Goal: Task Accomplishment & Management: Use online tool/utility

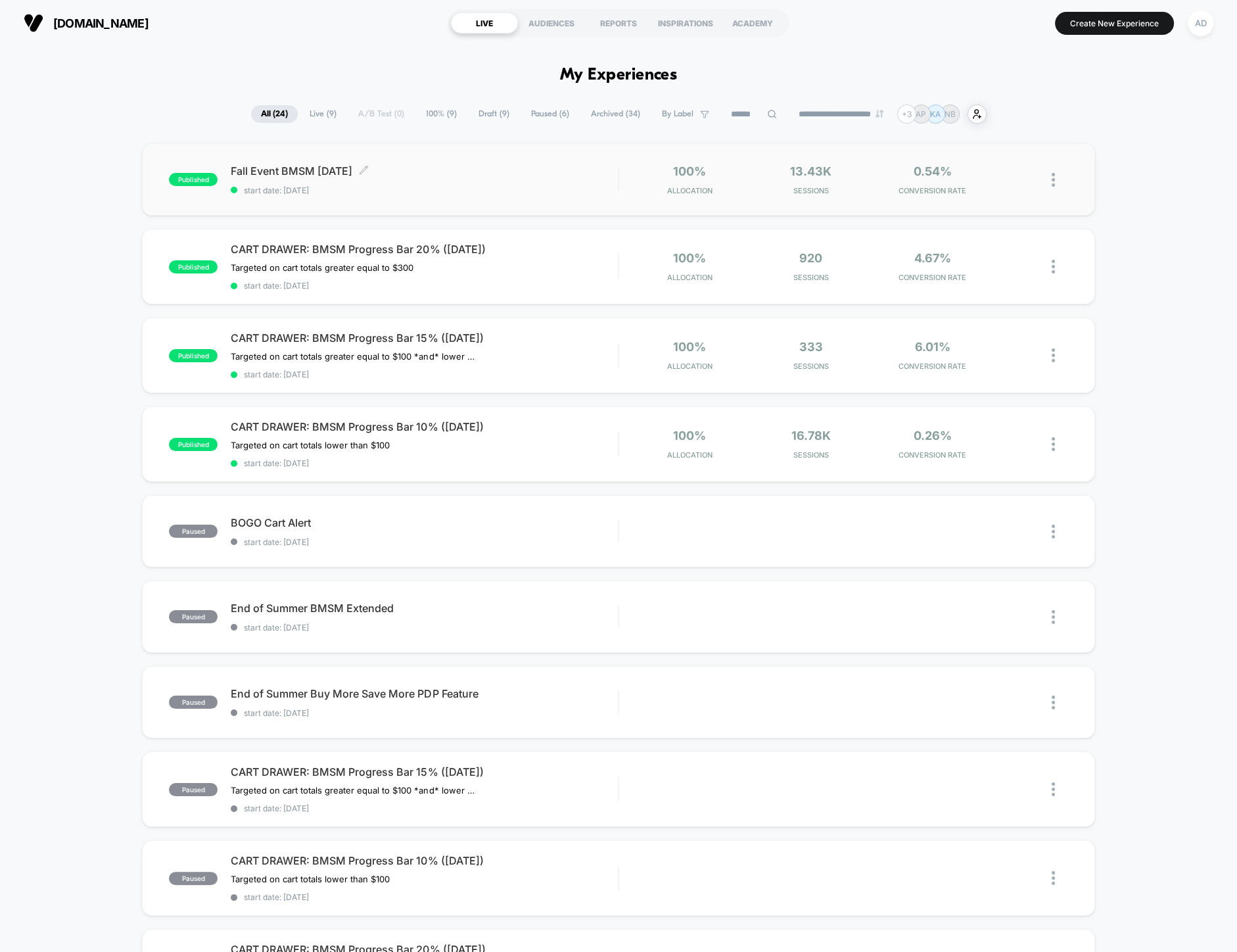
click at [345, 175] on span "Fall Event BMSM September 2025 Click to edit experience details" at bounding box center [424, 171] width 387 height 13
click at [432, 252] on span "CART DRAWER: BMSM Progress Bar 20% ([DATE])" at bounding box center [424, 249] width 387 height 13
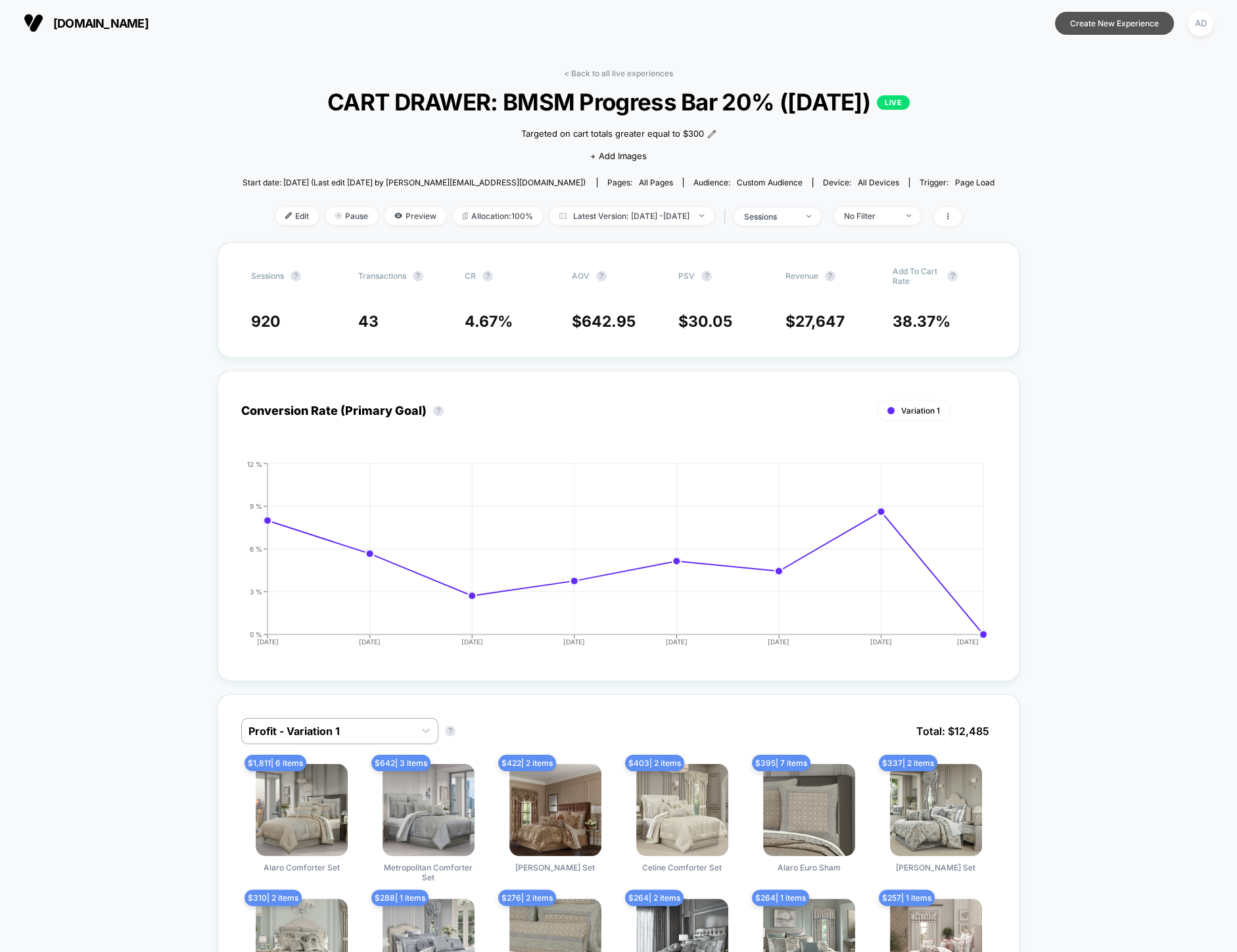
click at [1080, 26] on button "Create New Experience" at bounding box center [1115, 23] width 119 height 23
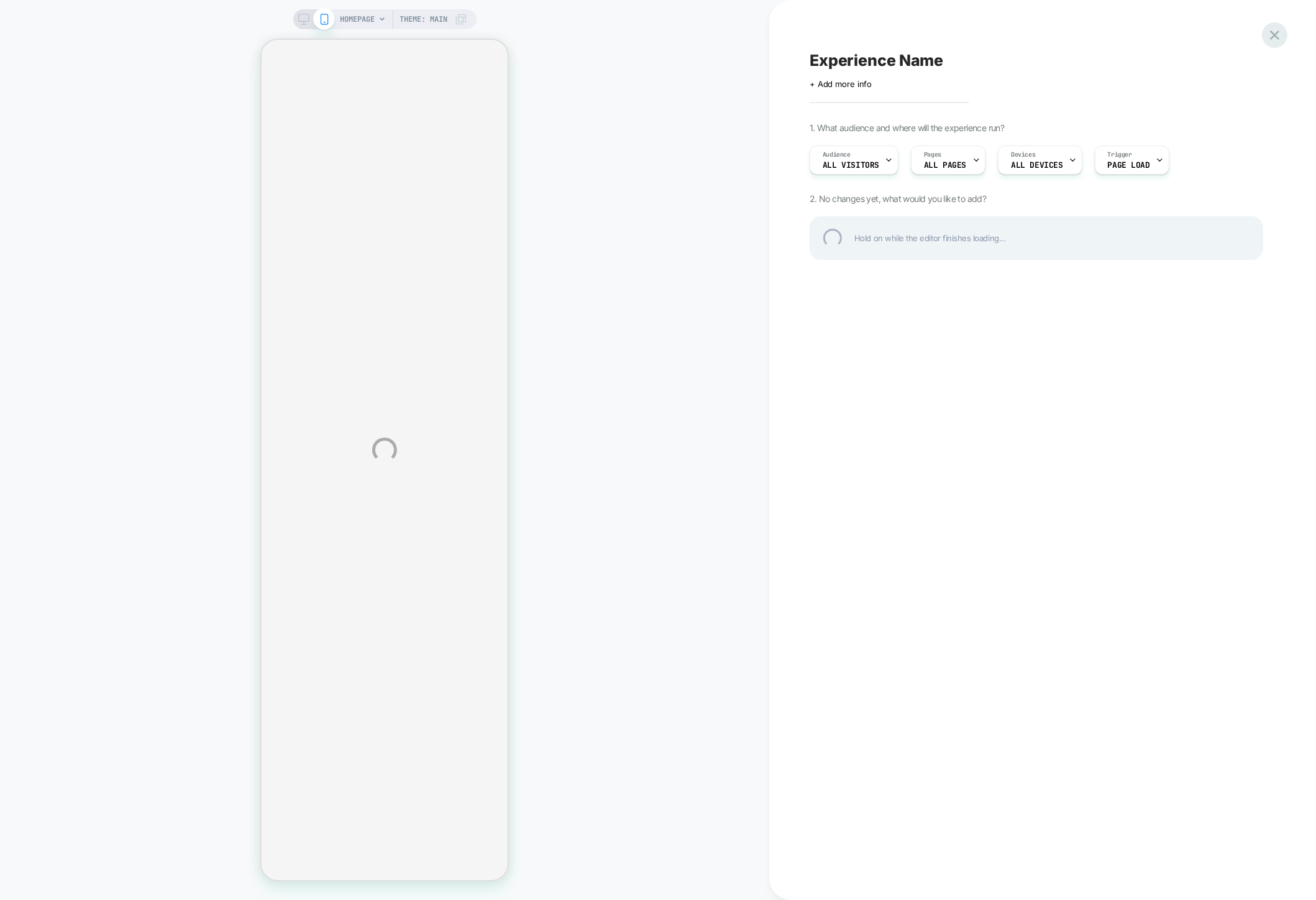
click at [1168, 32] on div at bounding box center [1274, 34] width 25 height 25
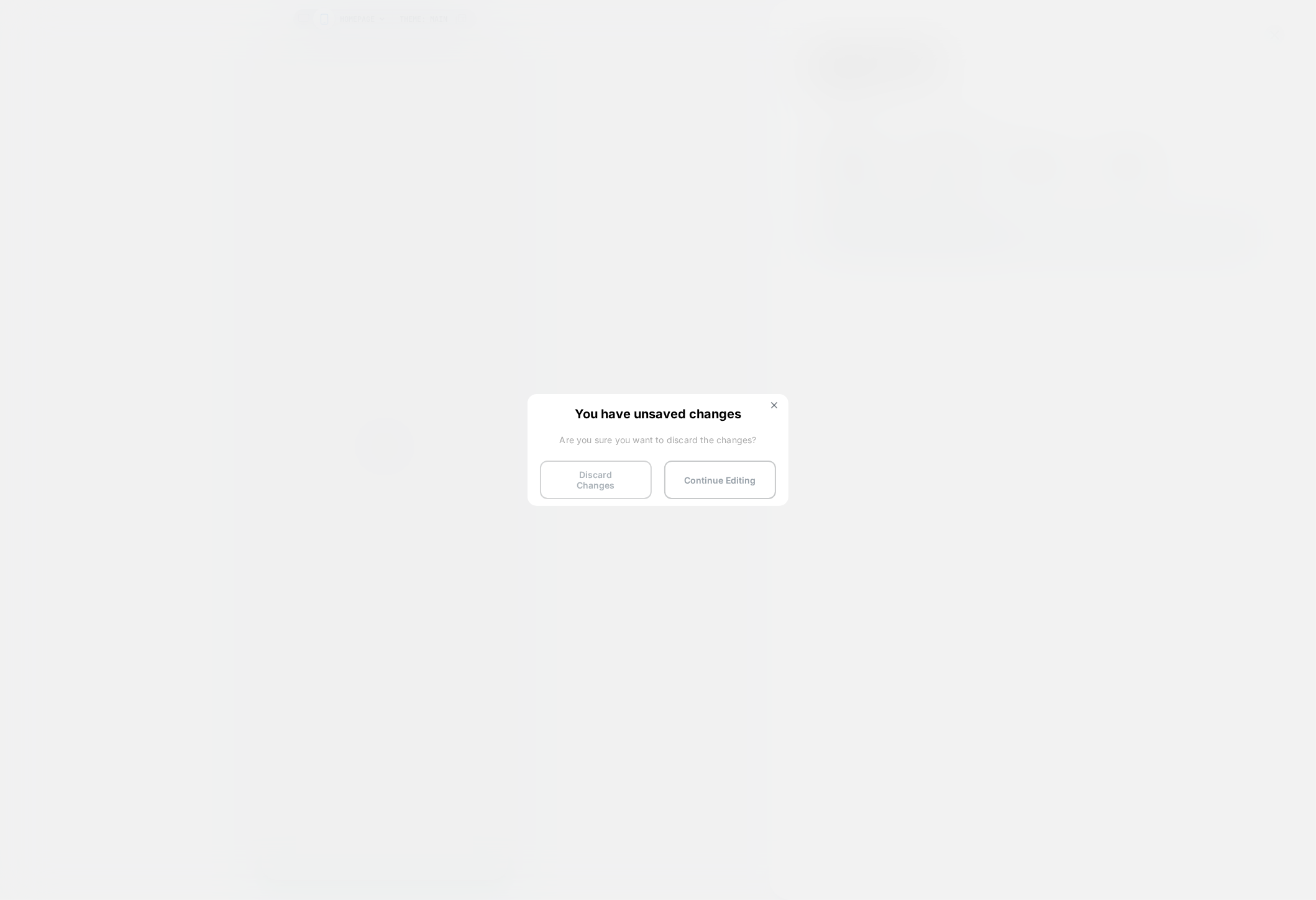
click at [645, 469] on button "Discard Changes" at bounding box center [595, 480] width 112 height 39
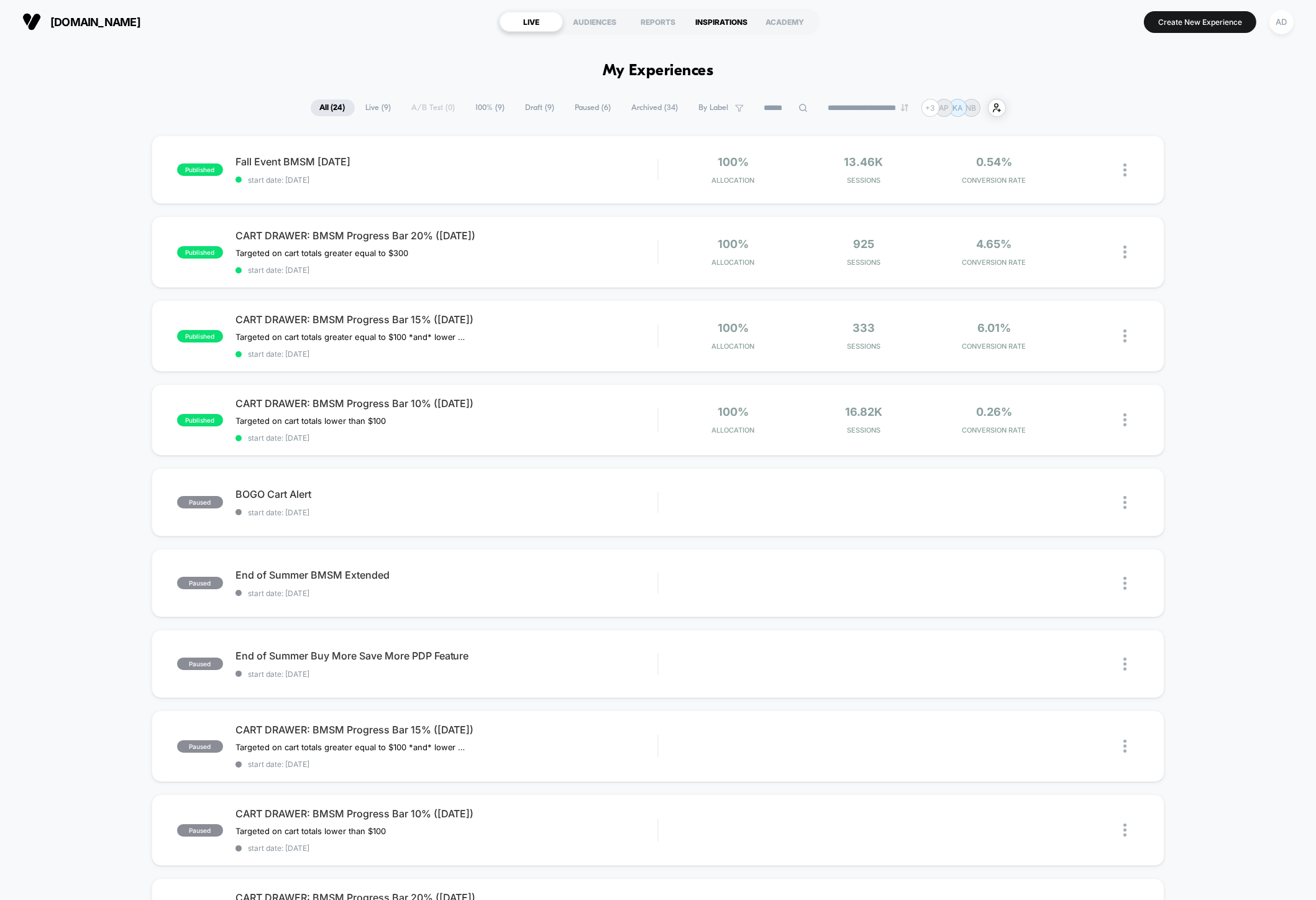
click at [715, 20] on div "INSPIRATIONS" at bounding box center [721, 22] width 63 height 20
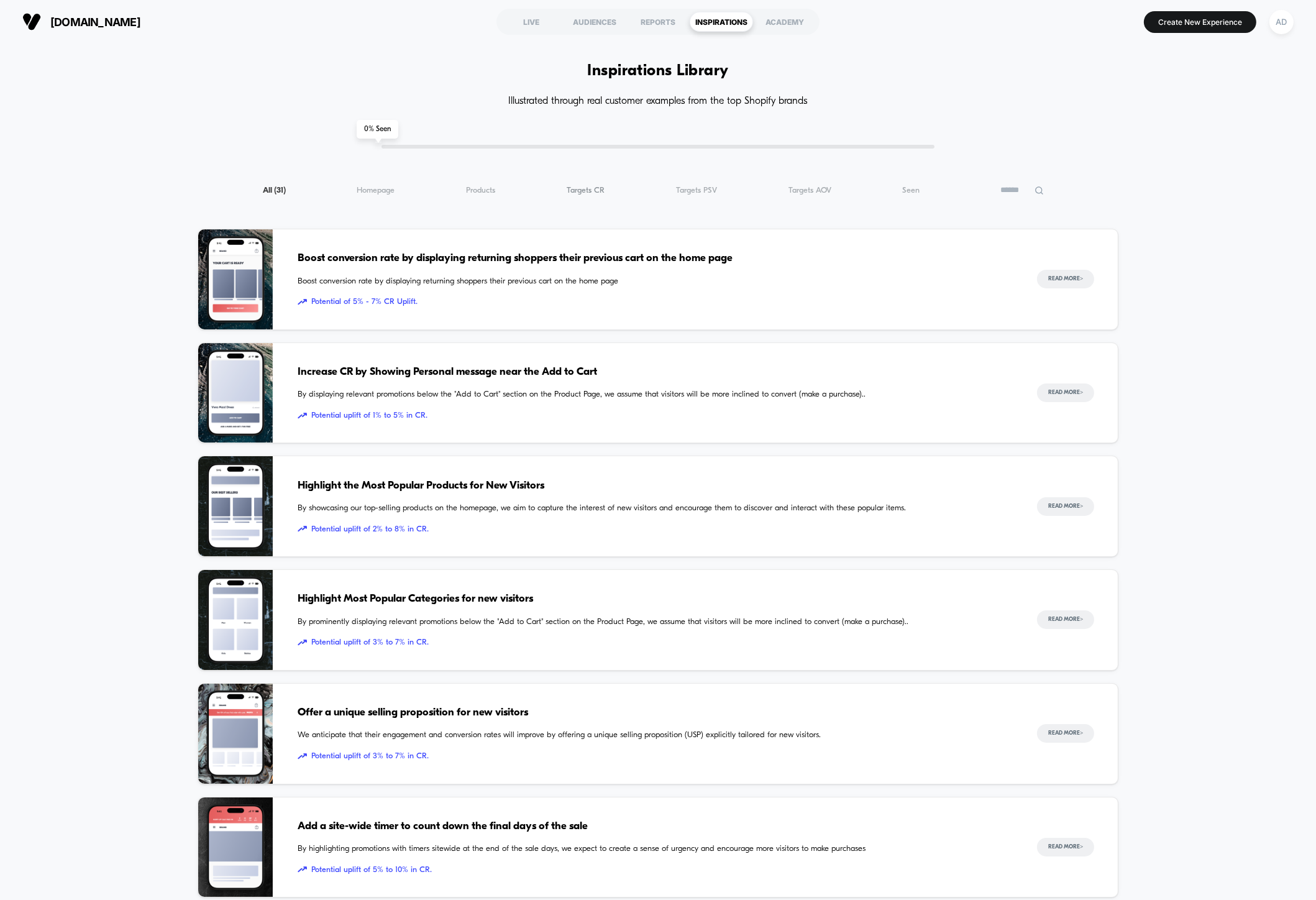
click at [593, 189] on span "Targets CR ( 31 )" at bounding box center [585, 190] width 38 height 9
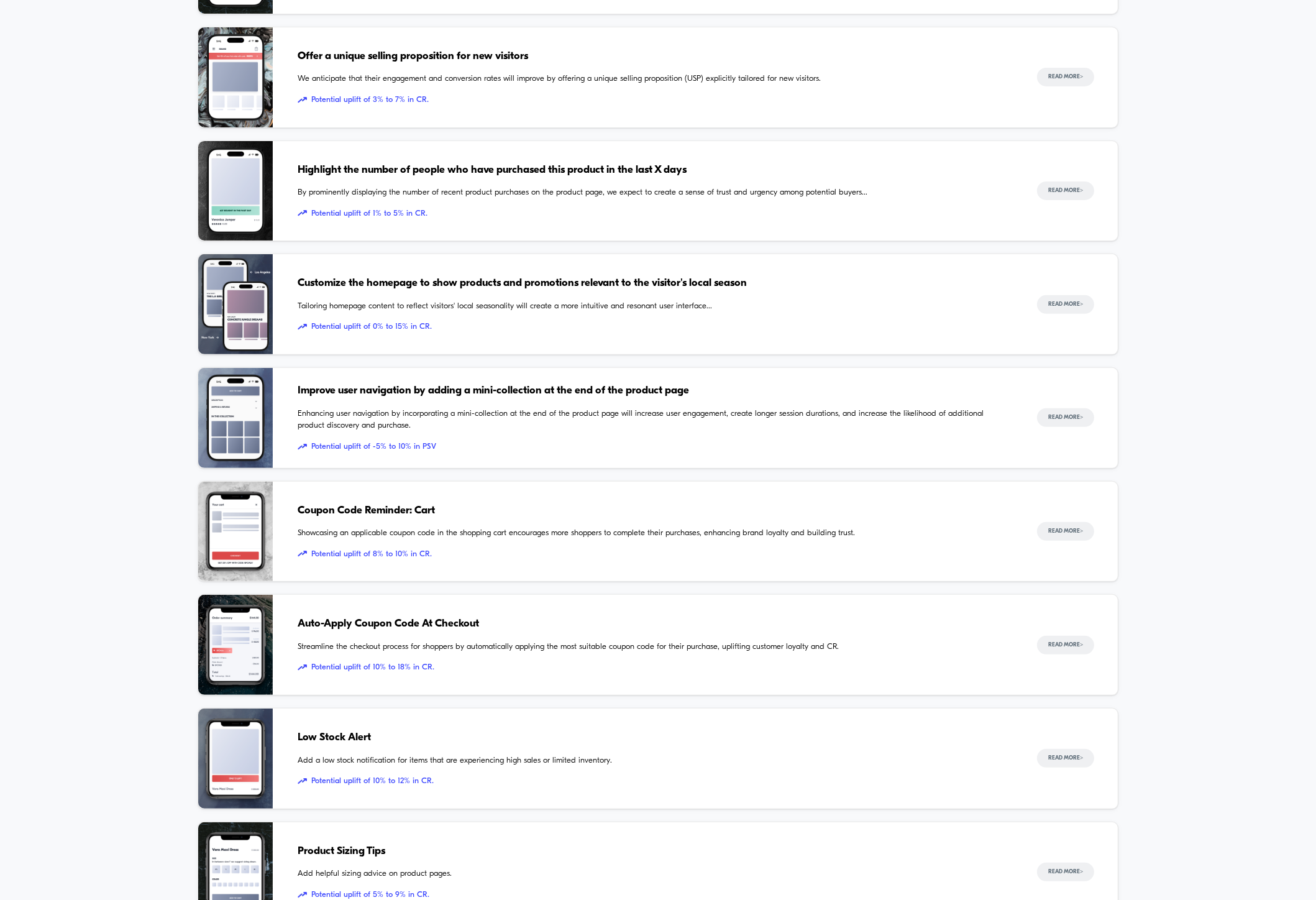
scroll to position [685, 0]
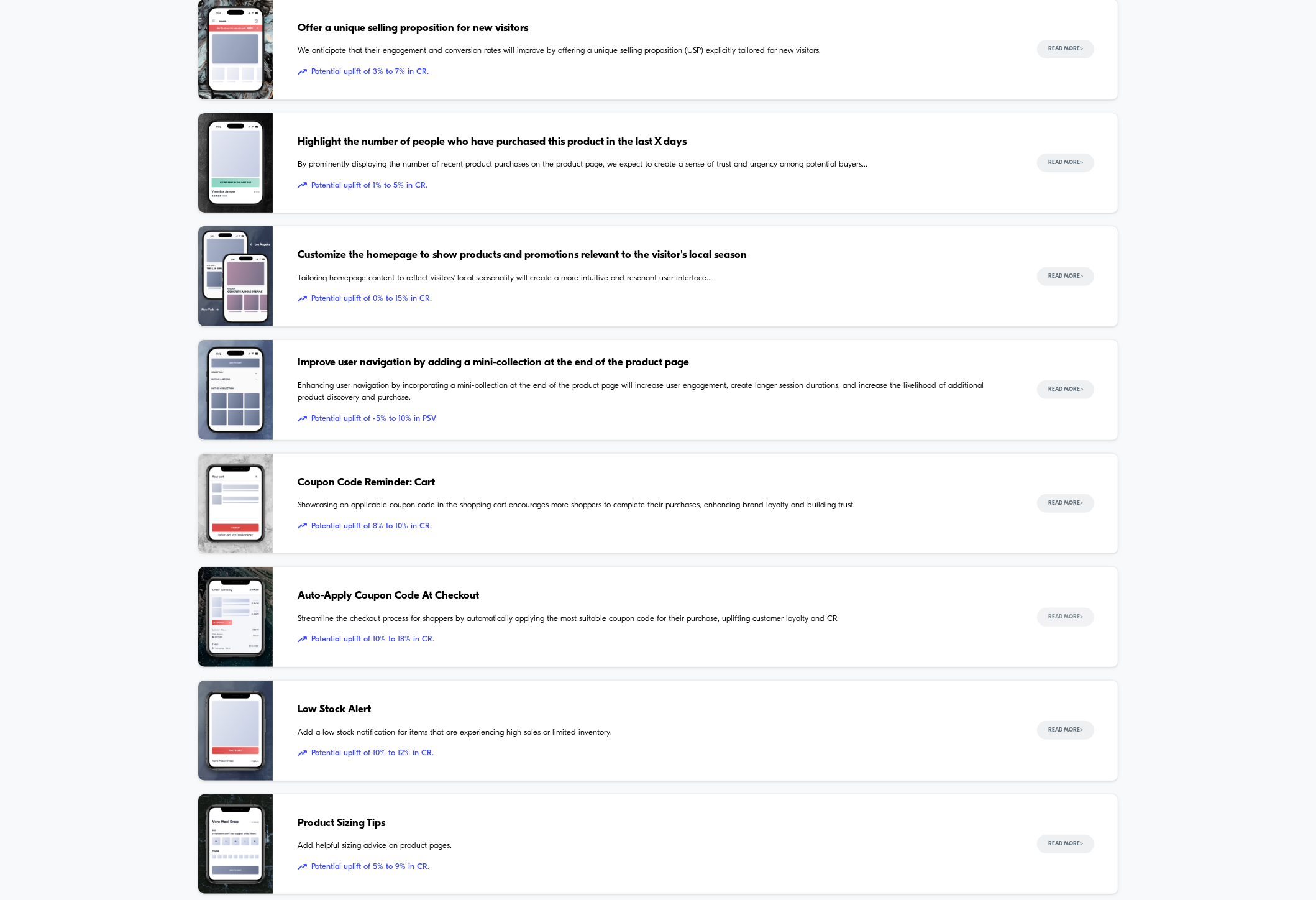
click at [1049, 621] on button "Read More >" at bounding box center [1065, 617] width 57 height 18
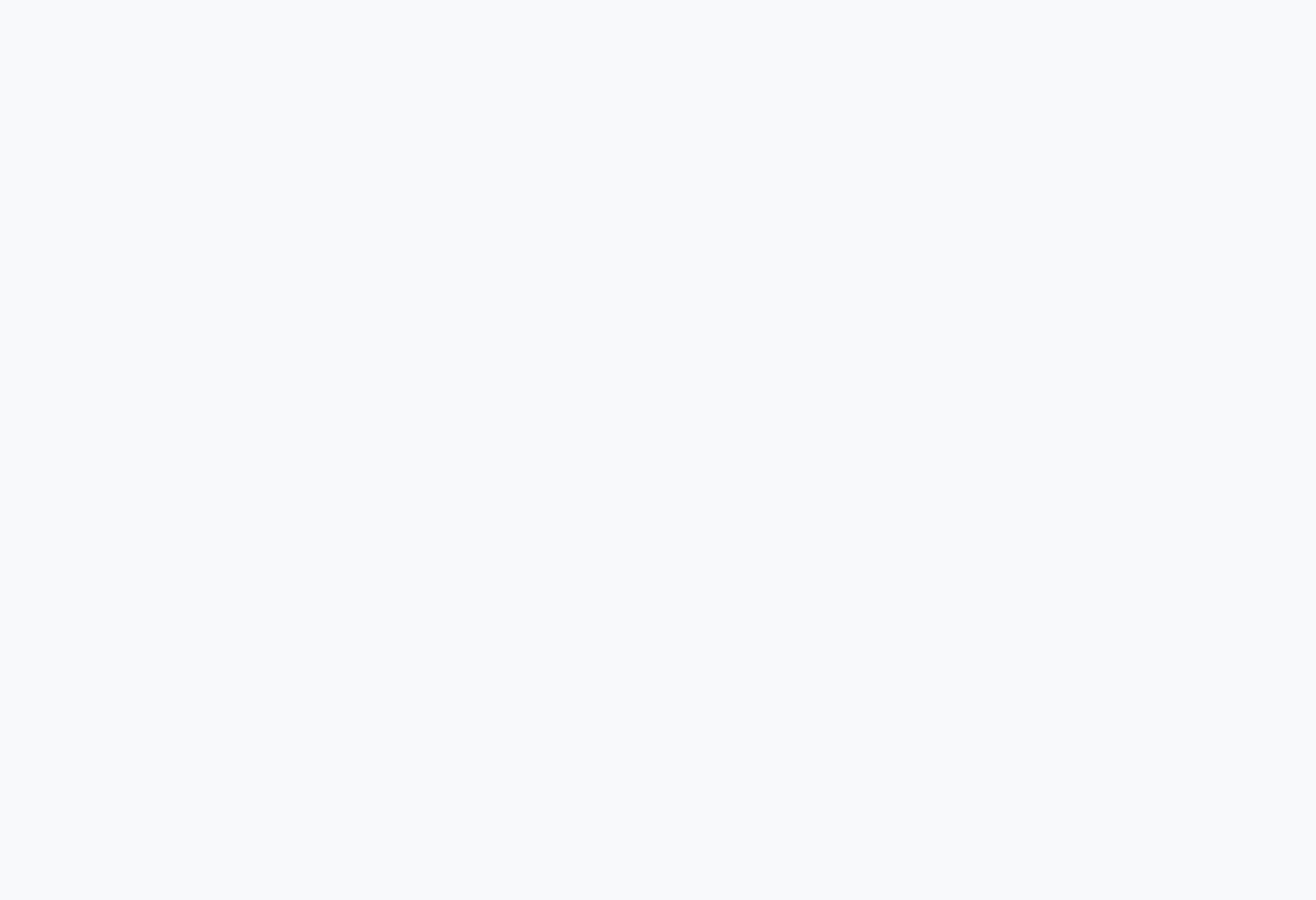
scroll to position [796, 0]
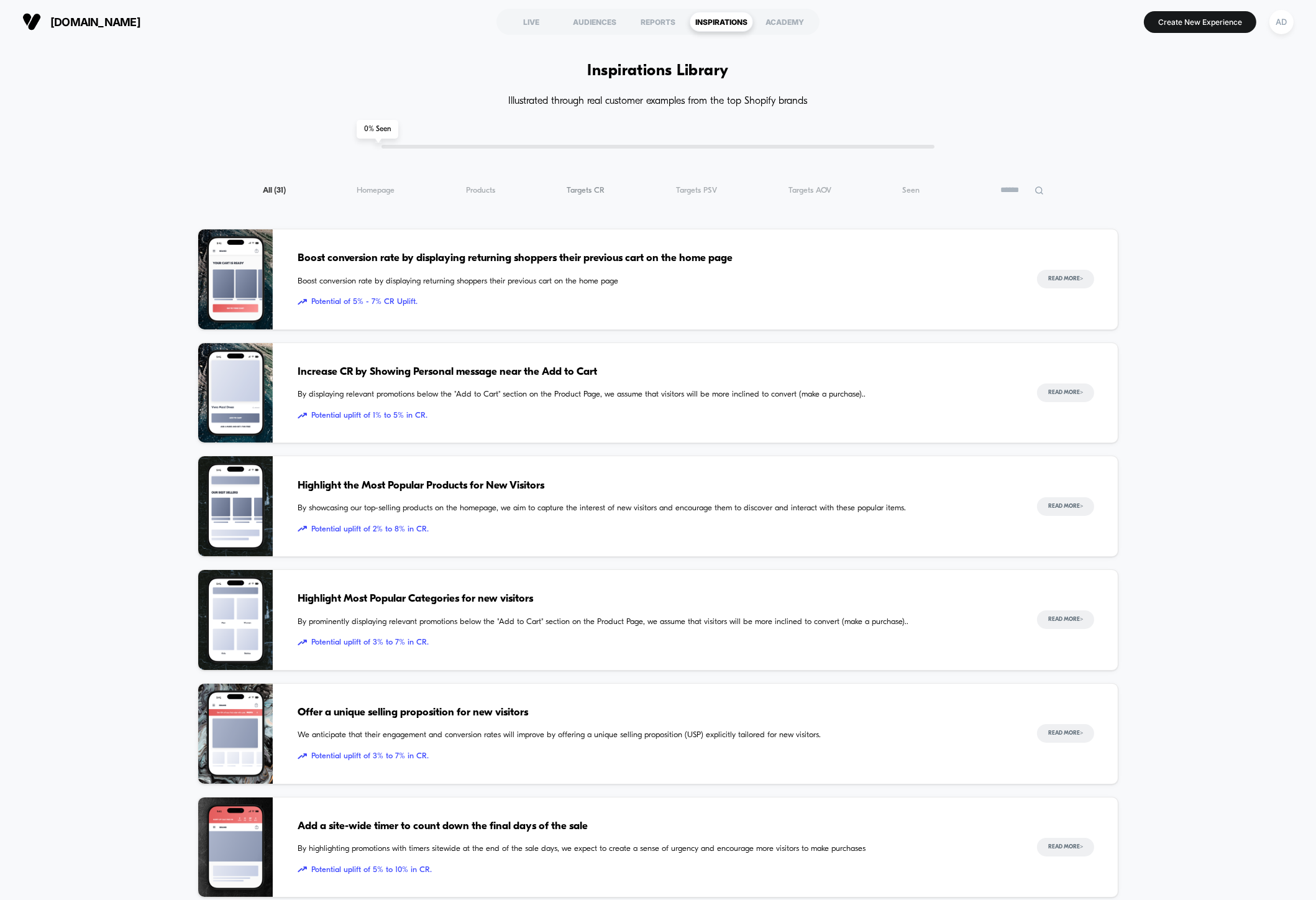
click at [593, 192] on span "Targets CR ( 31 )" at bounding box center [585, 190] width 38 height 9
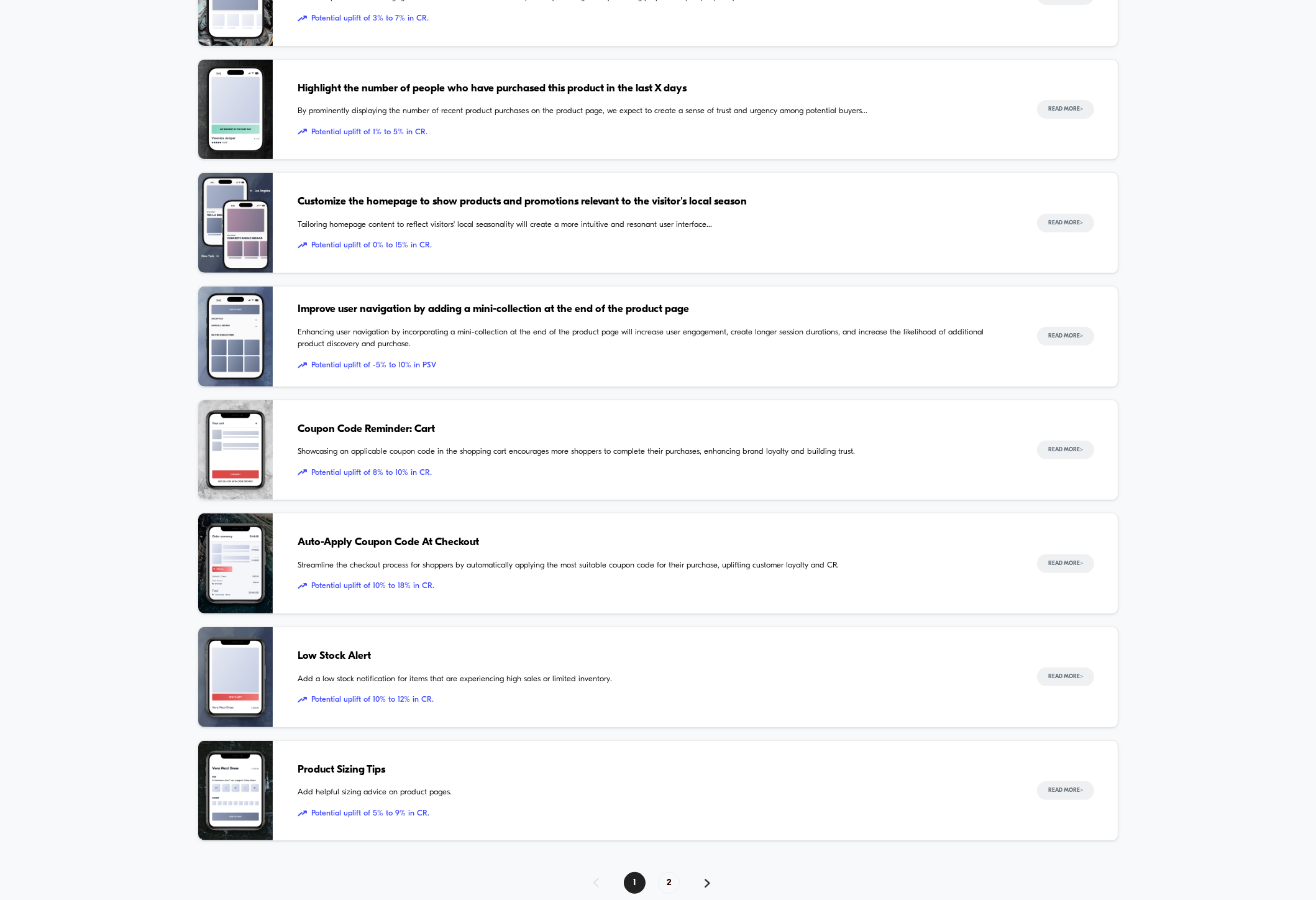
scroll to position [744, 0]
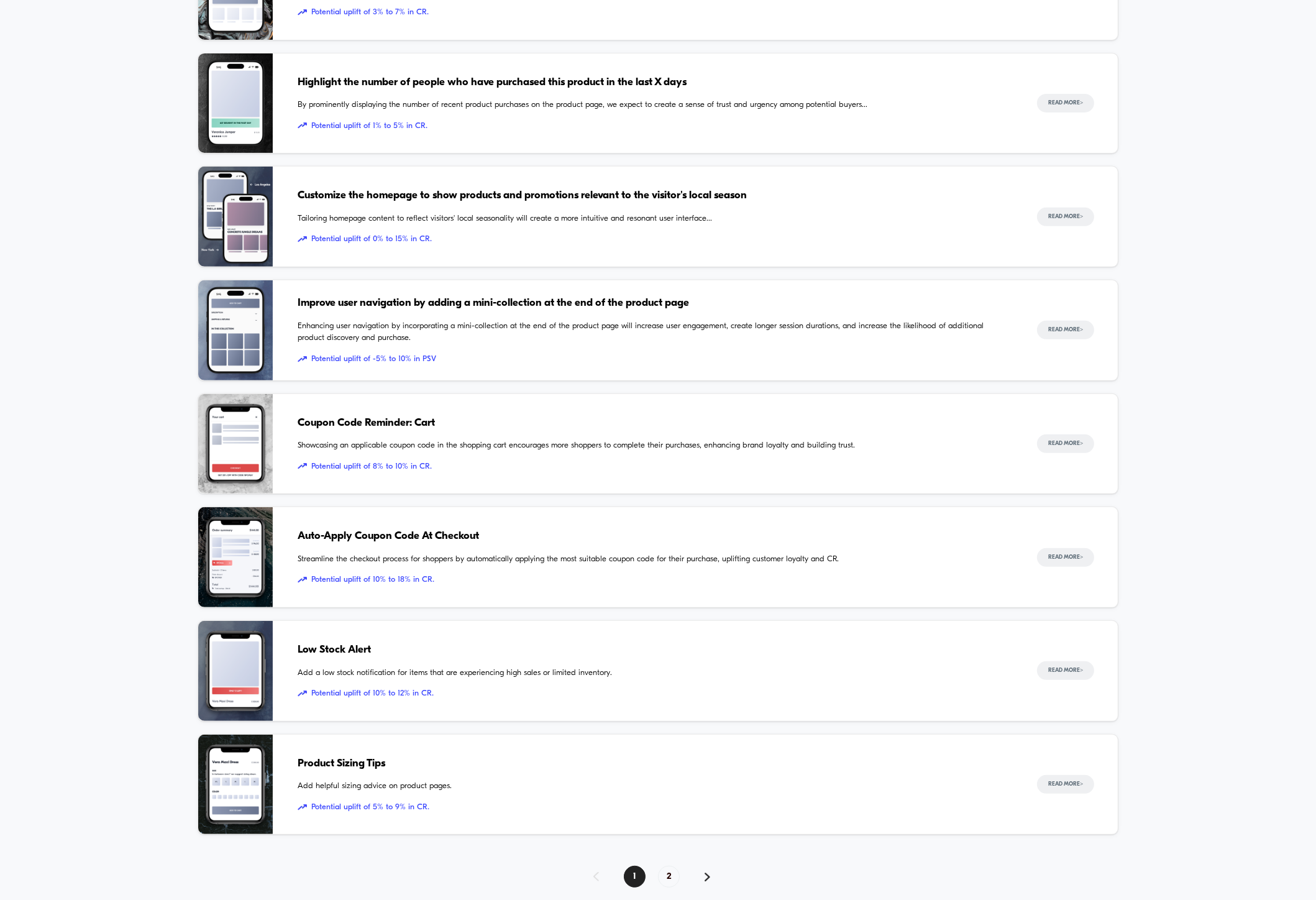
click at [493, 469] on span "Potential uplift of 8% to 10% in CR." at bounding box center [655, 467] width 715 height 12
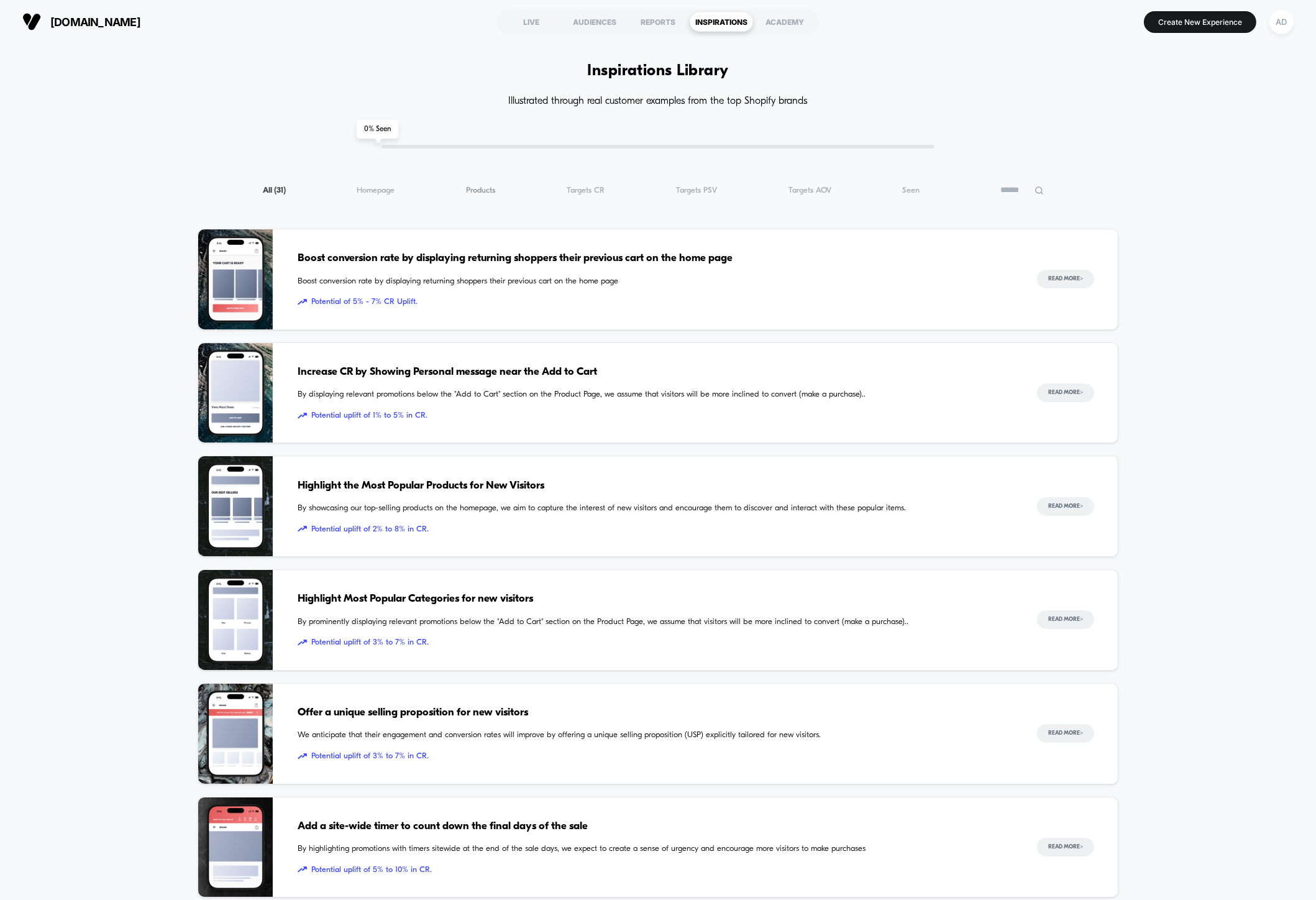
click at [495, 187] on span "Products ( 31 )" at bounding box center [480, 190] width 29 height 9
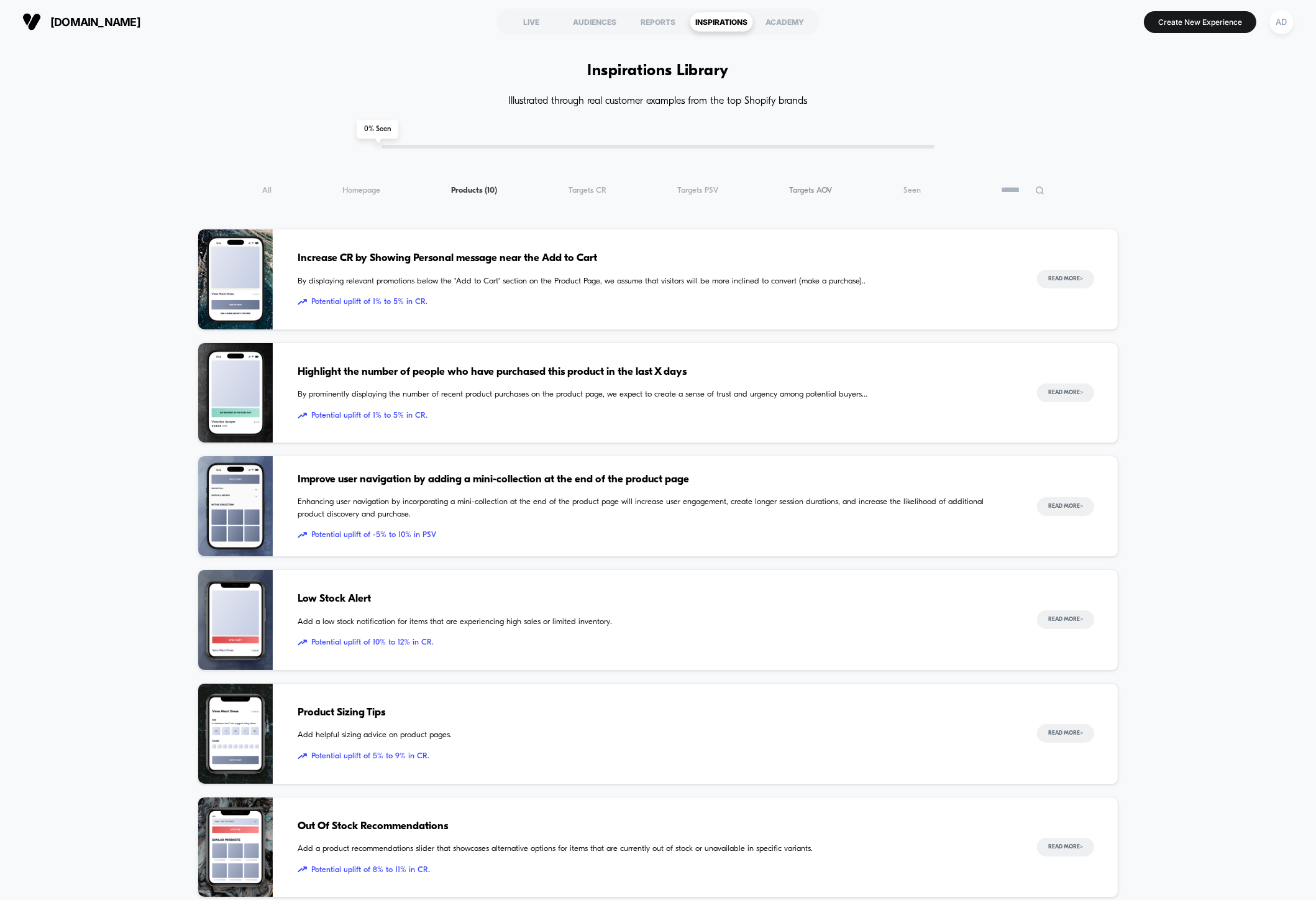
click at [826, 187] on span "Targets AOV ( 10 )" at bounding box center [810, 190] width 43 height 9
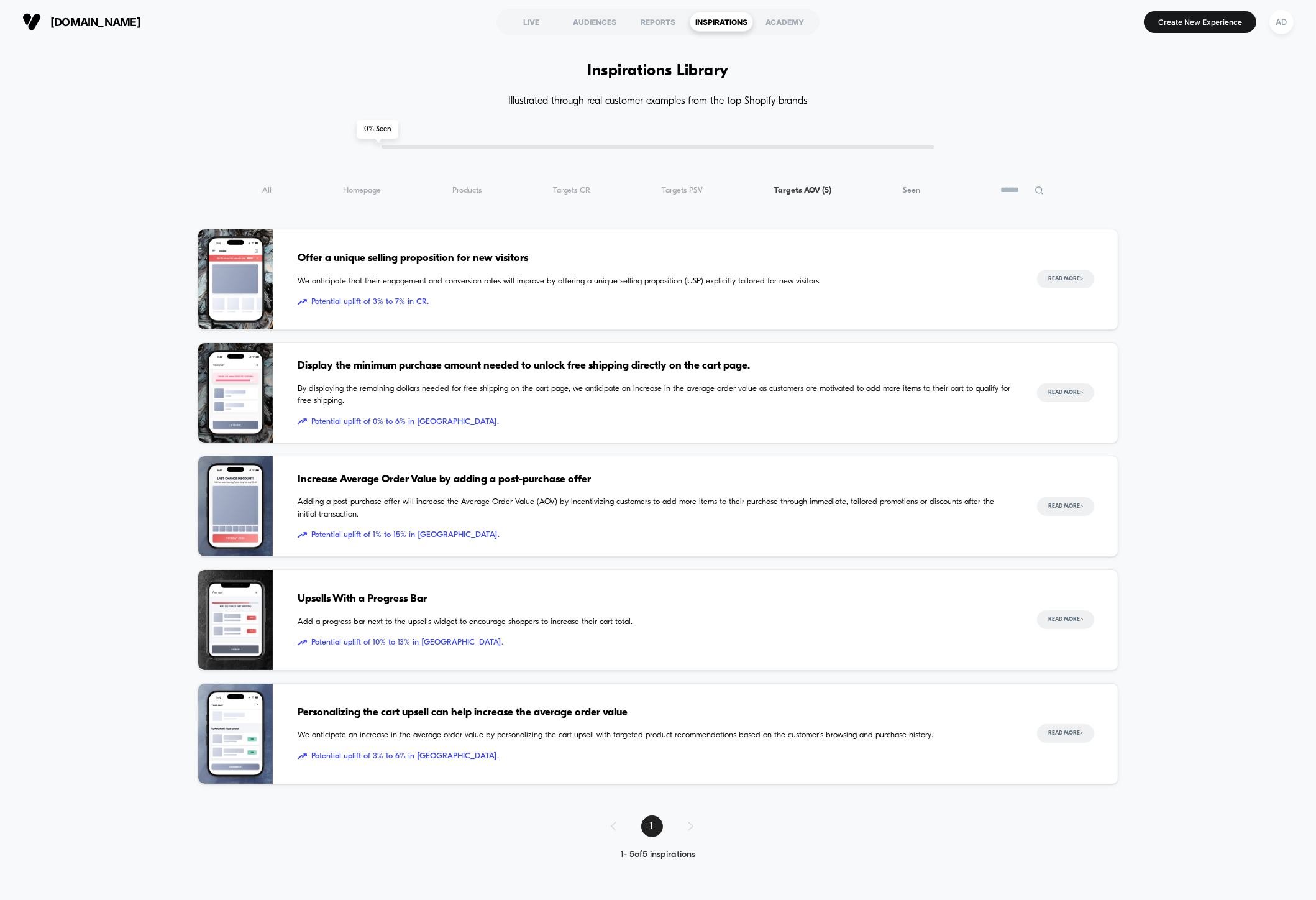
click at [911, 187] on span "Seen ( 5 )" at bounding box center [911, 190] width 18 height 9
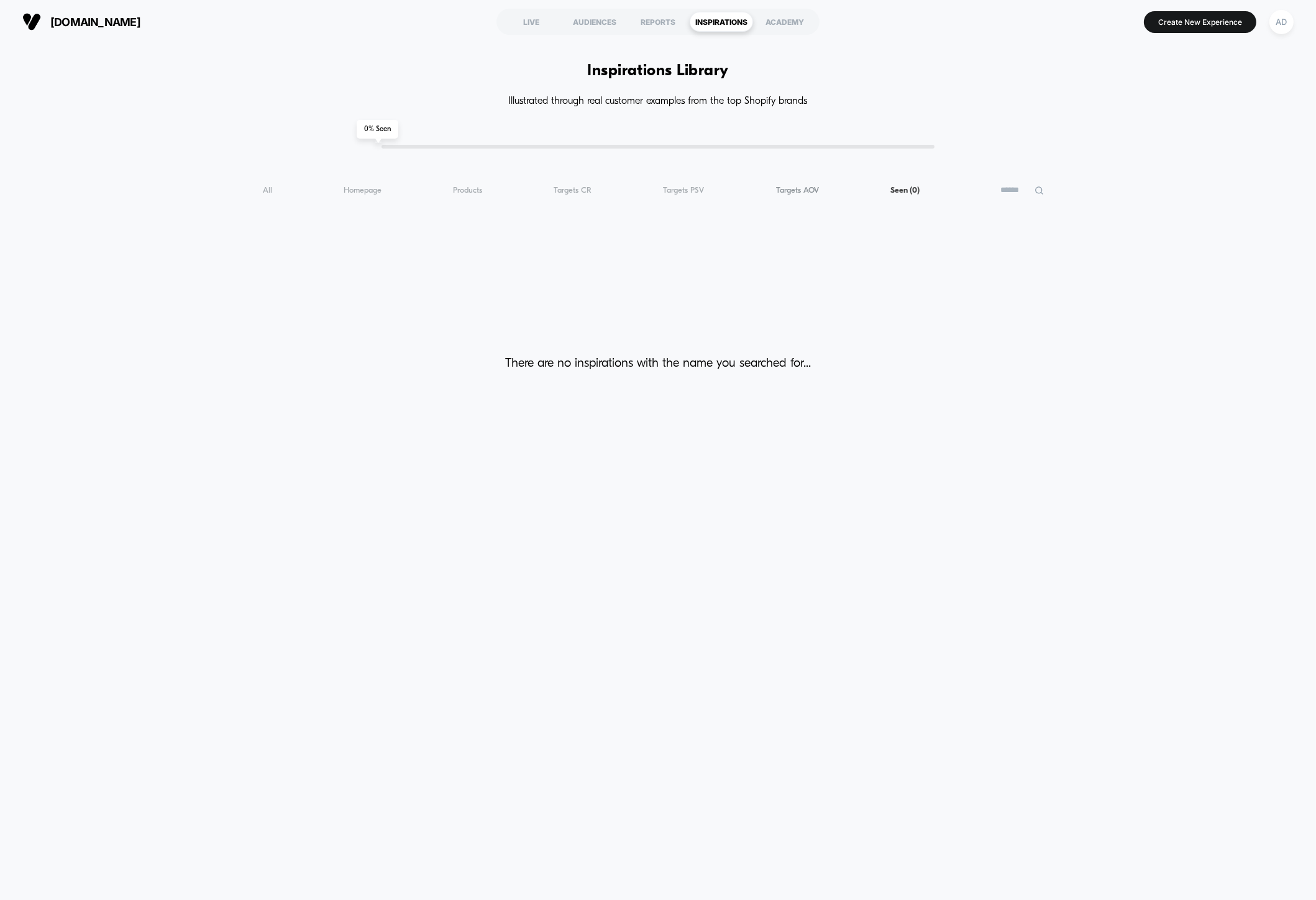
click at [813, 187] on span "Targets AOV ( 0 )" at bounding box center [797, 190] width 43 height 9
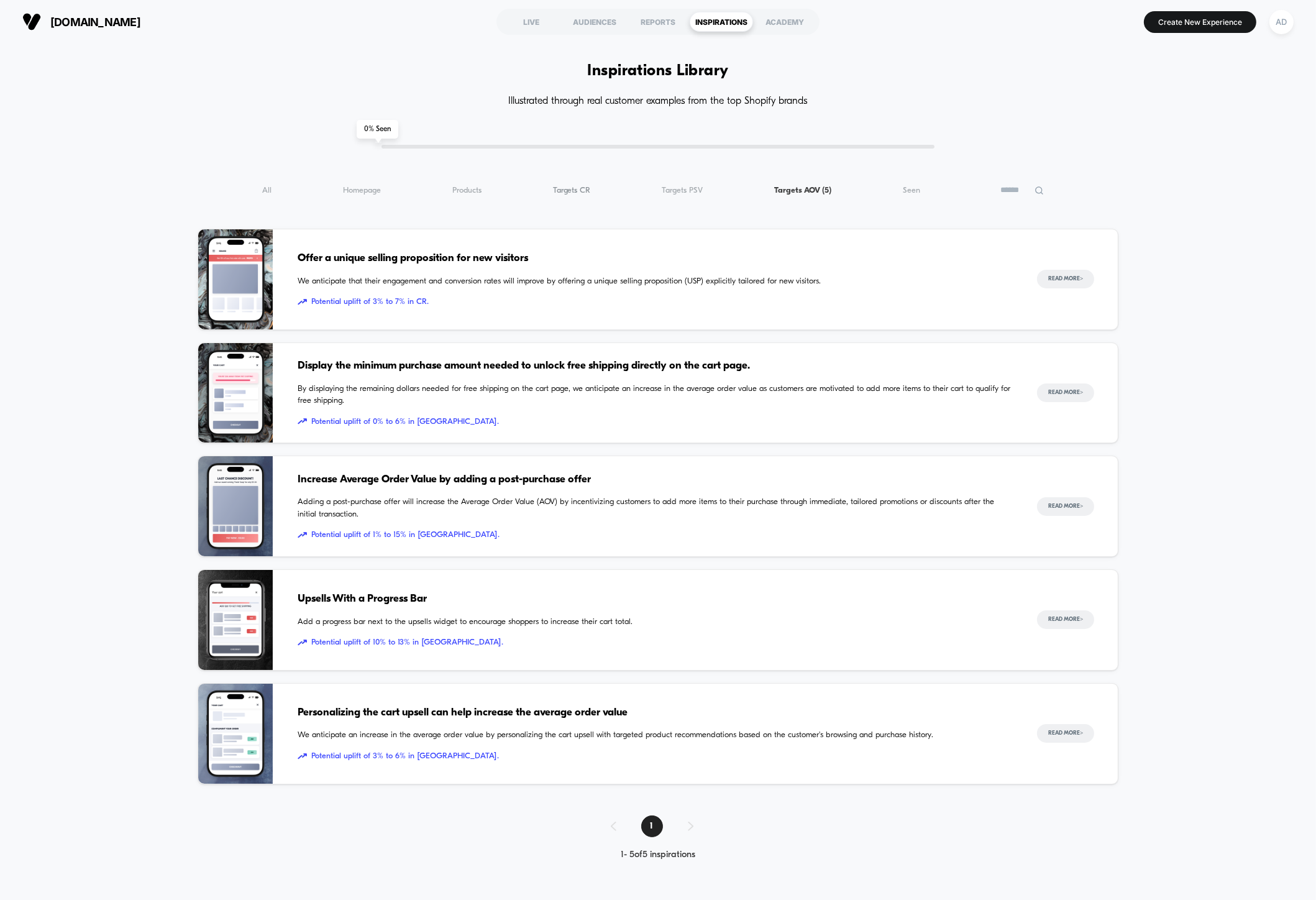
click at [579, 190] on span "Targets CR ( 5 )" at bounding box center [572, 190] width 38 height 9
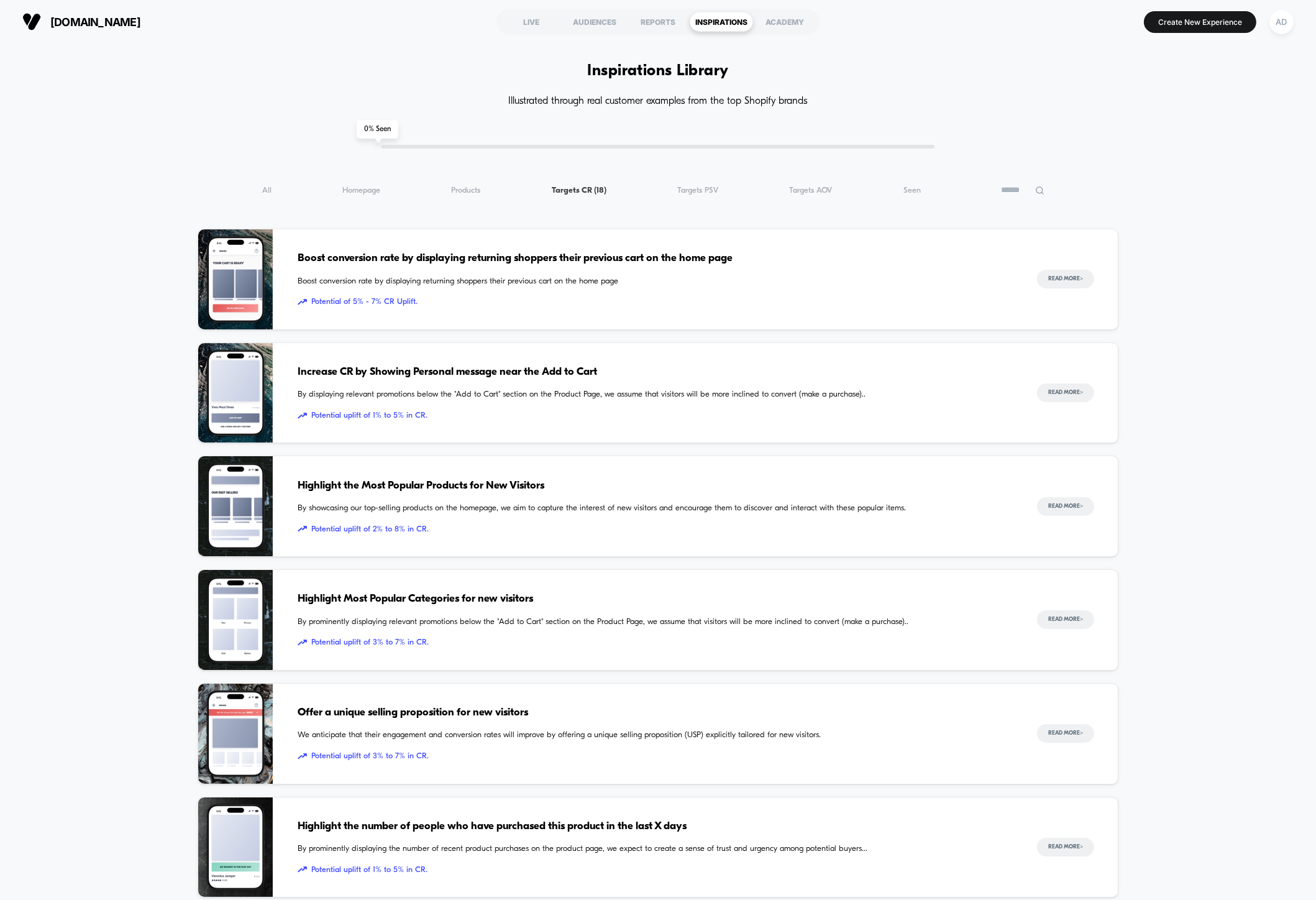
click at [574, 410] on span "Potential uplift of 1% to 5% in CR." at bounding box center [655, 416] width 715 height 12
click at [585, 196] on div "All ( 31 ) Homepage ( 31 ) Products ( 31 ) Targets CR ( 31 ) Targets PSV ( 31 )…" at bounding box center [658, 190] width 921 height 15
click at [586, 192] on span "Targets CR ( 31 )" at bounding box center [585, 190] width 38 height 9
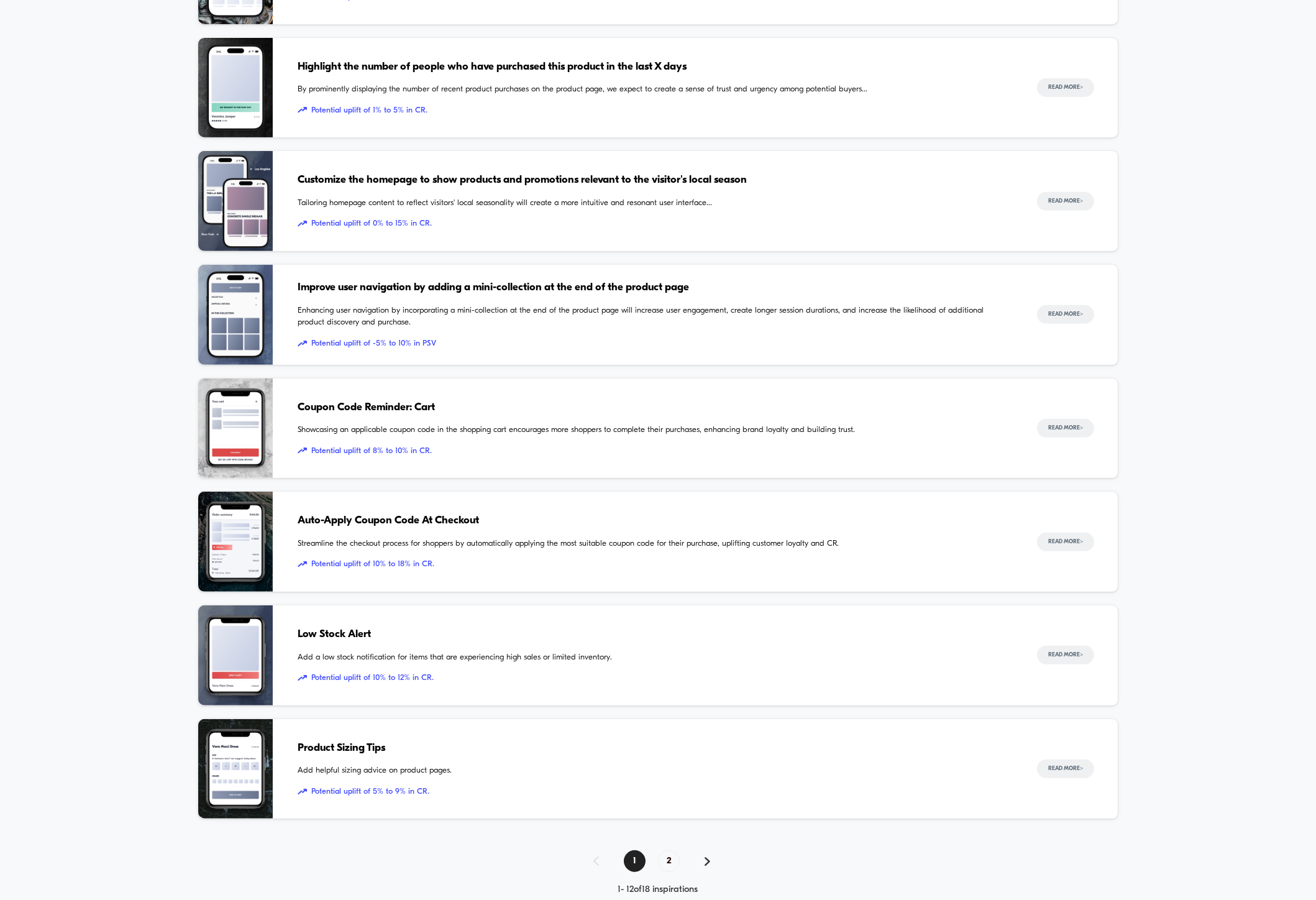
scroll to position [785, 0]
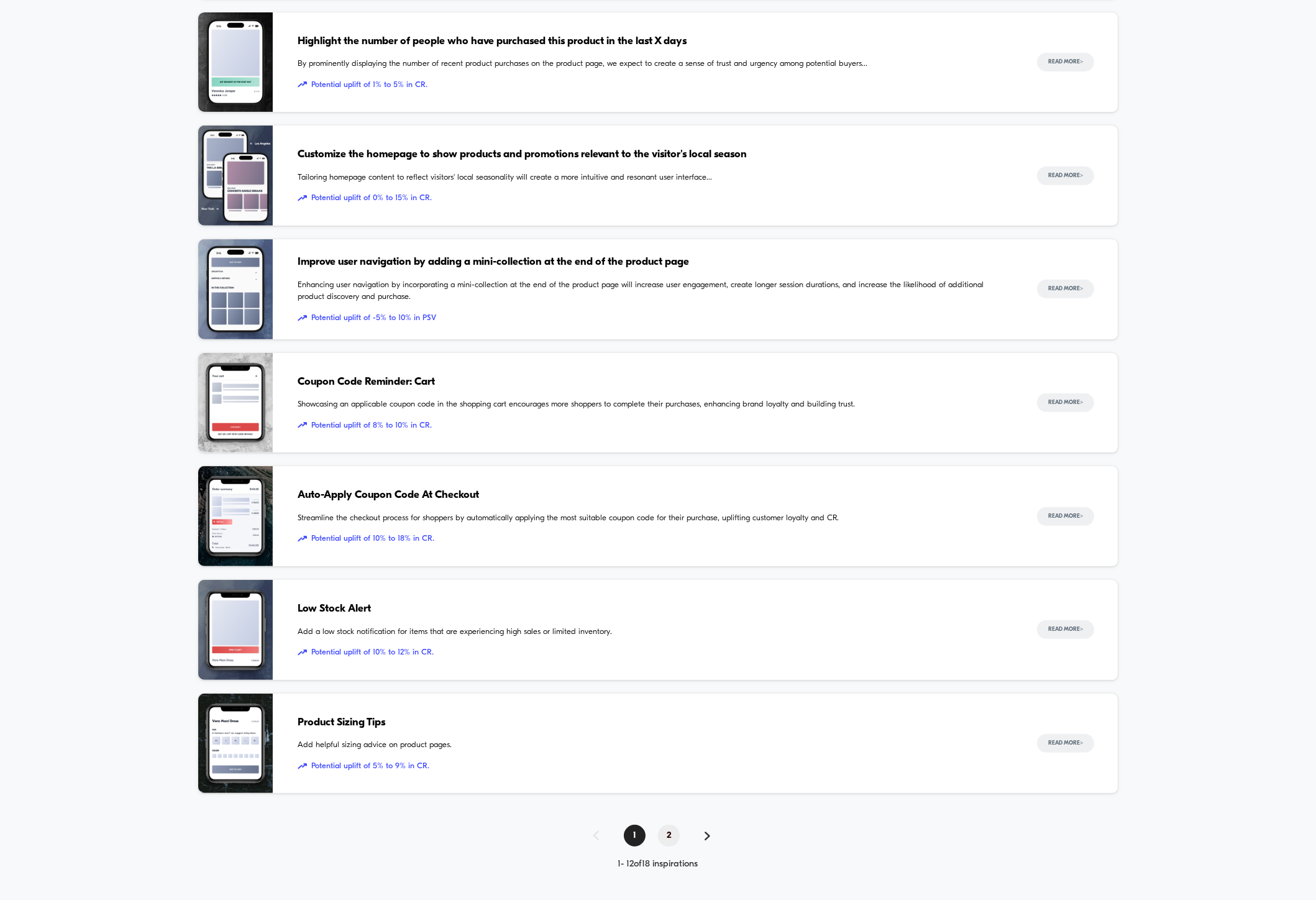
click at [662, 831] on span "2" at bounding box center [668, 835] width 22 height 22
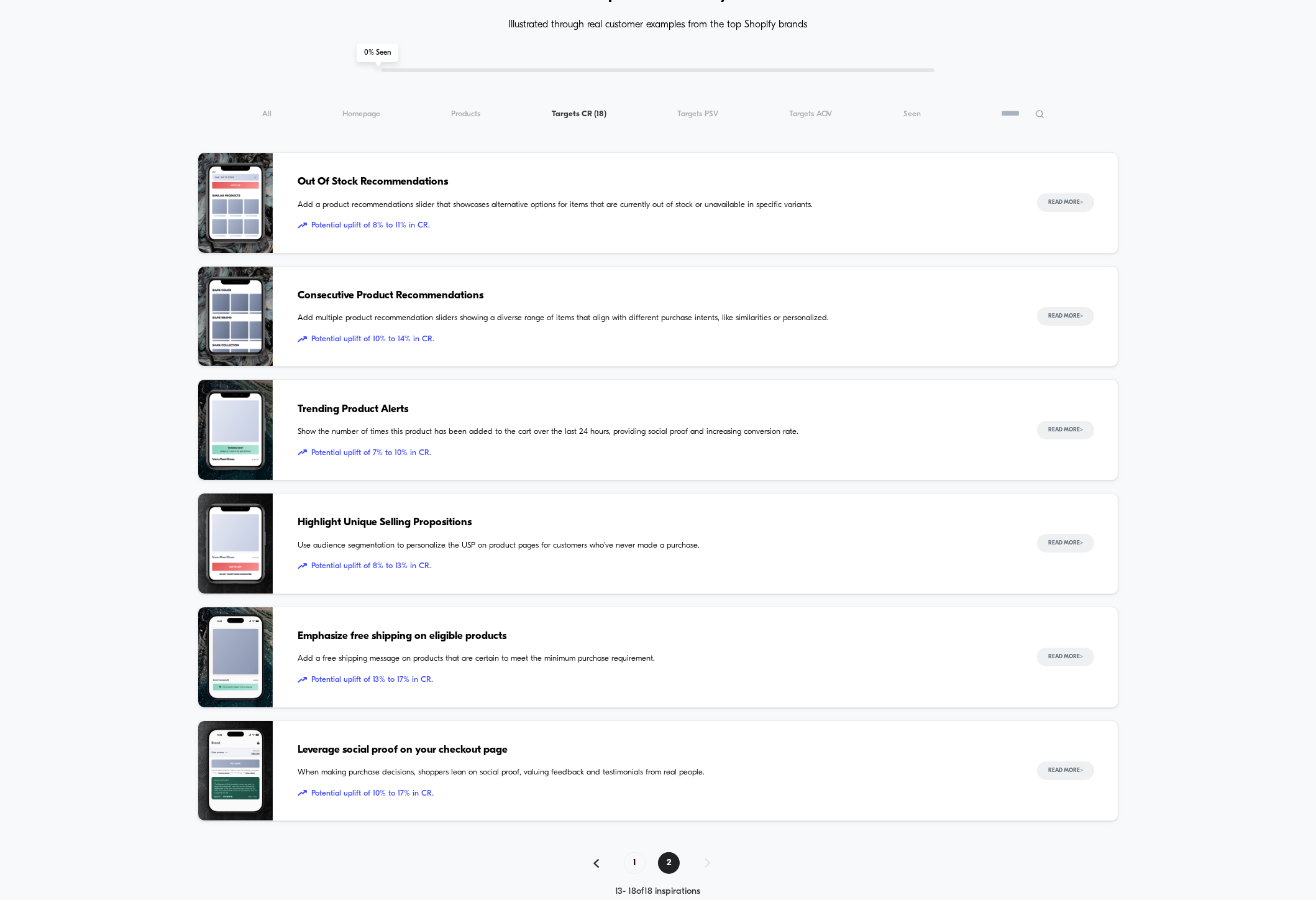
scroll to position [104, 0]
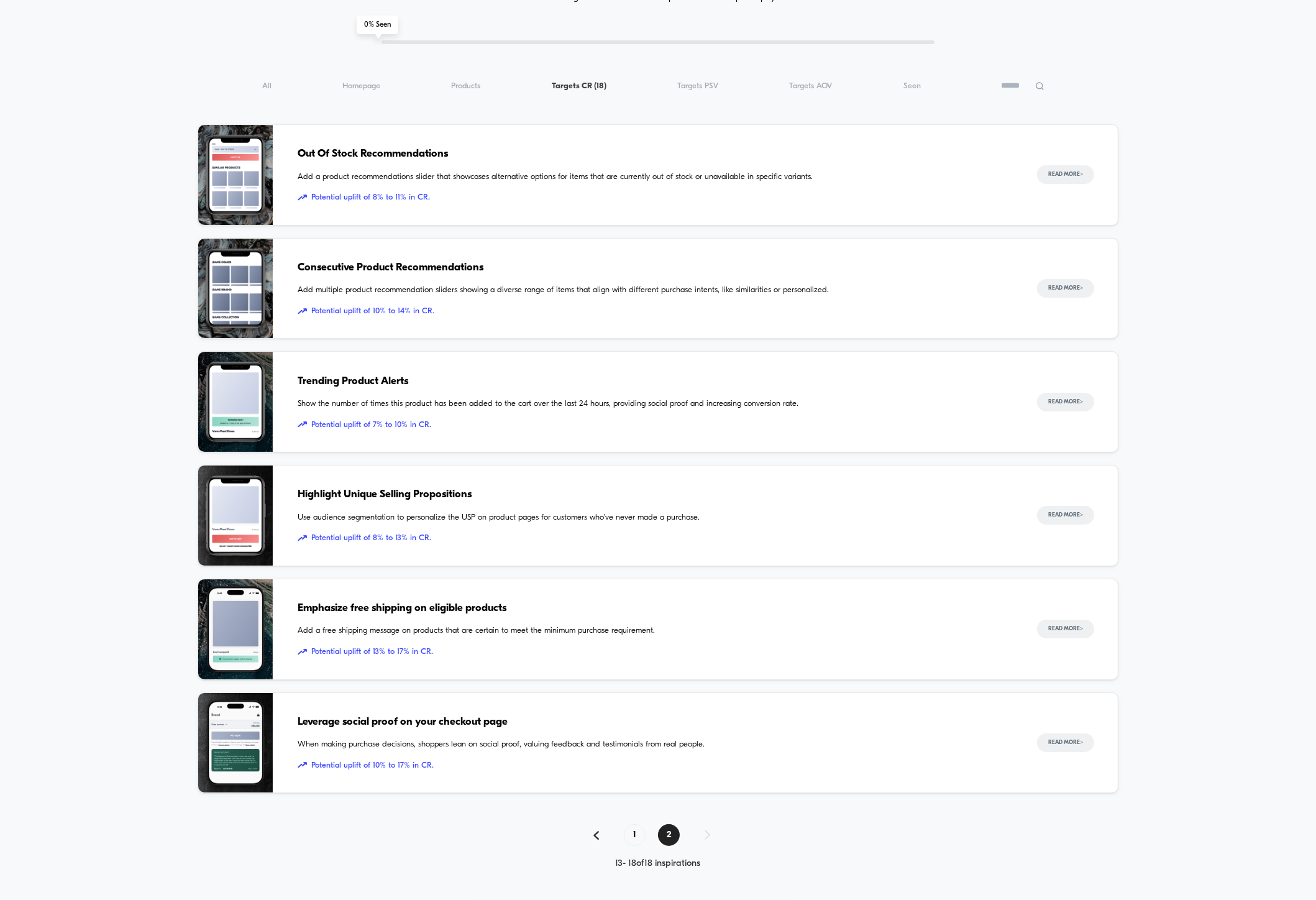
click at [467, 722] on span "Leverage social proof on your checkout page" at bounding box center [655, 722] width 715 height 16
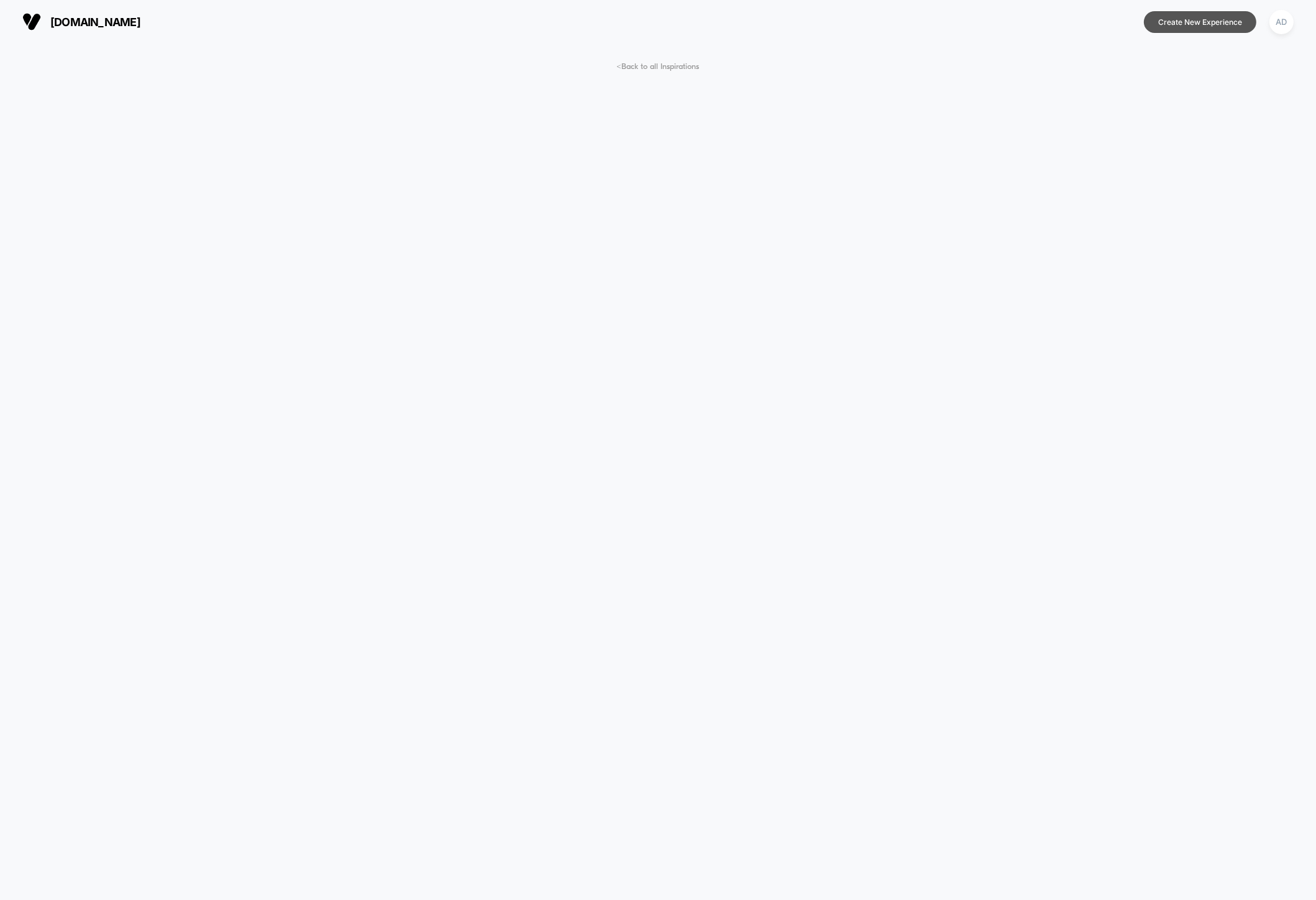
click at [1168, 27] on button "Create New Experience" at bounding box center [1200, 22] width 113 height 22
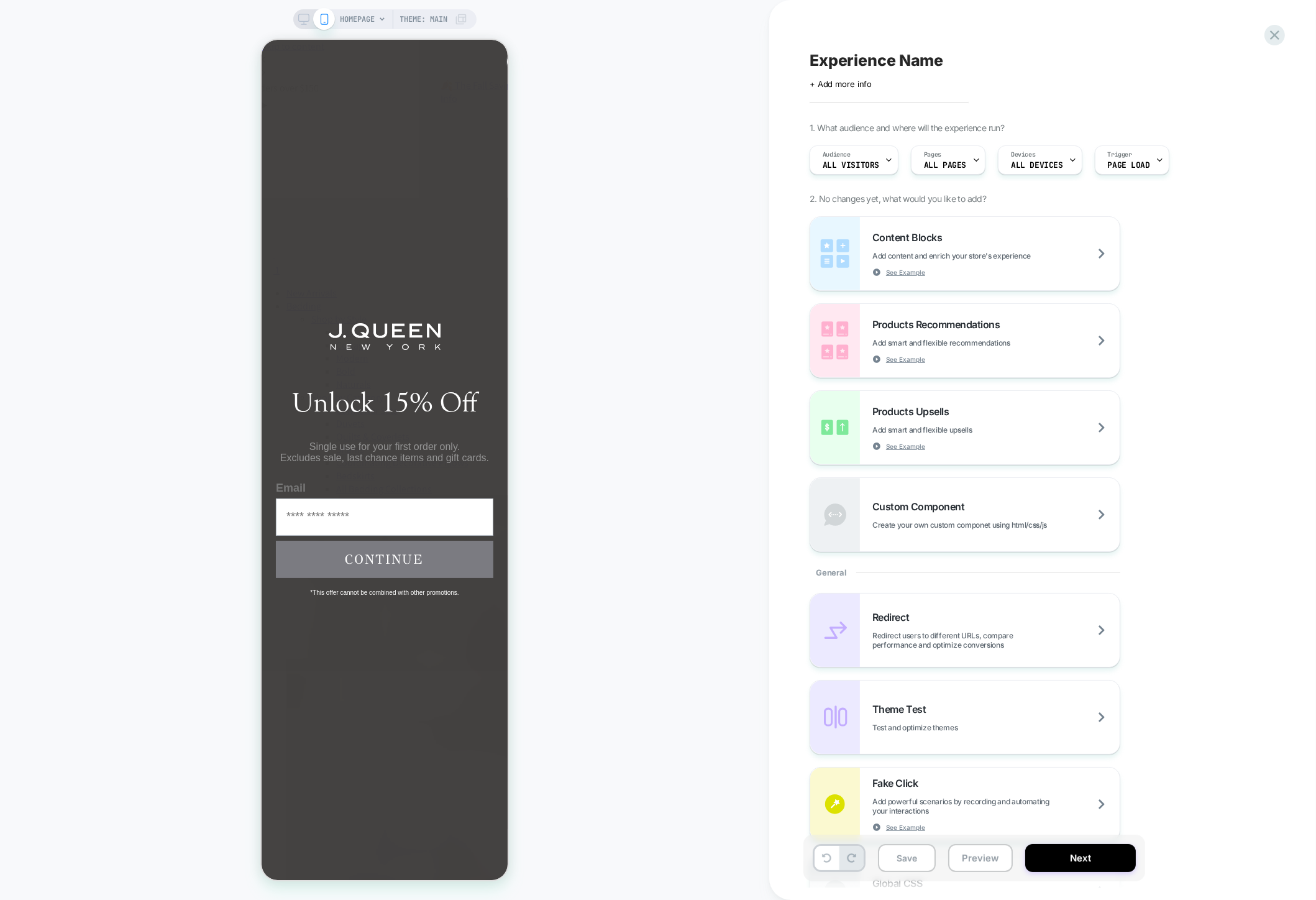
click at [306, 19] on icon at bounding box center [304, 19] width 11 height 11
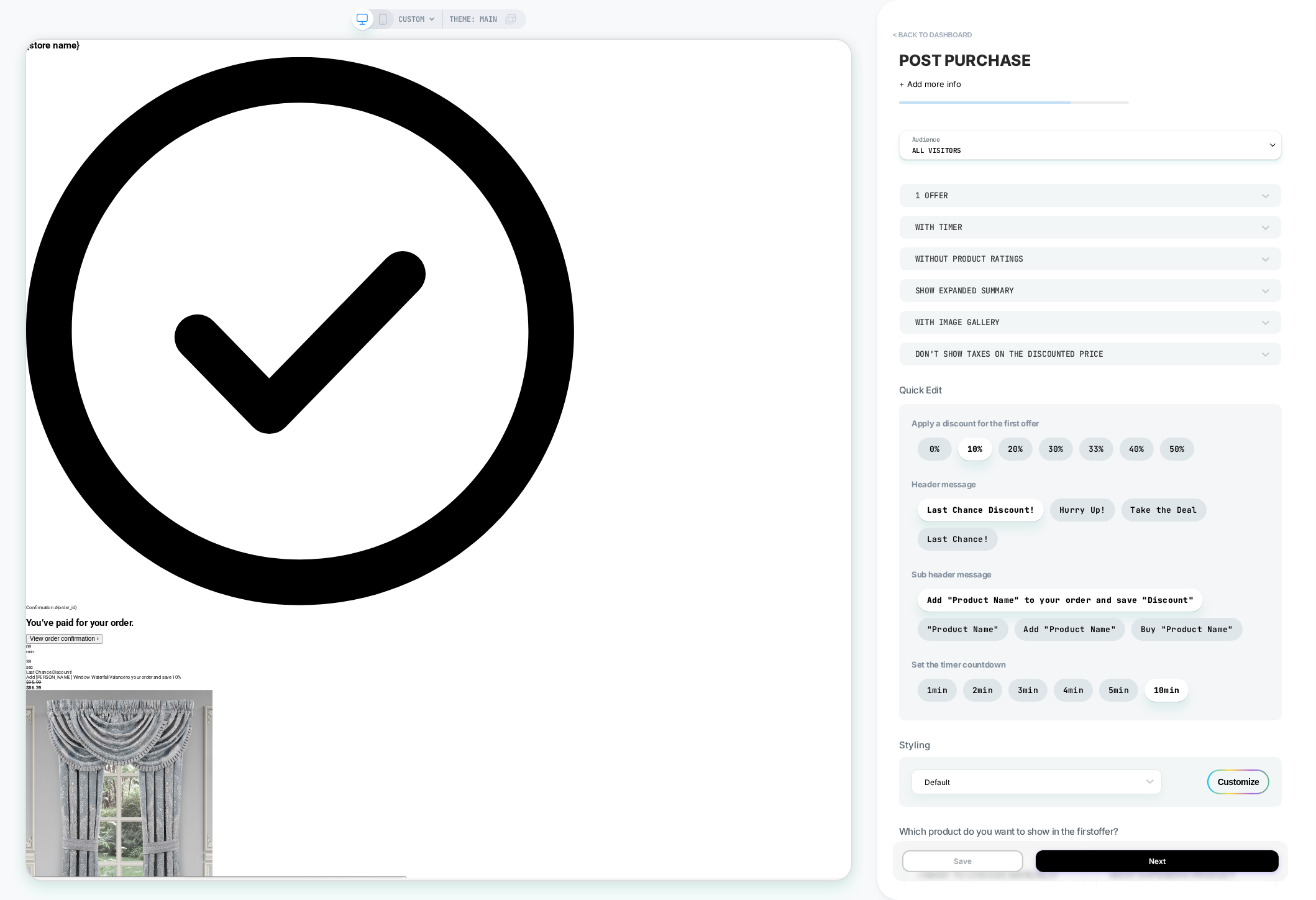
click at [977, 199] on div "1 Offer" at bounding box center [1084, 196] width 338 height 11
click at [945, 250] on div "2 Offers" at bounding box center [1090, 254] width 373 height 26
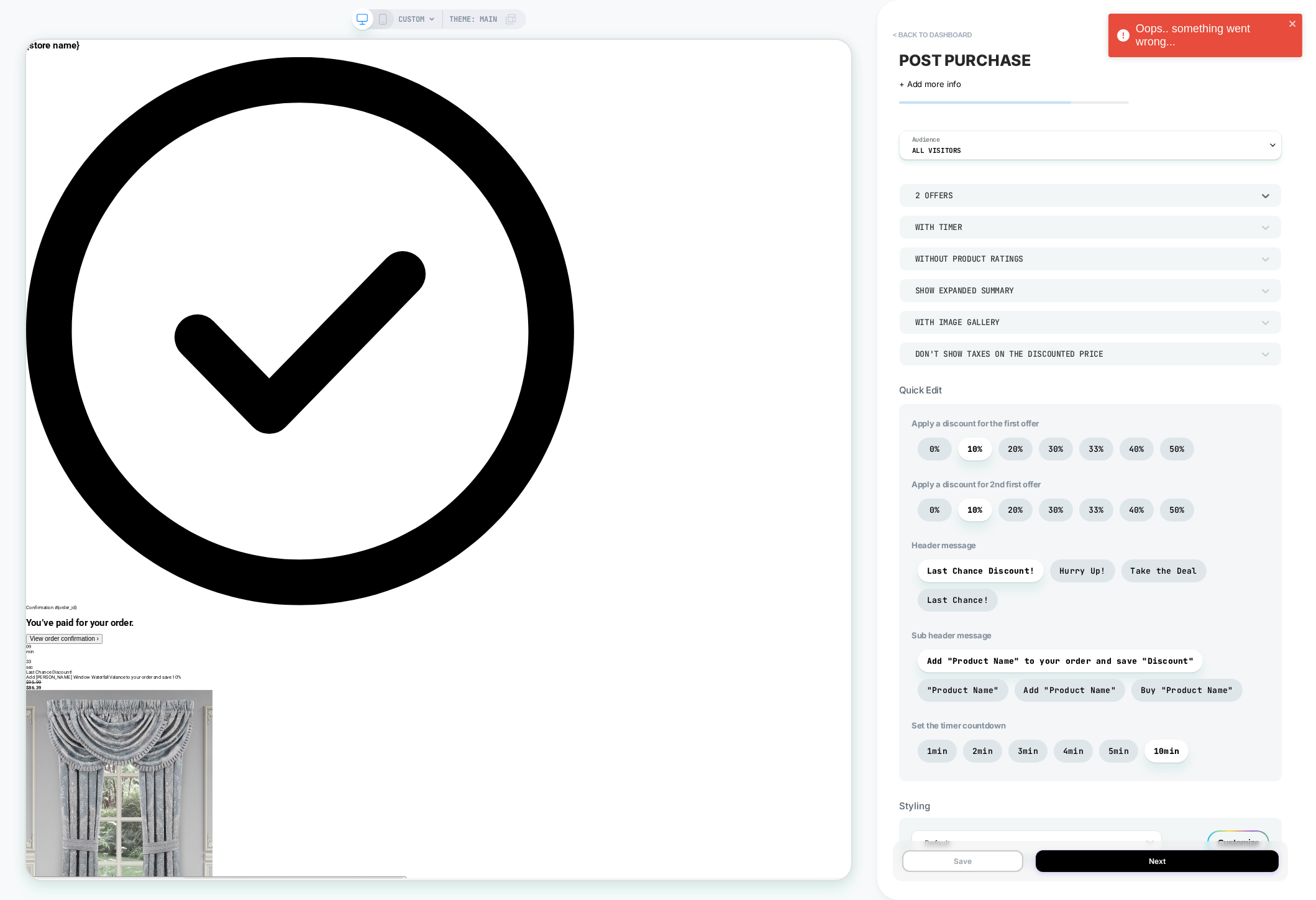
click at [995, 198] on div "2 Offers" at bounding box center [1084, 196] width 338 height 11
click at [963, 225] on div "1 Offer" at bounding box center [1090, 228] width 373 height 26
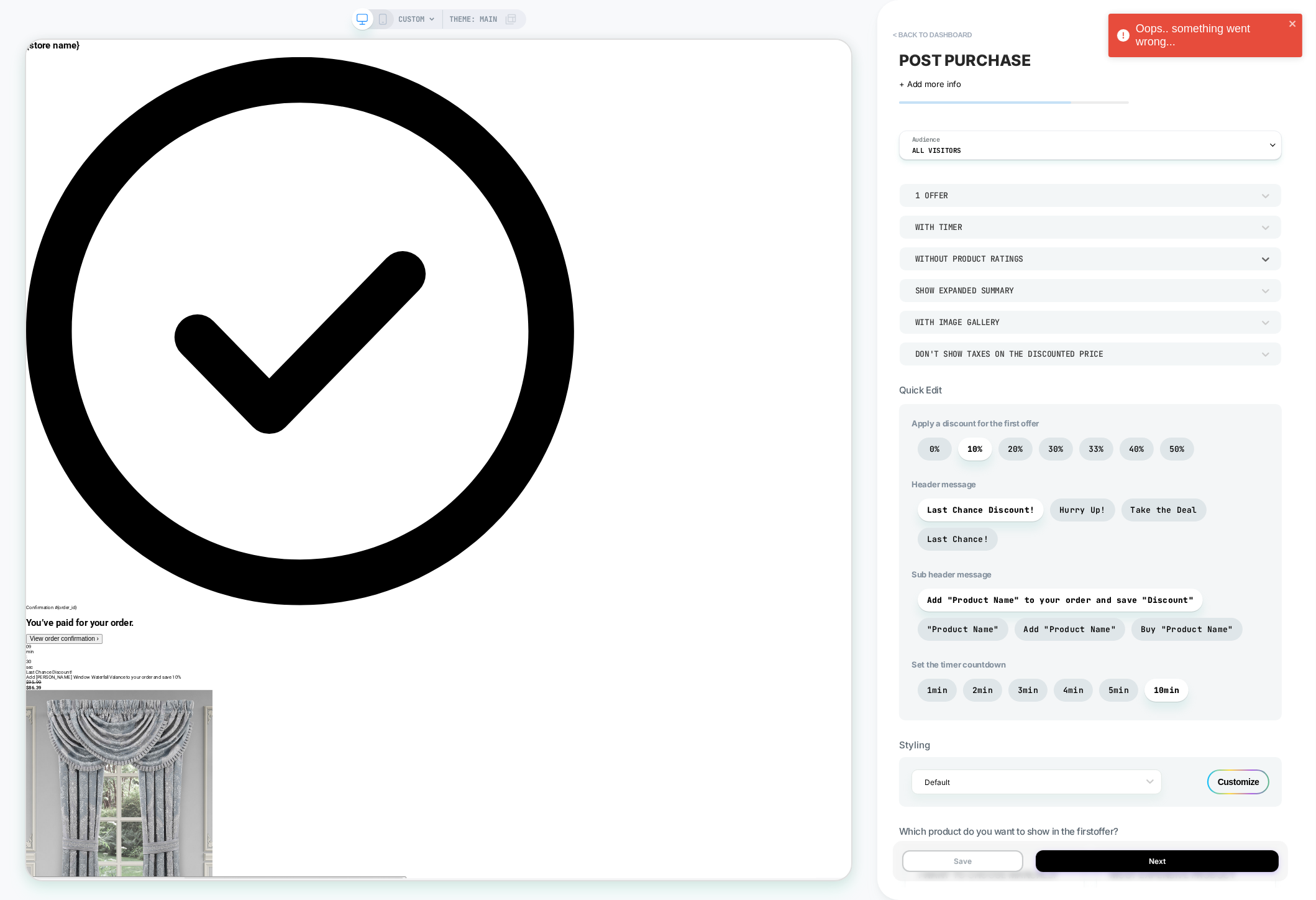
click at [1030, 257] on div "Without Product Ratings" at bounding box center [1084, 259] width 338 height 11
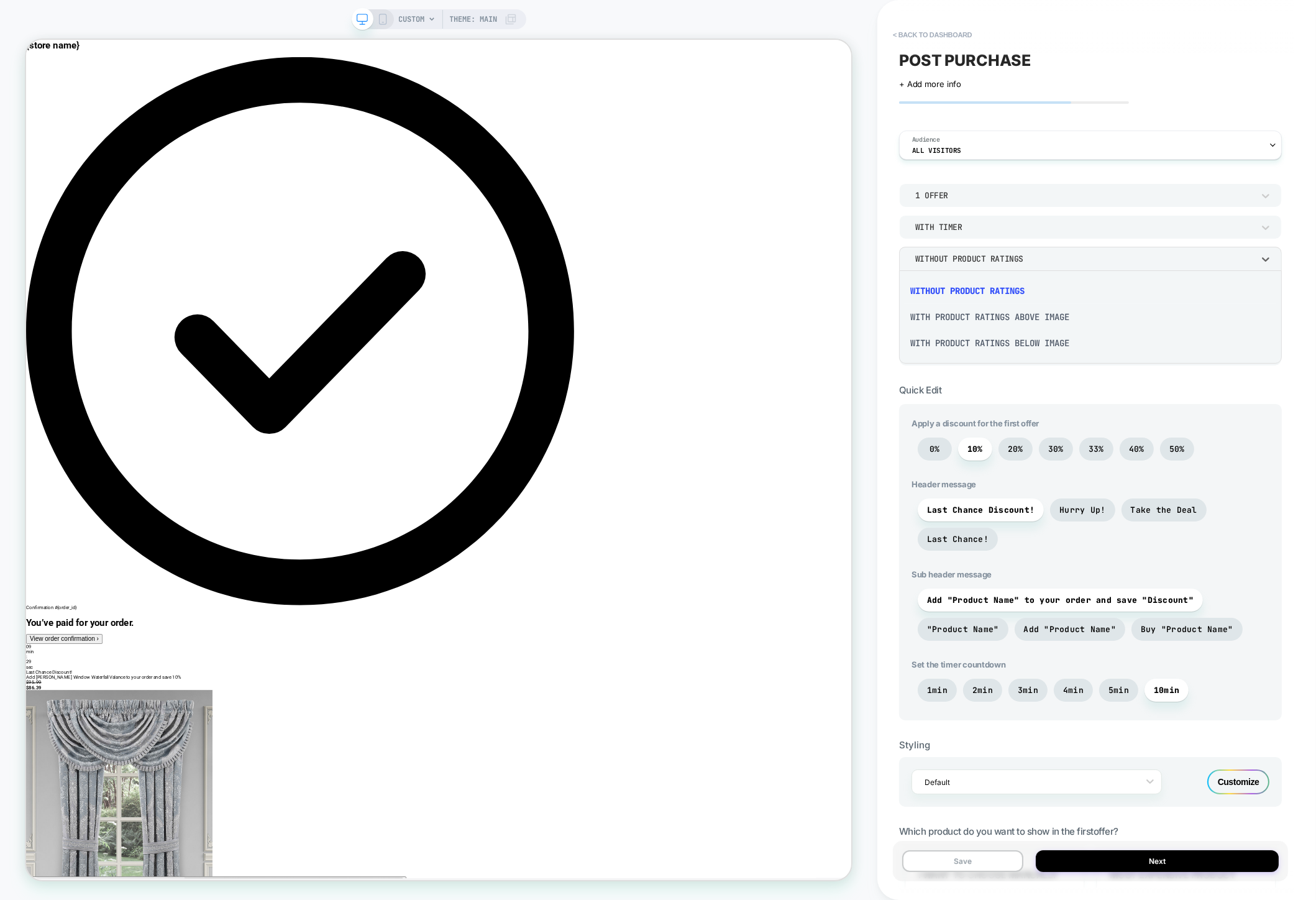
click at [1030, 257] on div at bounding box center [658, 450] width 1316 height 900
click at [1009, 288] on div "Show Expanded Summary" at bounding box center [1084, 291] width 338 height 11
click at [983, 326] on div "Show Fixed Summary" at bounding box center [1090, 322] width 373 height 26
click at [989, 291] on div "Show Fixed Summary" at bounding box center [1084, 291] width 338 height 11
click at [973, 353] on div "Show Collapsed Summary" at bounding box center [1090, 348] width 373 height 26
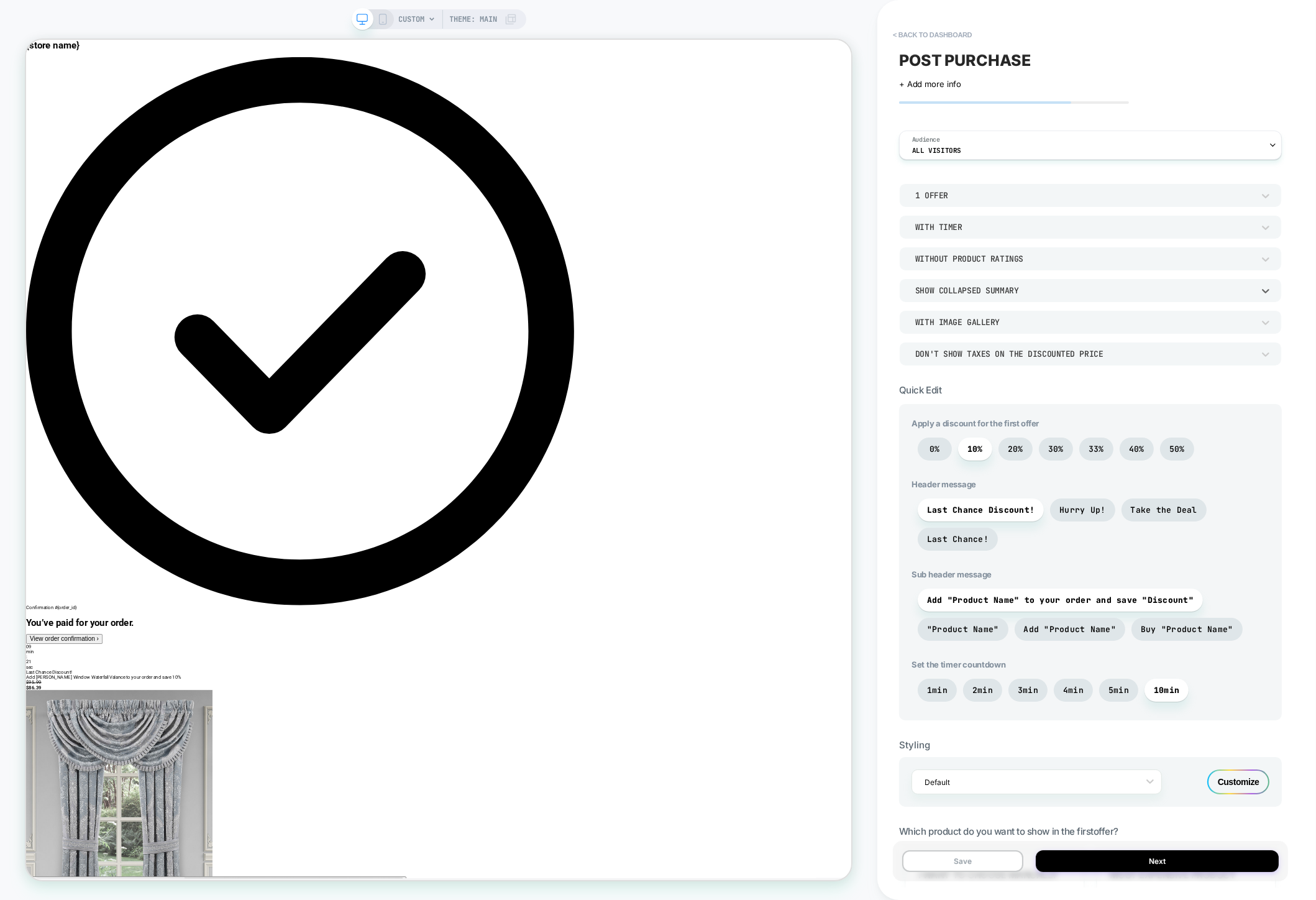
click at [974, 295] on div "Show Collapsed Summary" at bounding box center [1084, 291] width 338 height 11
click at [958, 375] on div "Show Expanded Summary" at bounding box center [1090, 374] width 373 height 26
click at [955, 330] on div "With Image Gallery" at bounding box center [1090, 321] width 383 height 24
click at [958, 300] on div at bounding box center [658, 450] width 1316 height 900
click at [961, 295] on div "Show Expanded Summary" at bounding box center [1084, 290] width 350 height 13
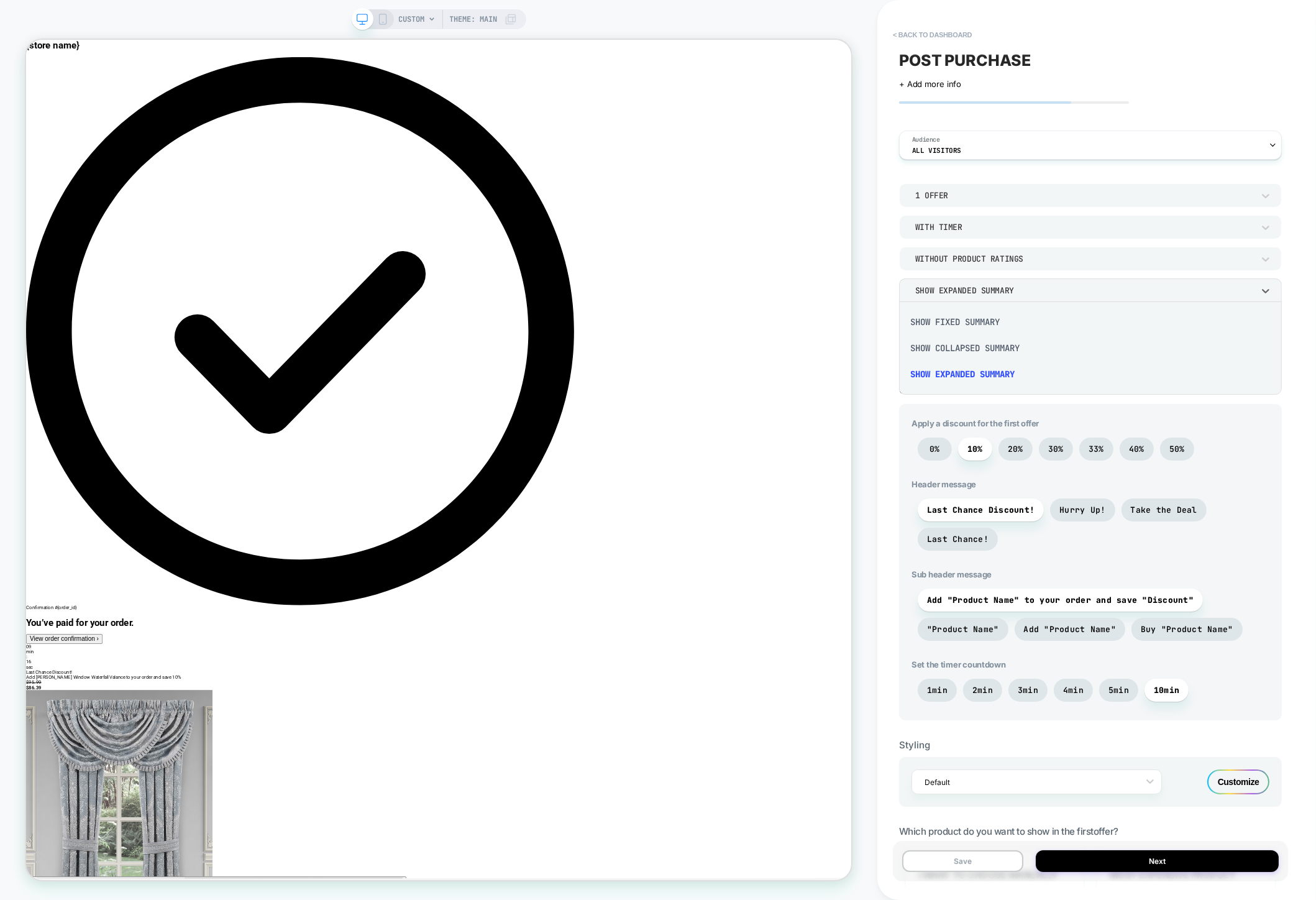
click at [957, 321] on div "Show Fixed Summary" at bounding box center [1090, 322] width 373 height 26
click at [960, 288] on div "Show Fixed Summary" at bounding box center [1084, 291] width 338 height 11
click at [956, 346] on div "Show Collapsed Summary" at bounding box center [1090, 348] width 373 height 26
click at [959, 296] on div "Show Collapsed Summary" at bounding box center [1090, 290] width 383 height 24
click at [951, 384] on div "Show Expanded Summary" at bounding box center [1090, 374] width 373 height 26
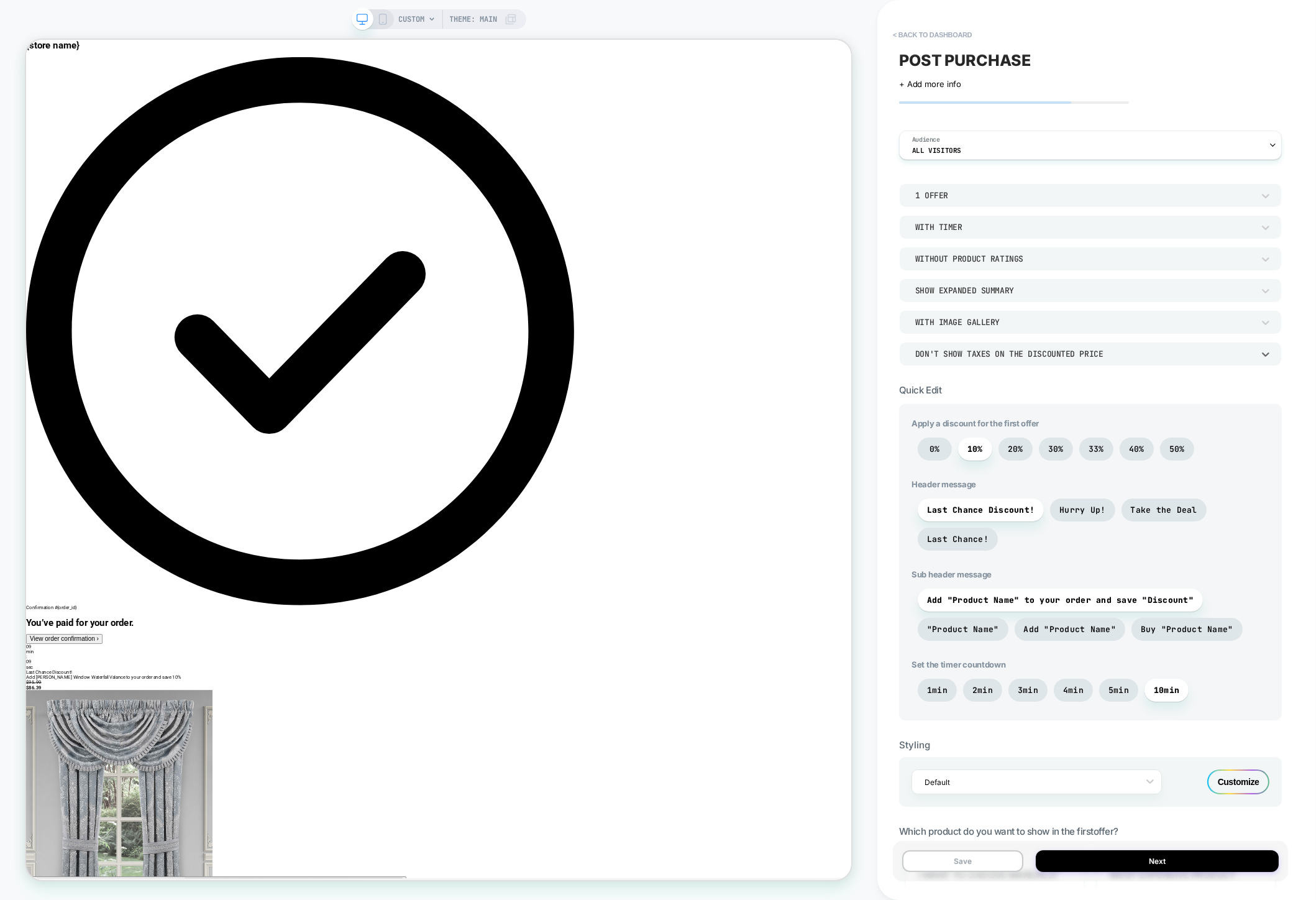
click at [977, 356] on div "Don't show taxes on the discounted price" at bounding box center [1084, 354] width 338 height 11
click at [977, 356] on div at bounding box center [658, 450] width 1316 height 900
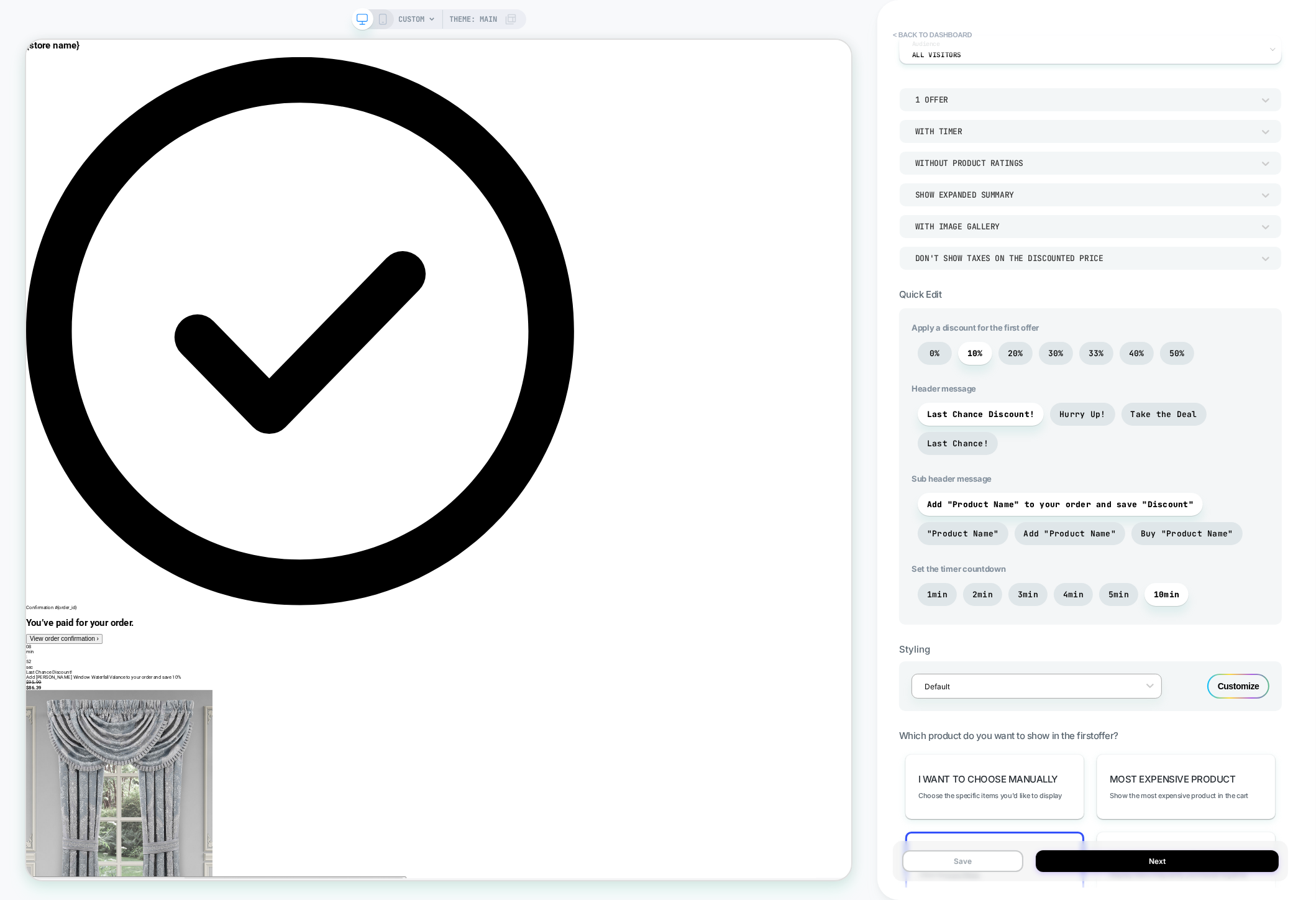
scroll to position [252, 0]
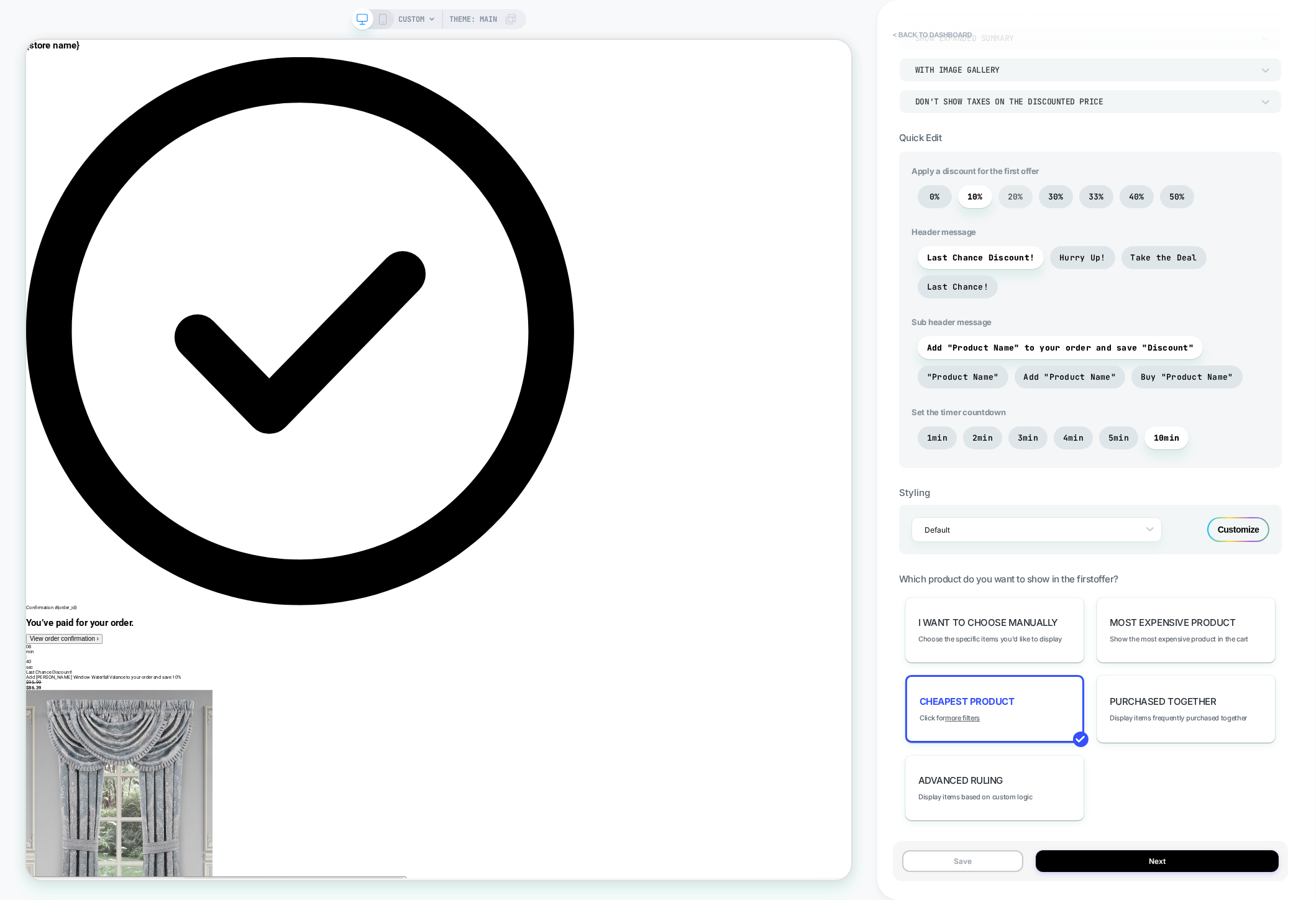
click at [1011, 197] on span "20%" at bounding box center [1015, 196] width 15 height 11
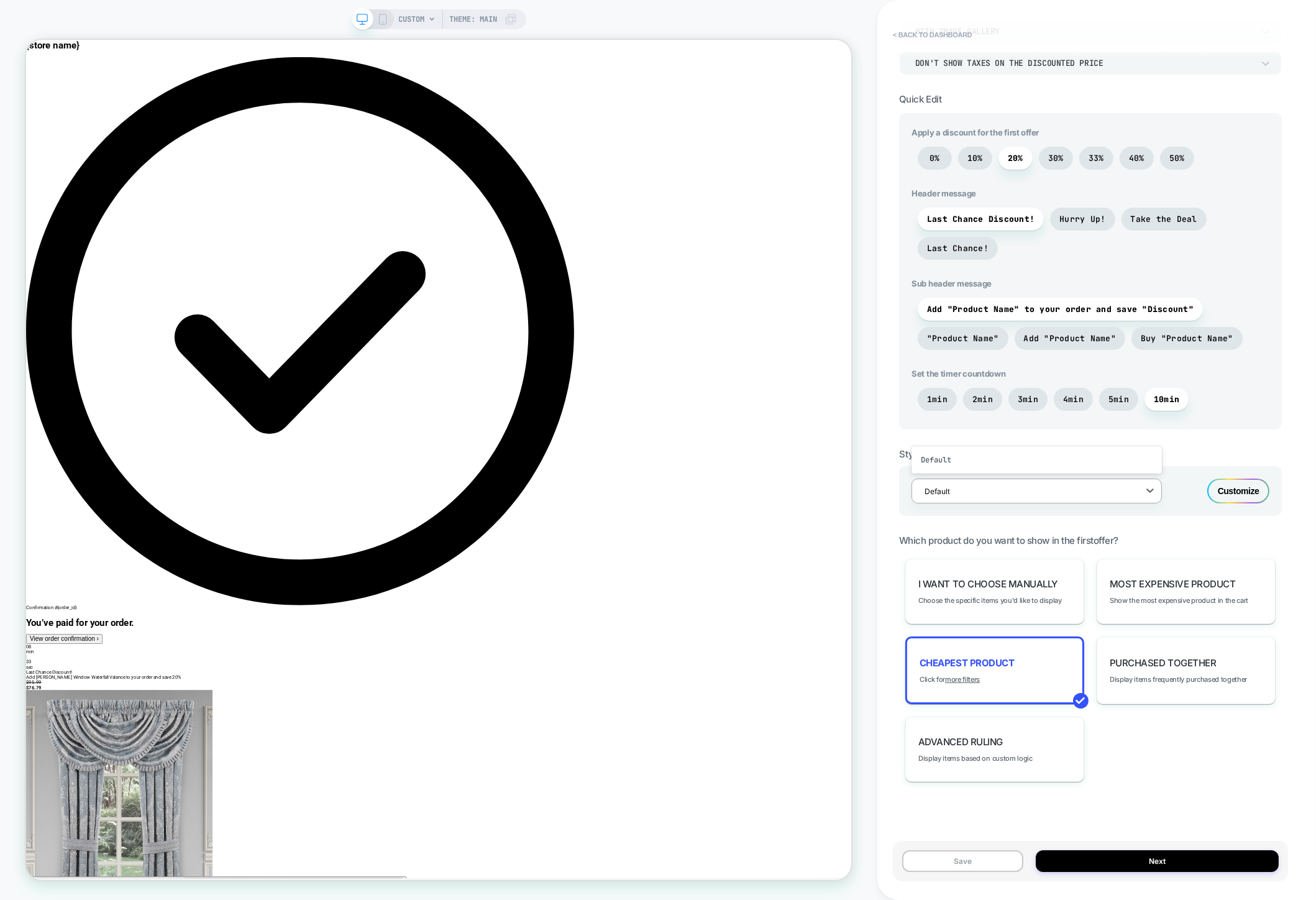
click at [1090, 489] on div at bounding box center [1028, 491] width 208 height 12
click at [1024, 737] on div "Advanced Ruling Display items based on custom logic" at bounding box center [994, 749] width 179 height 65
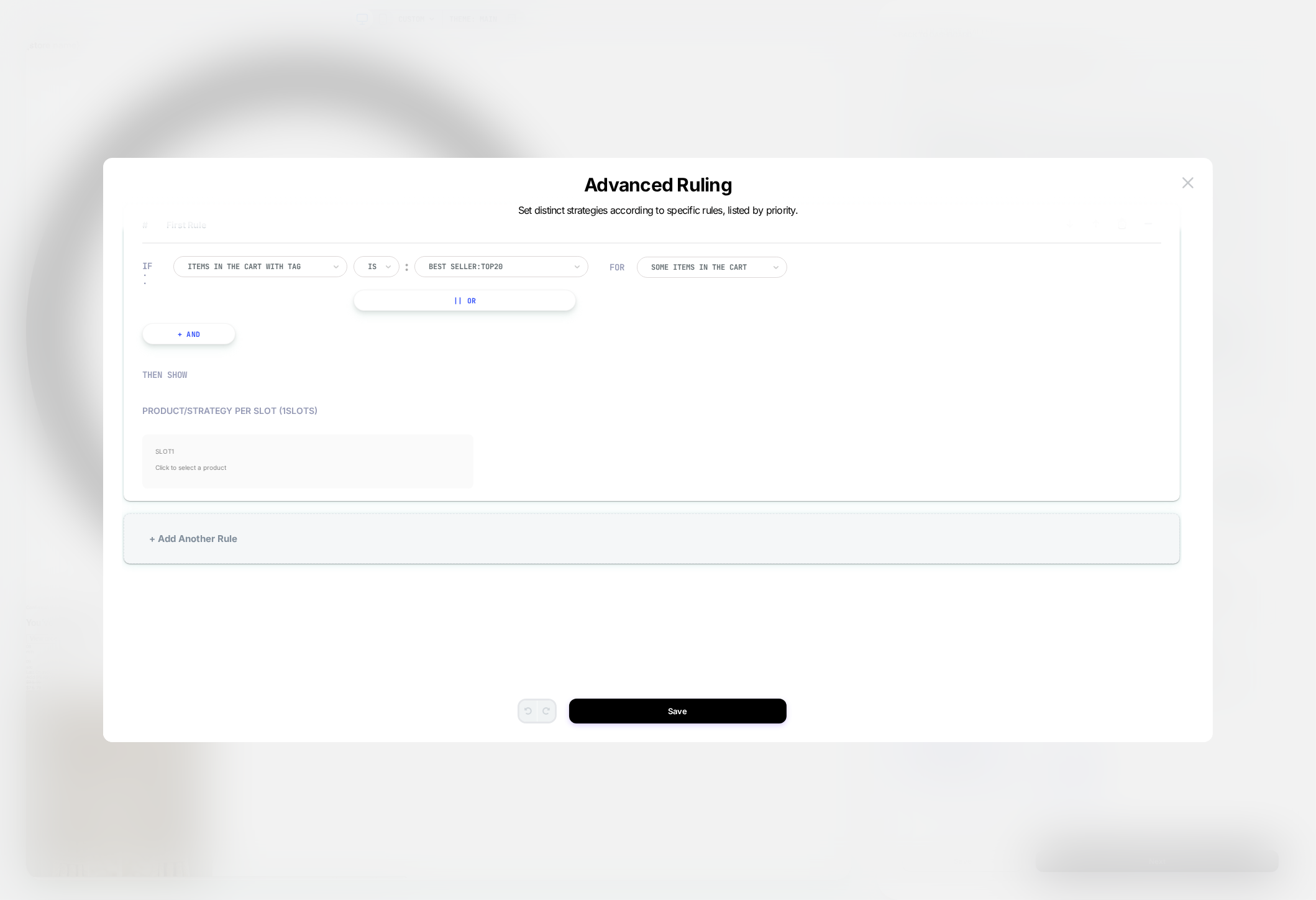
scroll to position [0, 0]
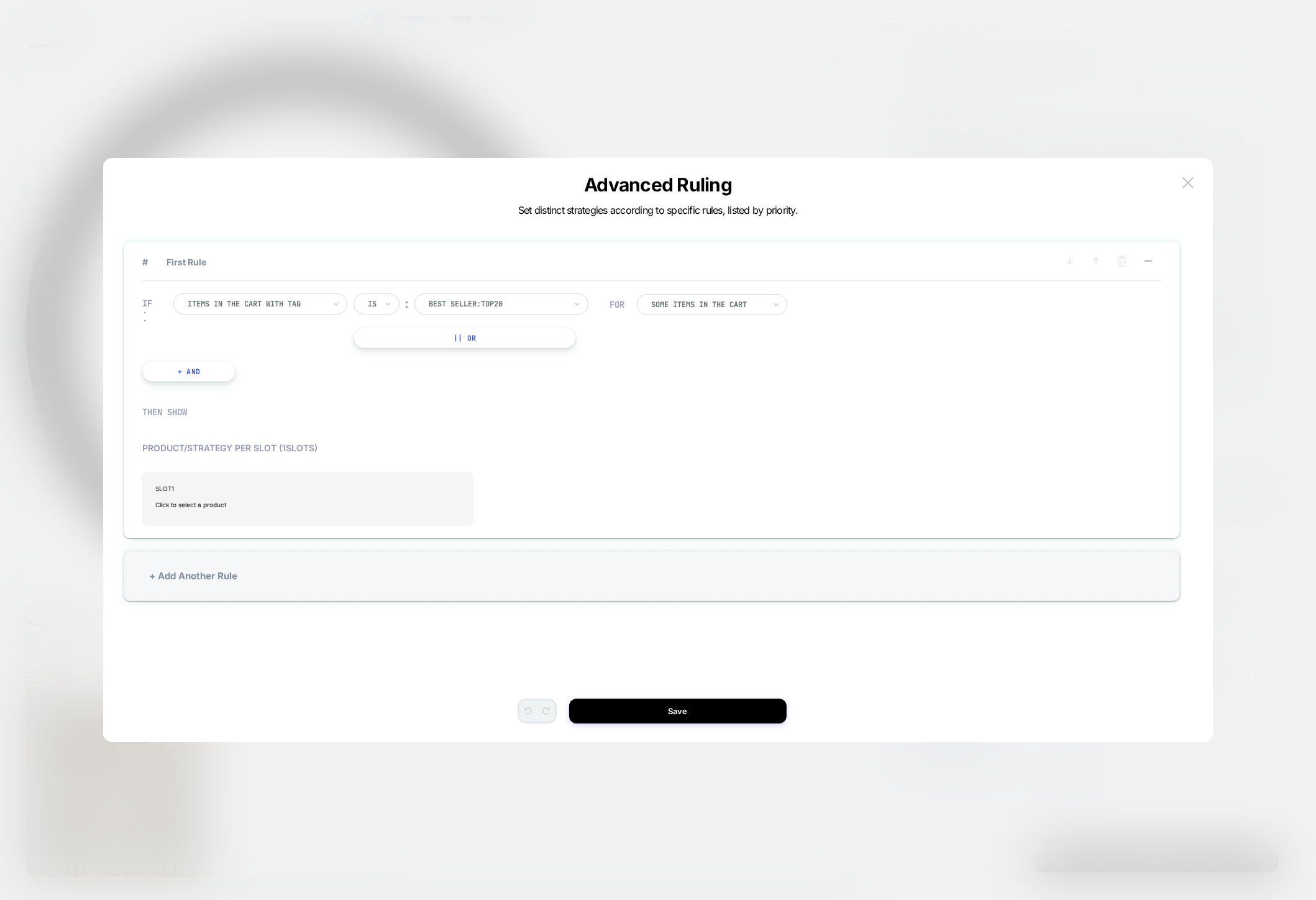
click at [1177, 182] on div "# First Rule IF Items in the cart with tag Is ︰ best seller:top20 || Or + And F…" at bounding box center [658, 456] width 1072 height 572
click at [1184, 181] on img at bounding box center [1187, 183] width 11 height 11
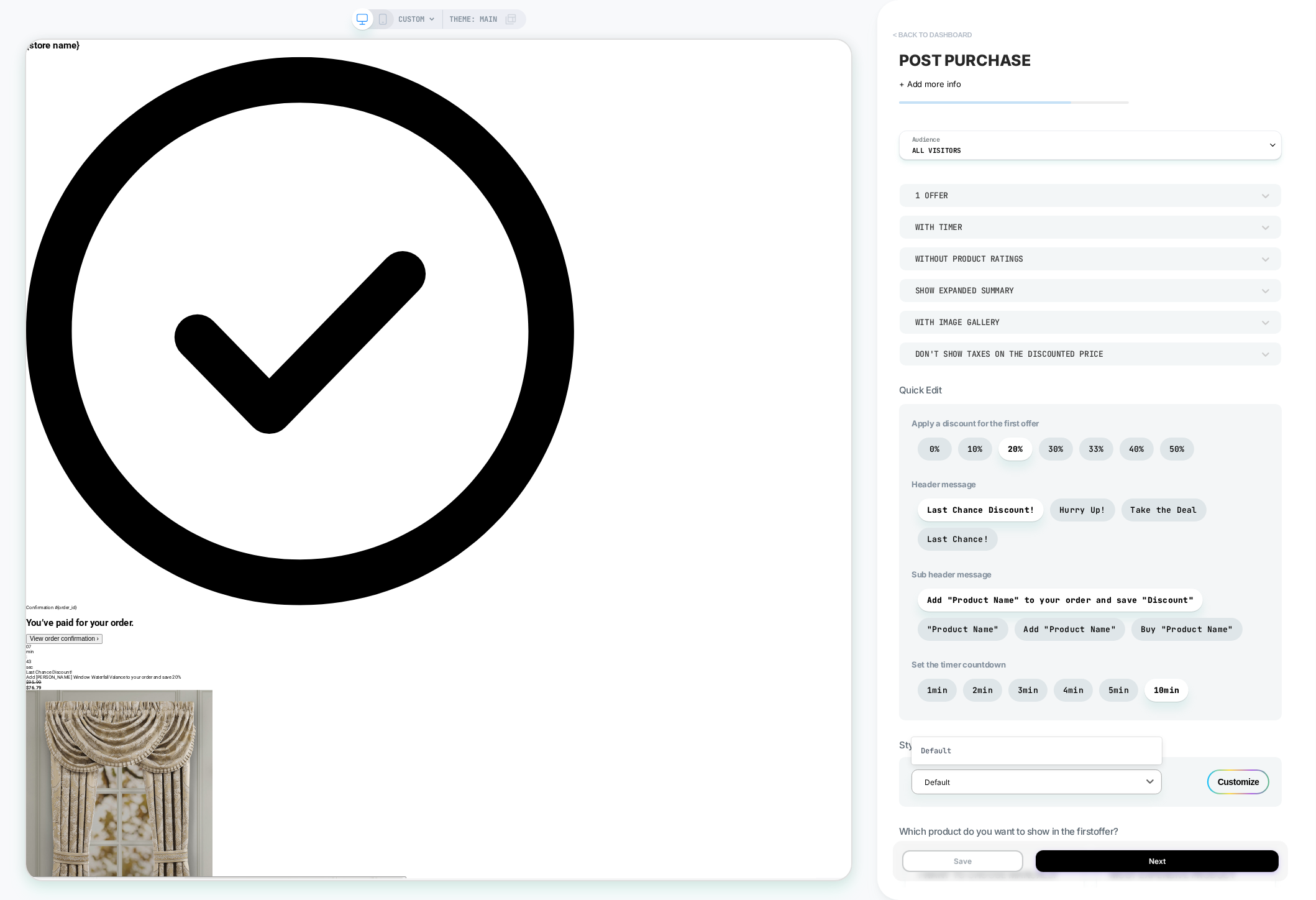
click at [931, 34] on button "< back to dashboard" at bounding box center [932, 35] width 91 height 20
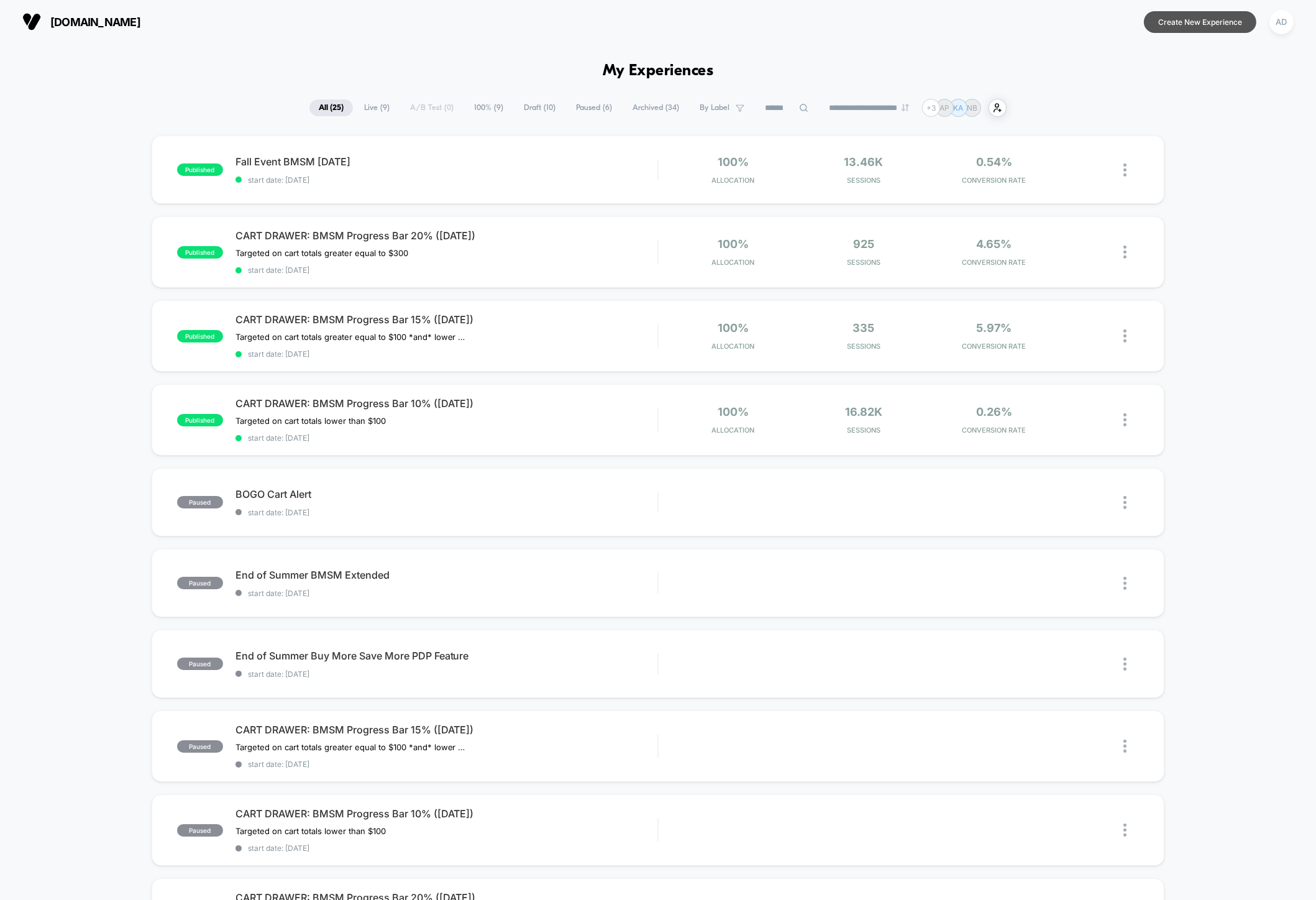
click at [1194, 24] on button "Create New Experience" at bounding box center [1200, 22] width 113 height 22
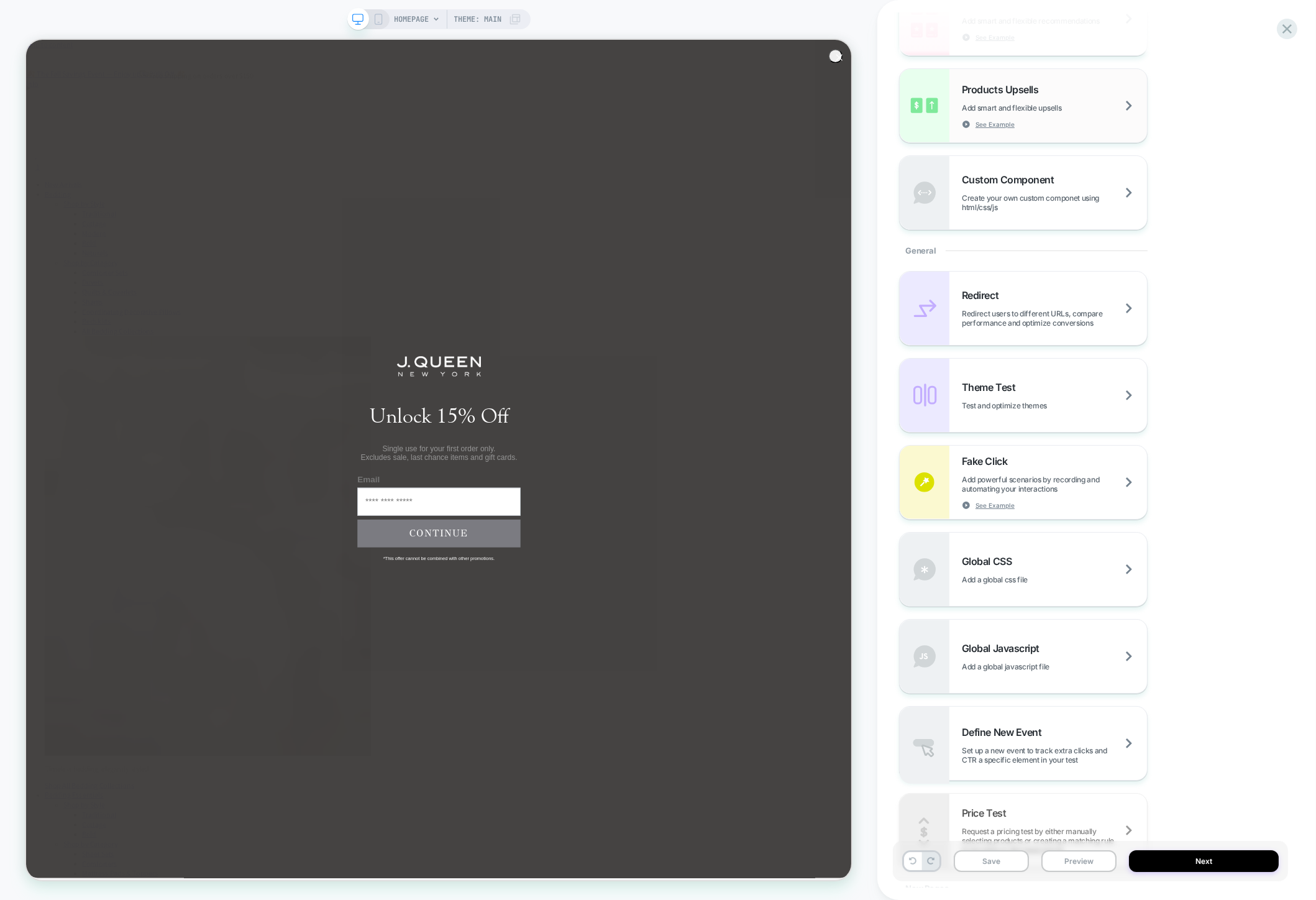
scroll to position [485, 0]
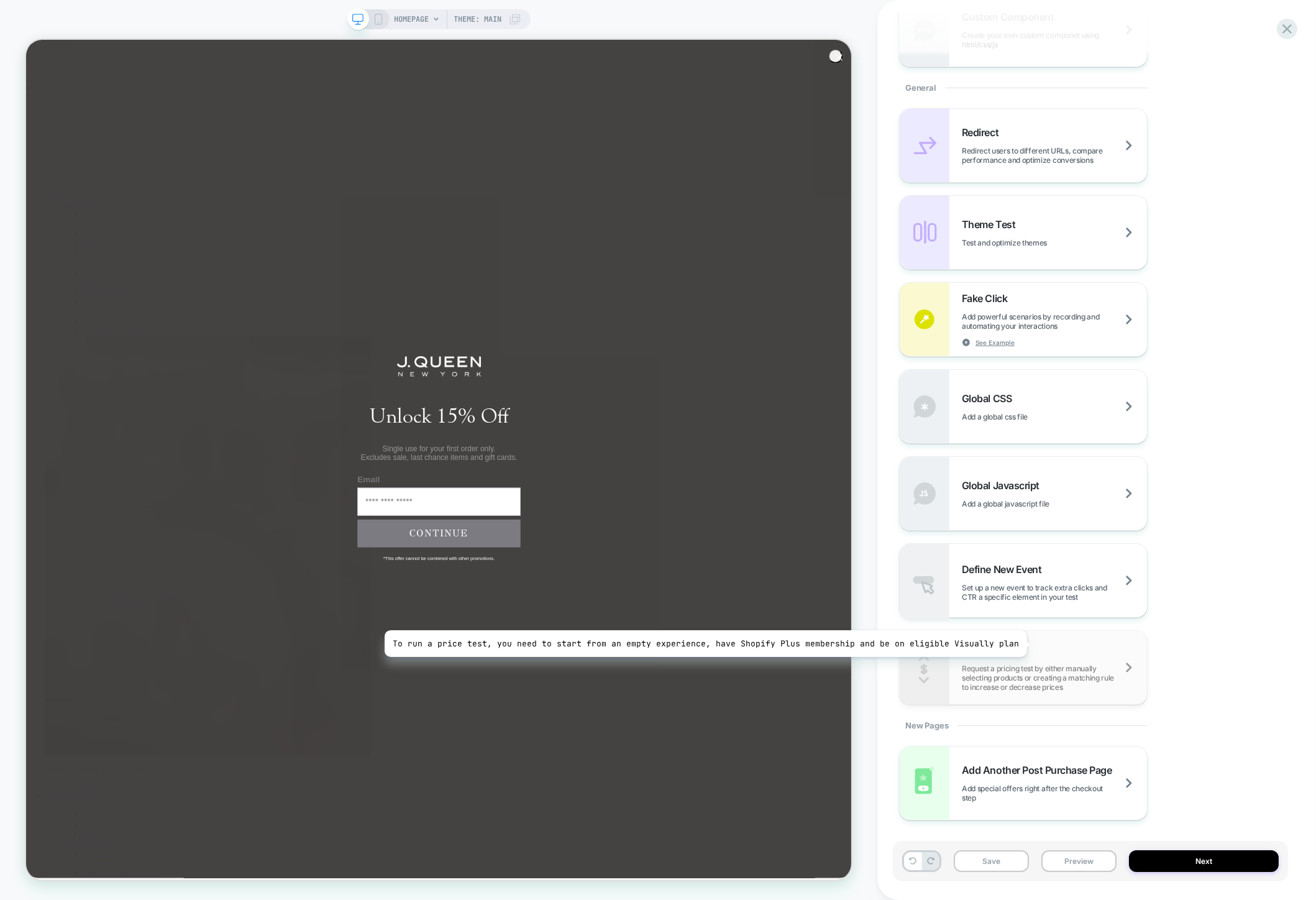
click at [1020, 644] on div "Price Test Request a pricing test by either manually selecting products or crea…" at bounding box center [1053, 668] width 185 height 48
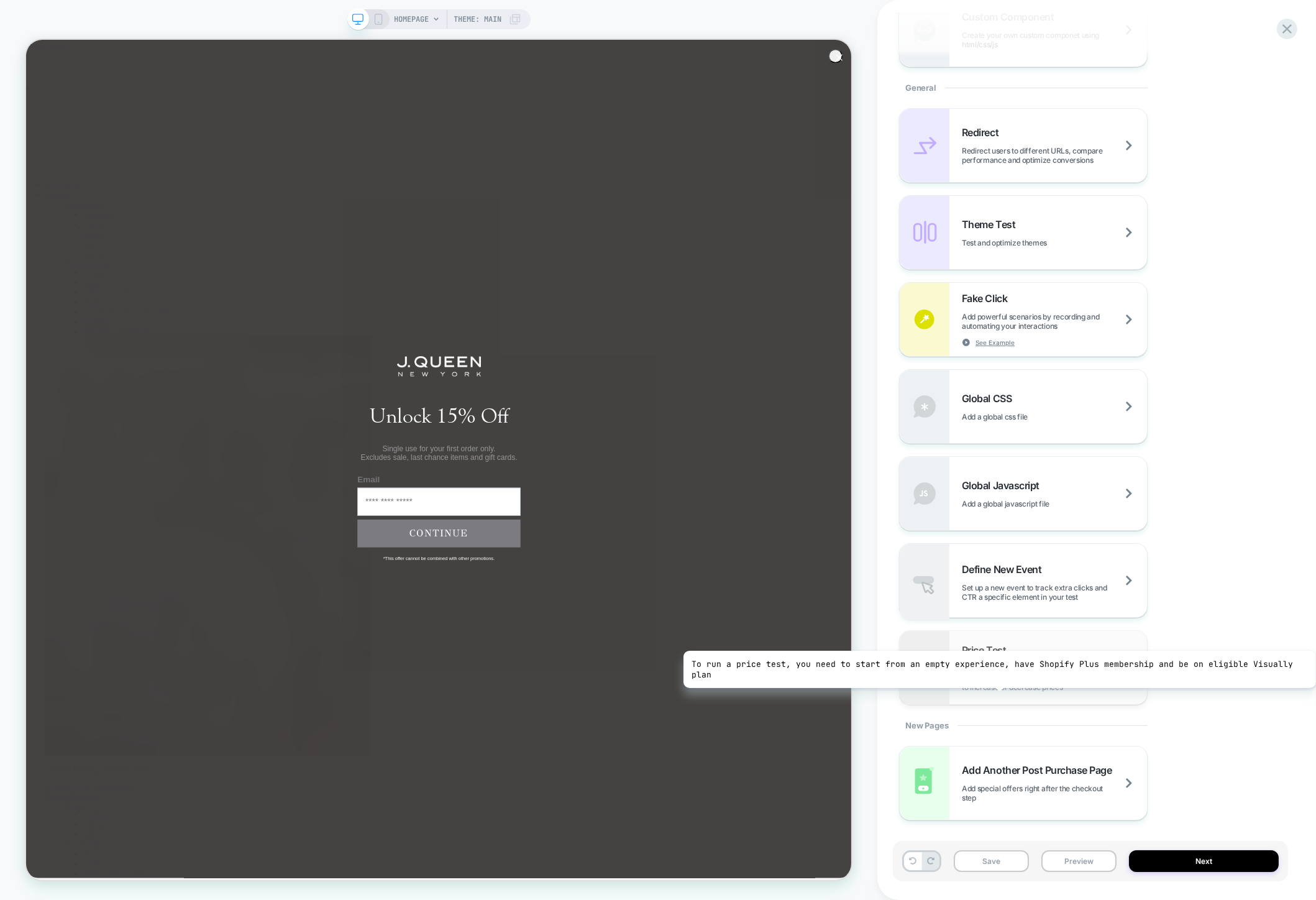
click at [996, 687] on span "Request a pricing test by either manually selecting products or creating a matc…" at bounding box center [1053, 678] width 185 height 28
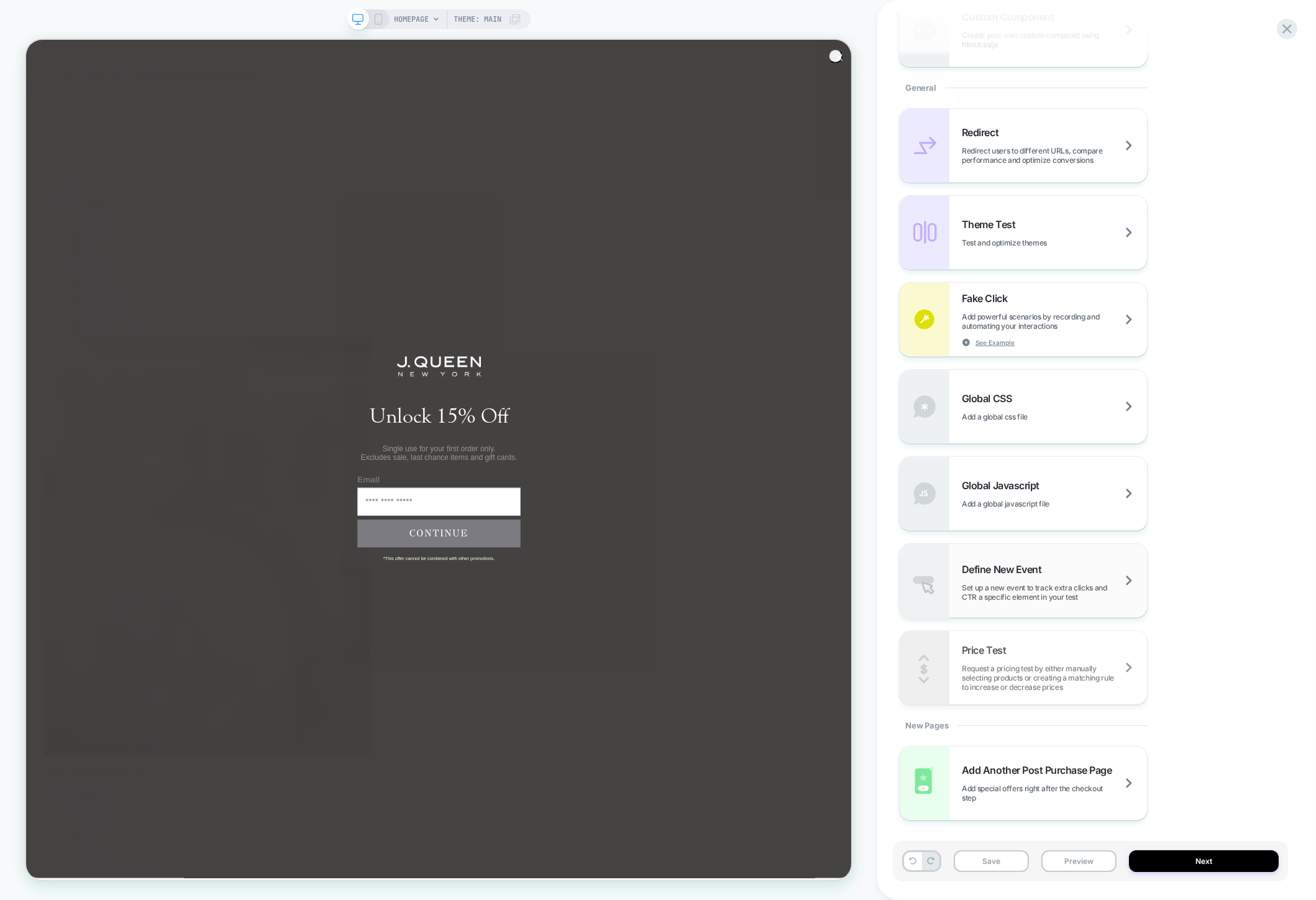
click at [985, 583] on span "Set up a new event to track extra clicks and CTR a specific element in your test" at bounding box center [1053, 592] width 185 height 18
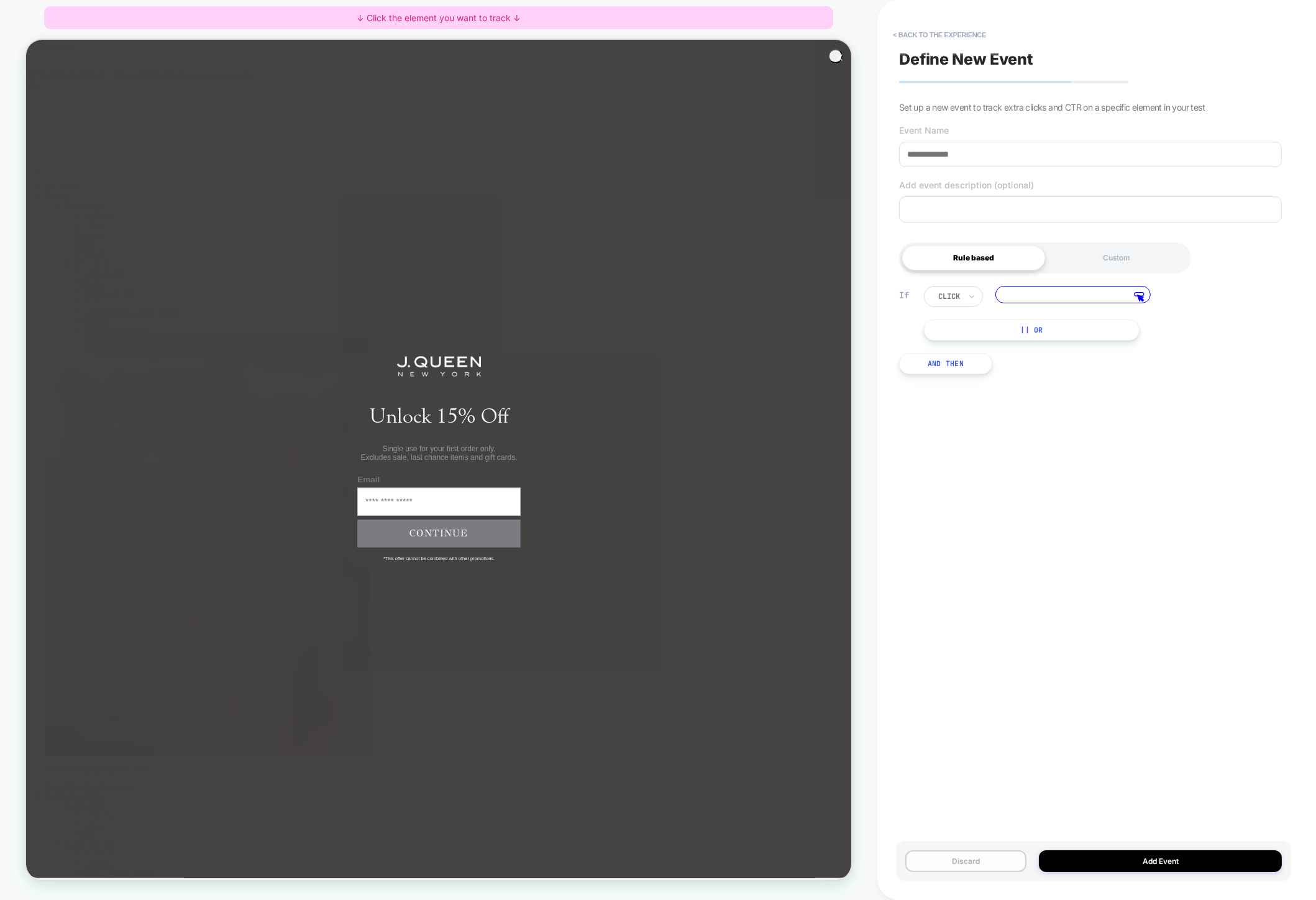
click at [980, 854] on button "Discard" at bounding box center [965, 860] width 121 height 22
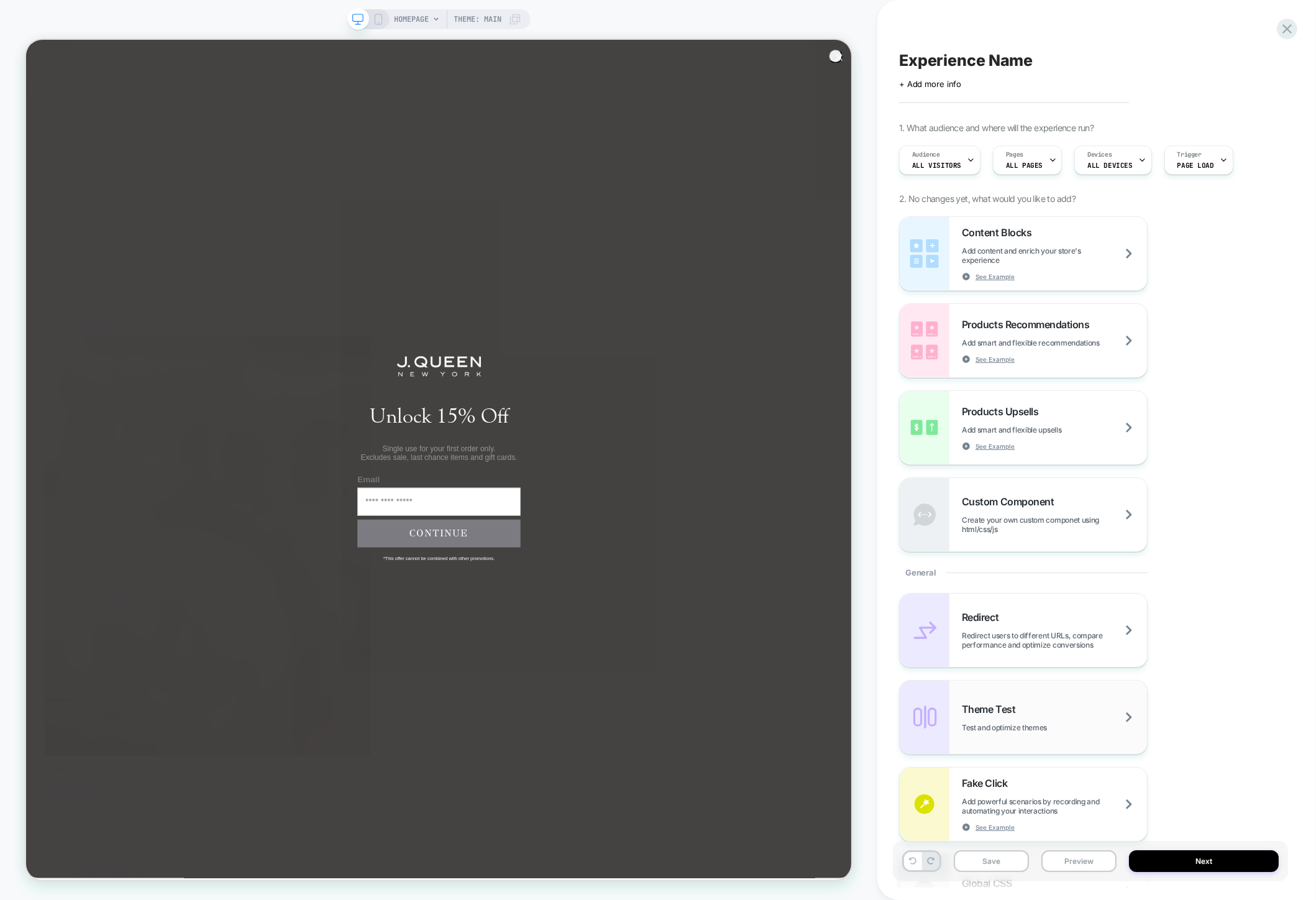
click at [1031, 730] on span "Test and optimize themes" at bounding box center [1019, 727] width 116 height 9
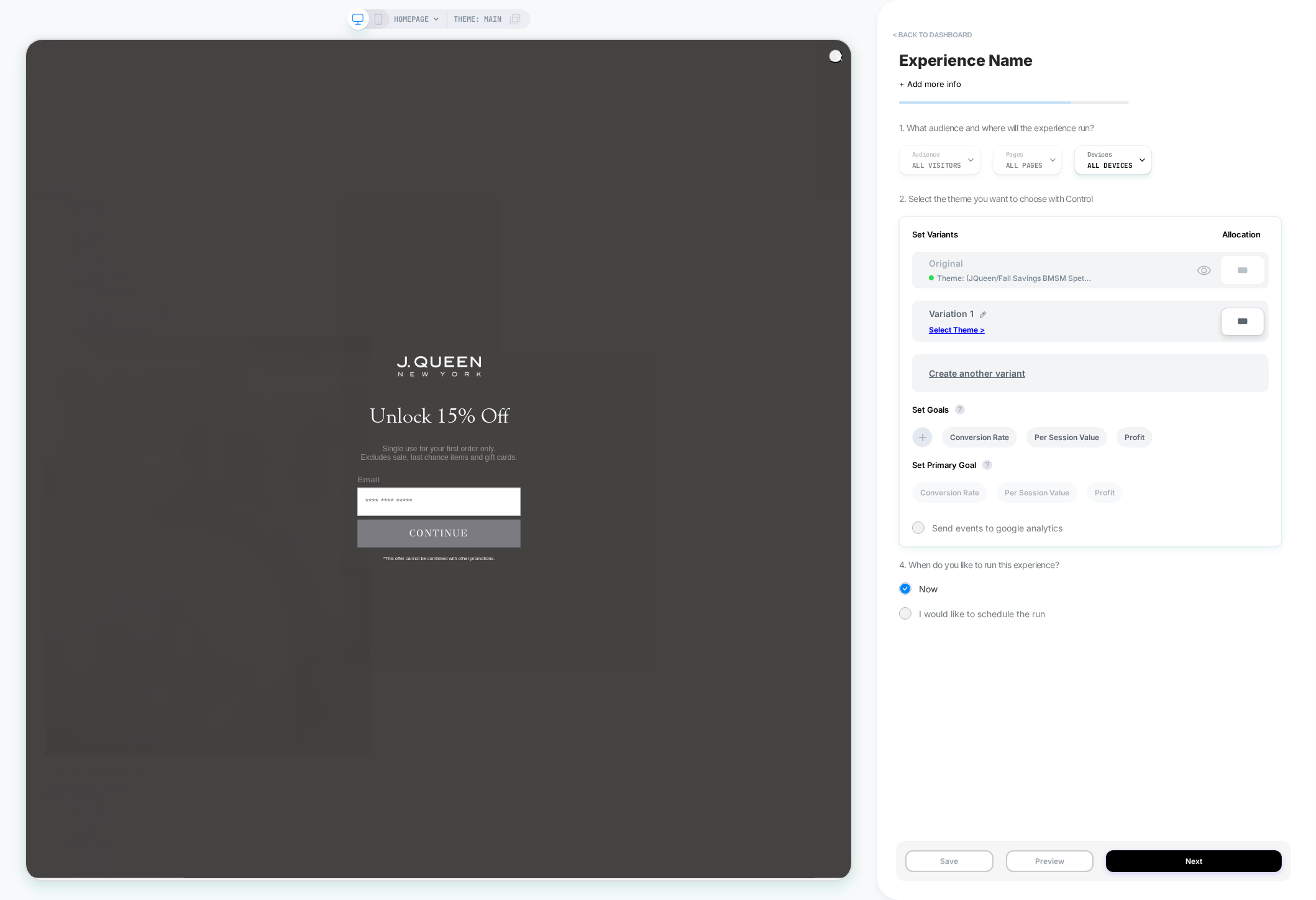
click at [1107, 63] on circle "Close dialog" at bounding box center [1110, 64] width 18 height 18
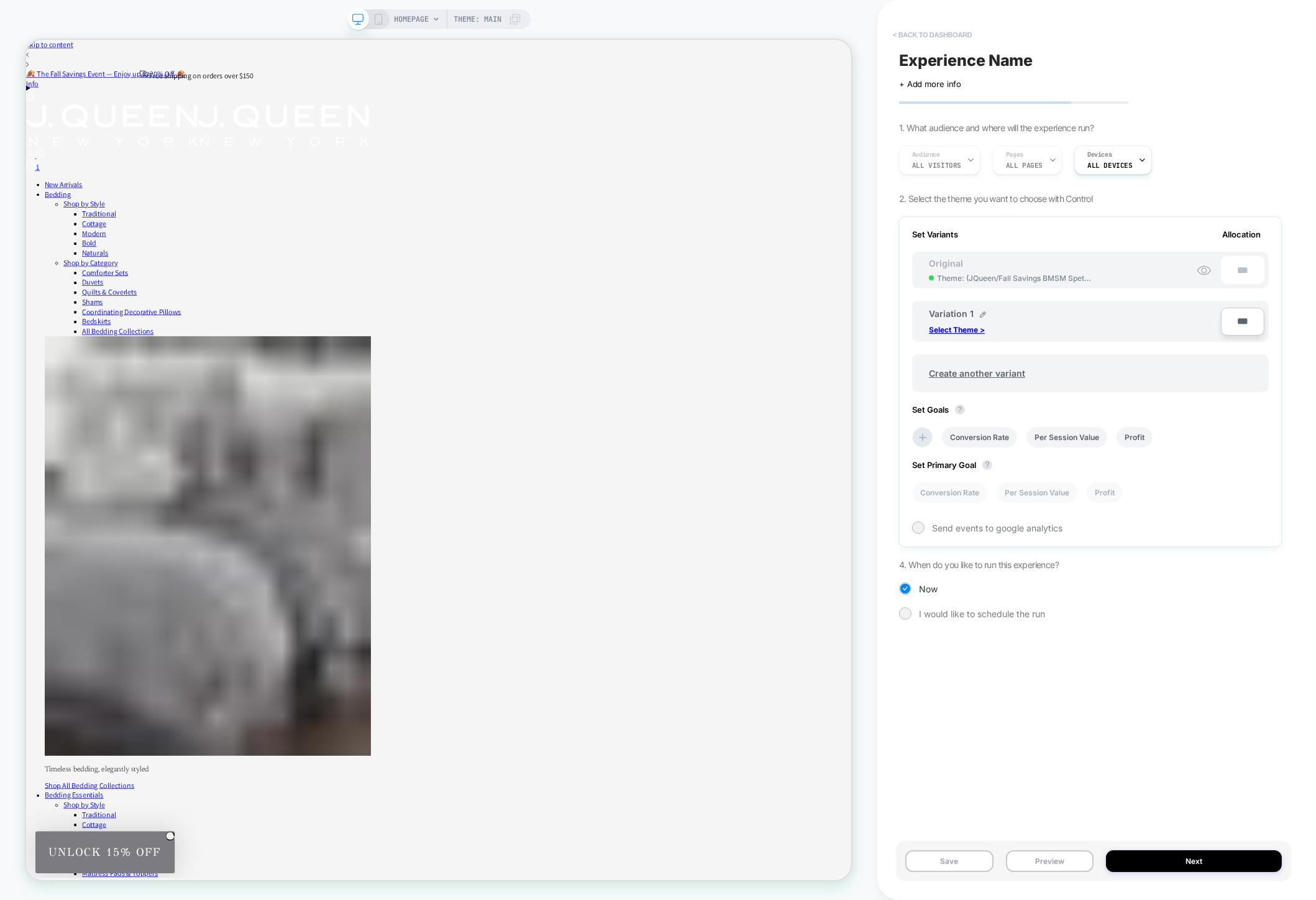
click at [931, 30] on button "< back to dashboard" at bounding box center [932, 35] width 91 height 20
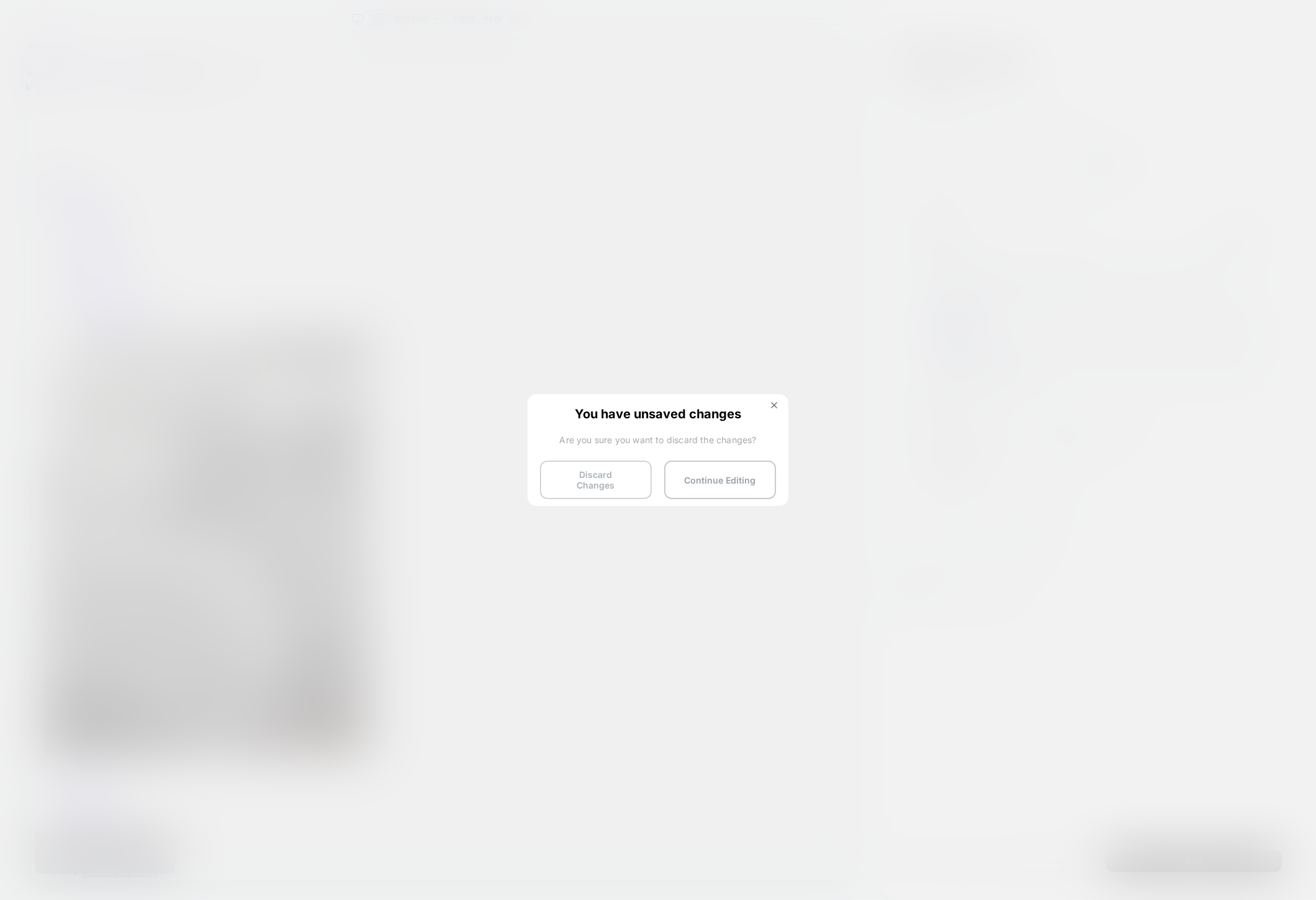
click at [591, 482] on button "Discard Changes" at bounding box center [595, 480] width 112 height 39
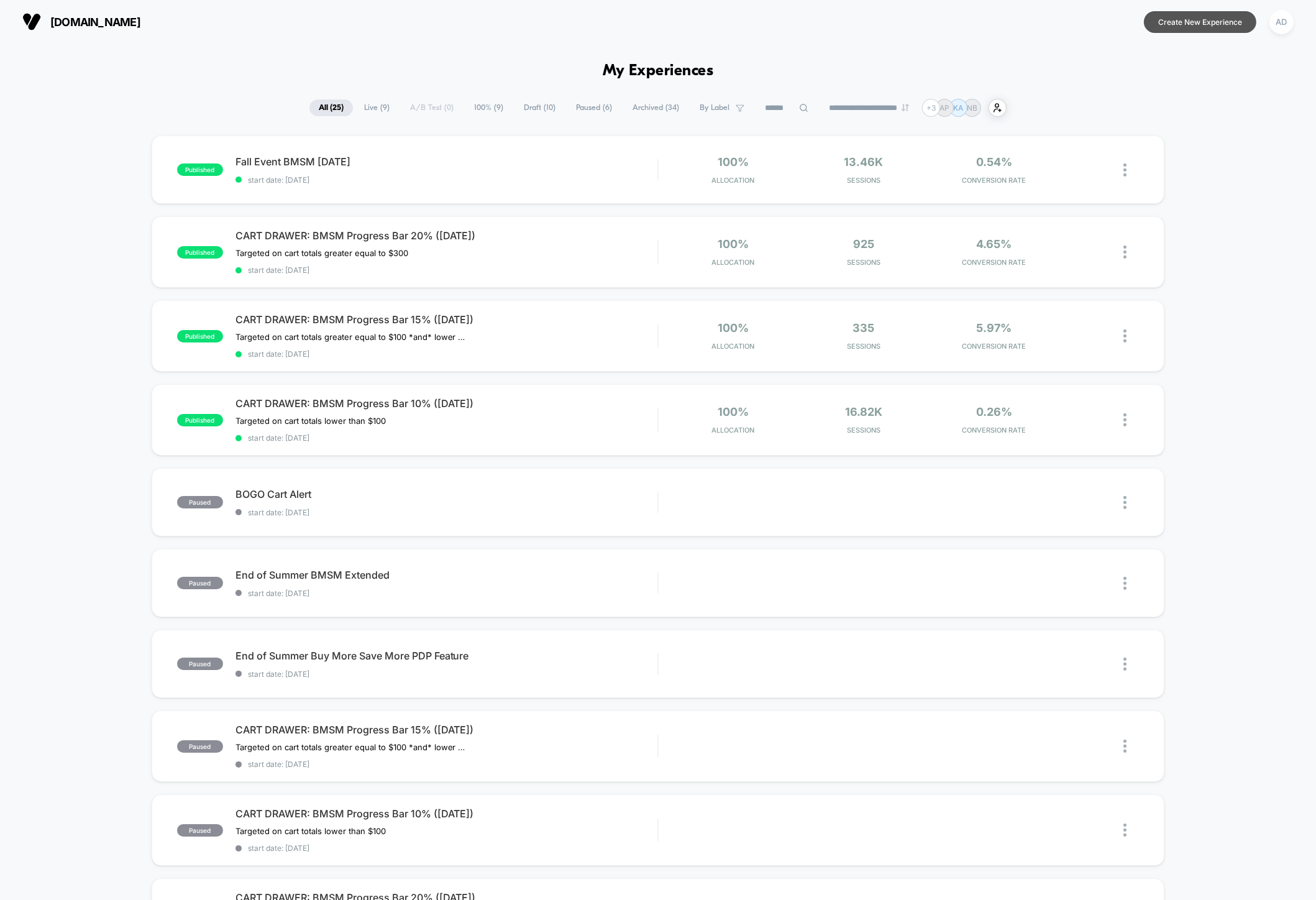
click at [1180, 20] on button "Create New Experience" at bounding box center [1200, 22] width 113 height 22
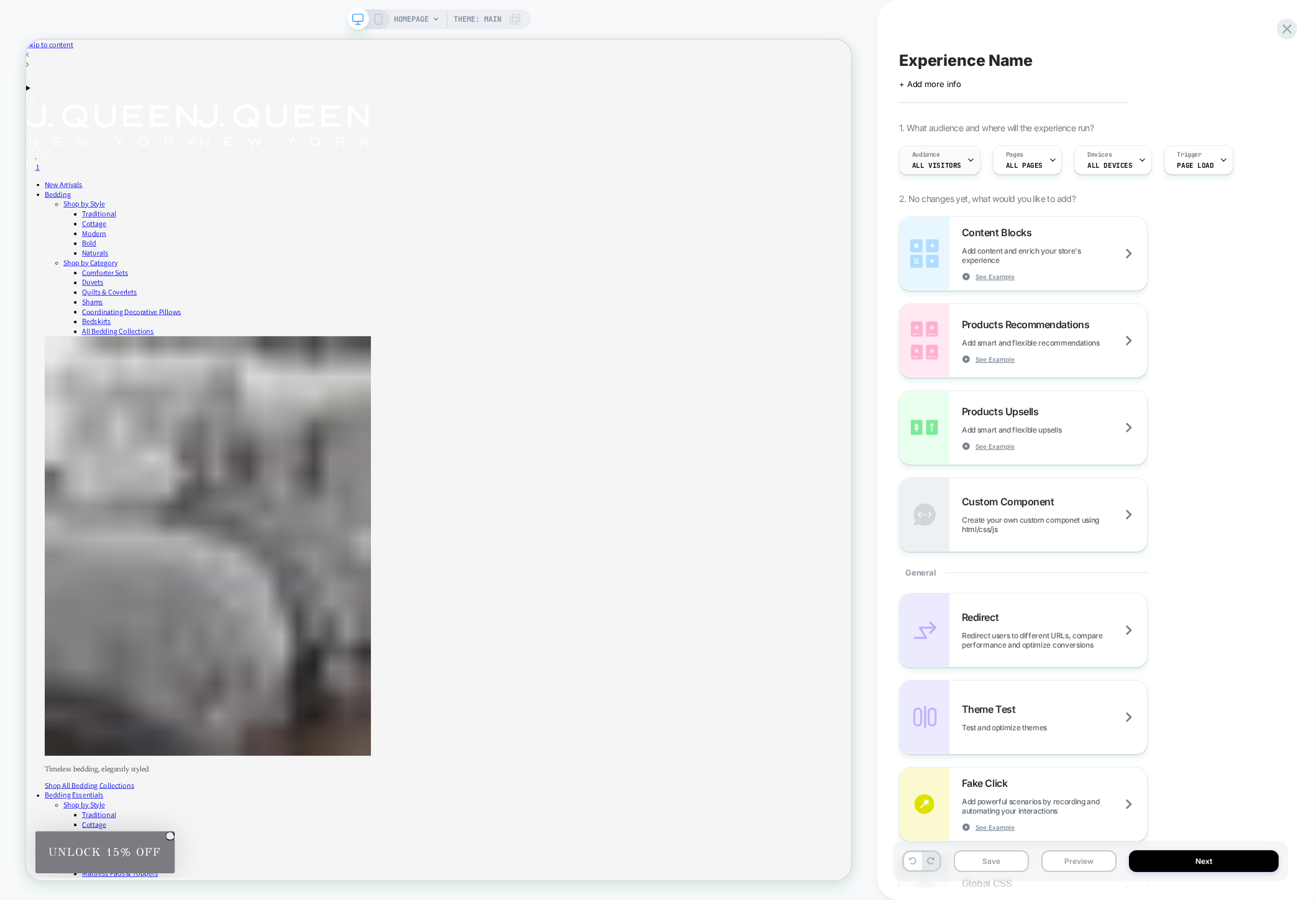
click at [935, 164] on span "All Visitors" at bounding box center [936, 164] width 49 height 8
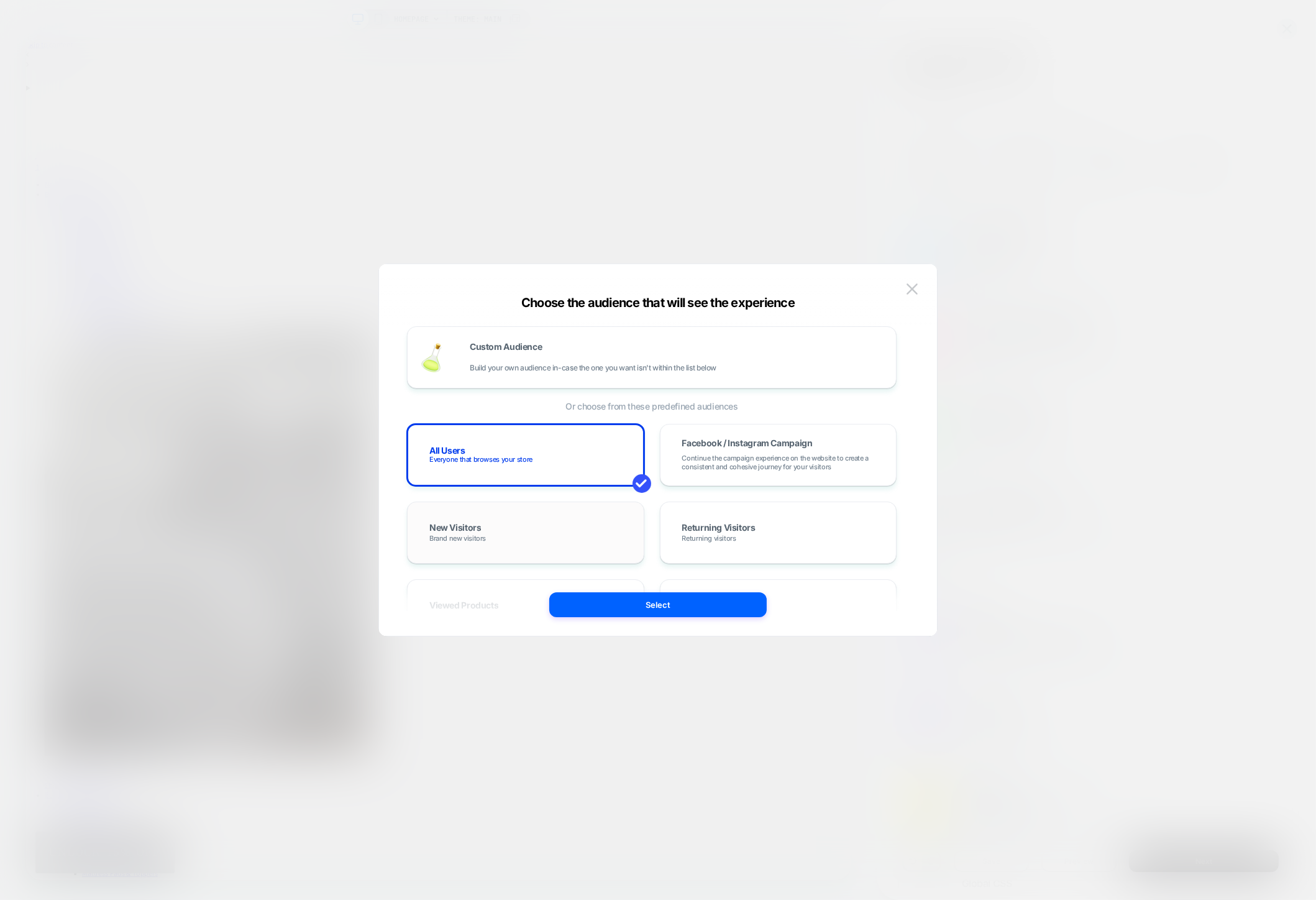
click at [584, 522] on div "New Visitors Brand new visitors" at bounding box center [525, 532] width 211 height 36
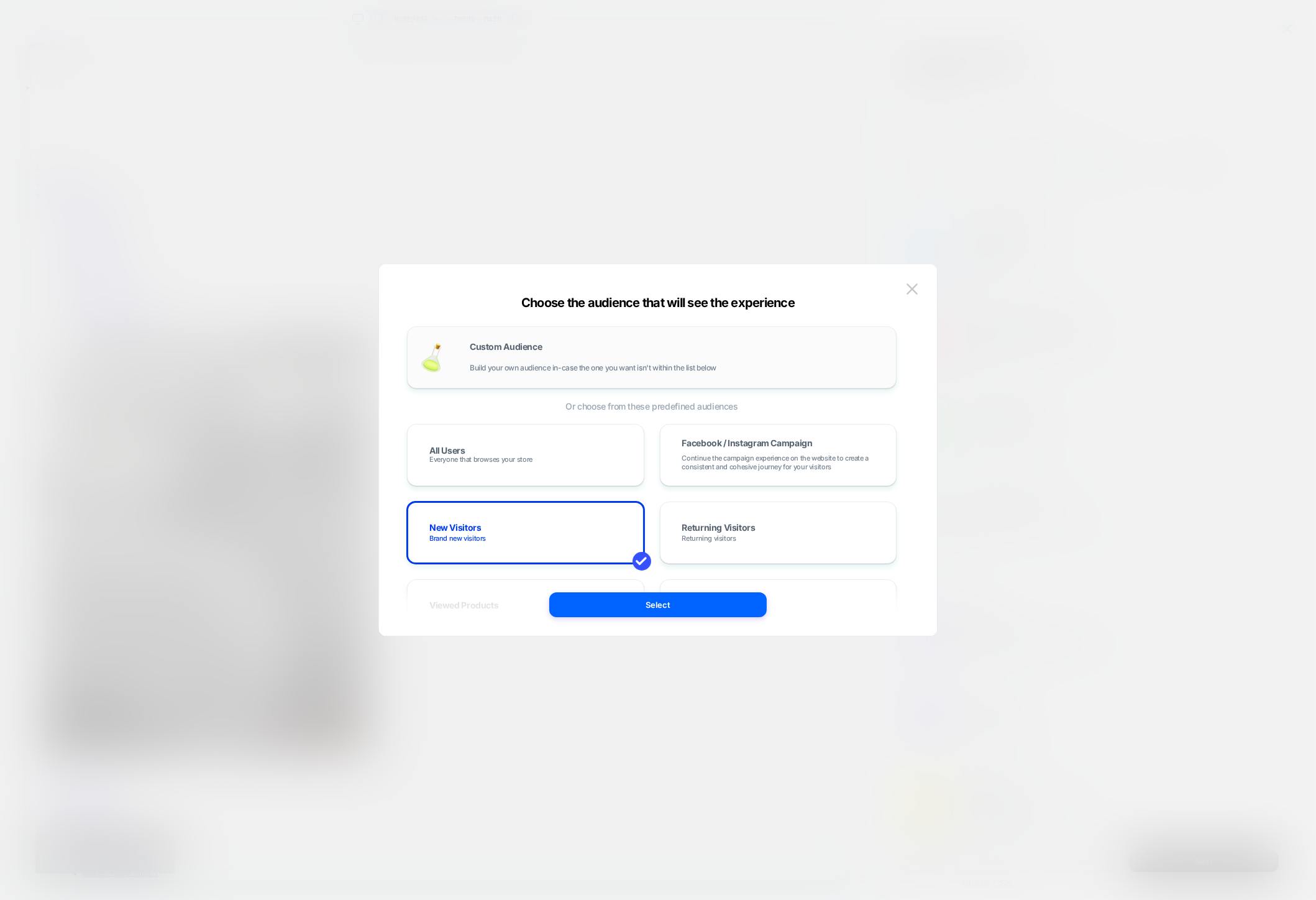
click at [600, 340] on div "Custom Audience Build your own audience in-case the one you want isn't within t…" at bounding box center [652, 357] width 464 height 36
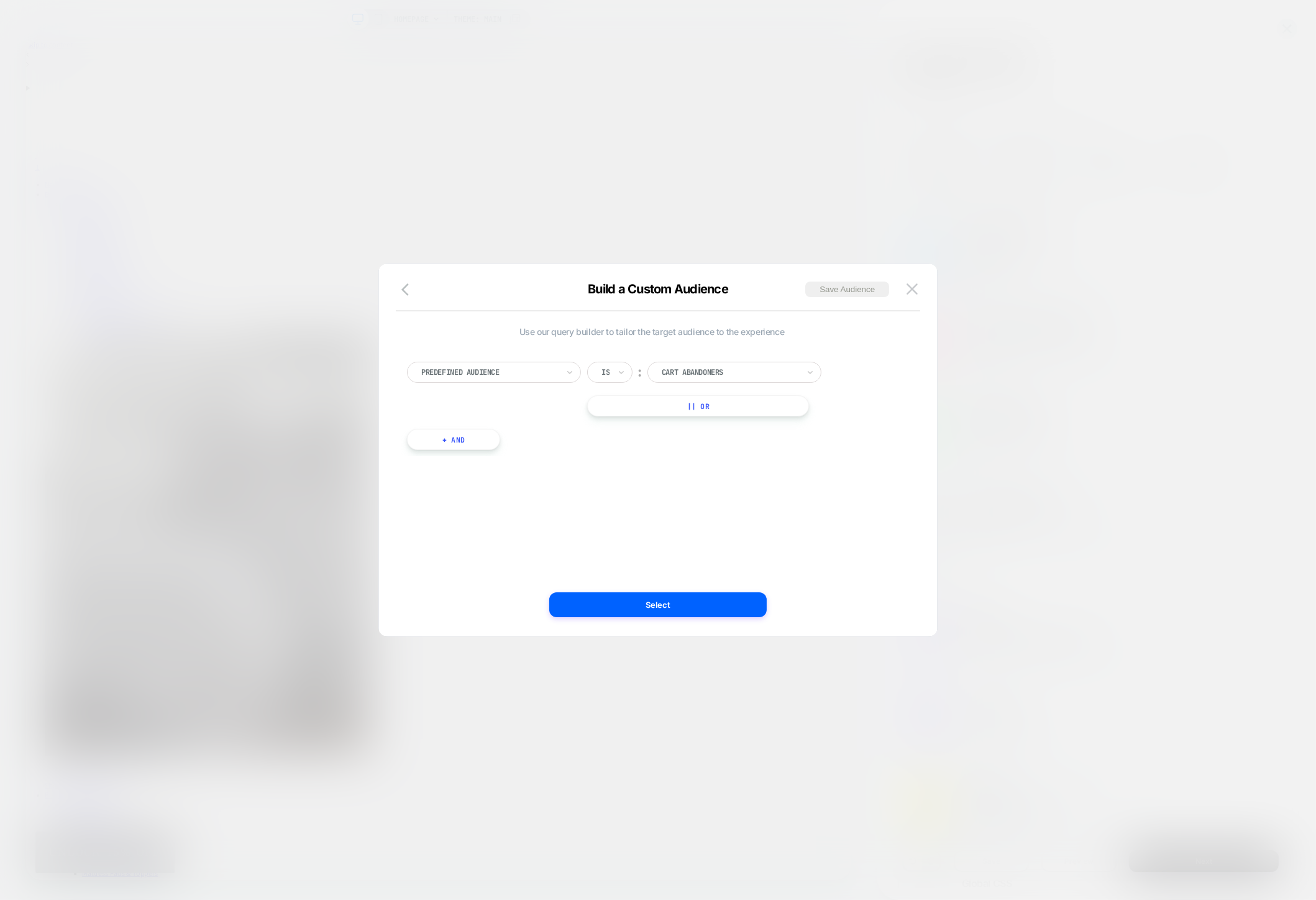
click at [549, 372] on div at bounding box center [489, 372] width 137 height 11
click at [706, 371] on div at bounding box center [730, 372] width 137 height 11
click at [707, 425] on div "New Visitors" at bounding box center [741, 426] width 161 height 20
drag, startPoint x: 671, startPoint y: 407, endPoint x: 649, endPoint y: 424, distance: 27.8
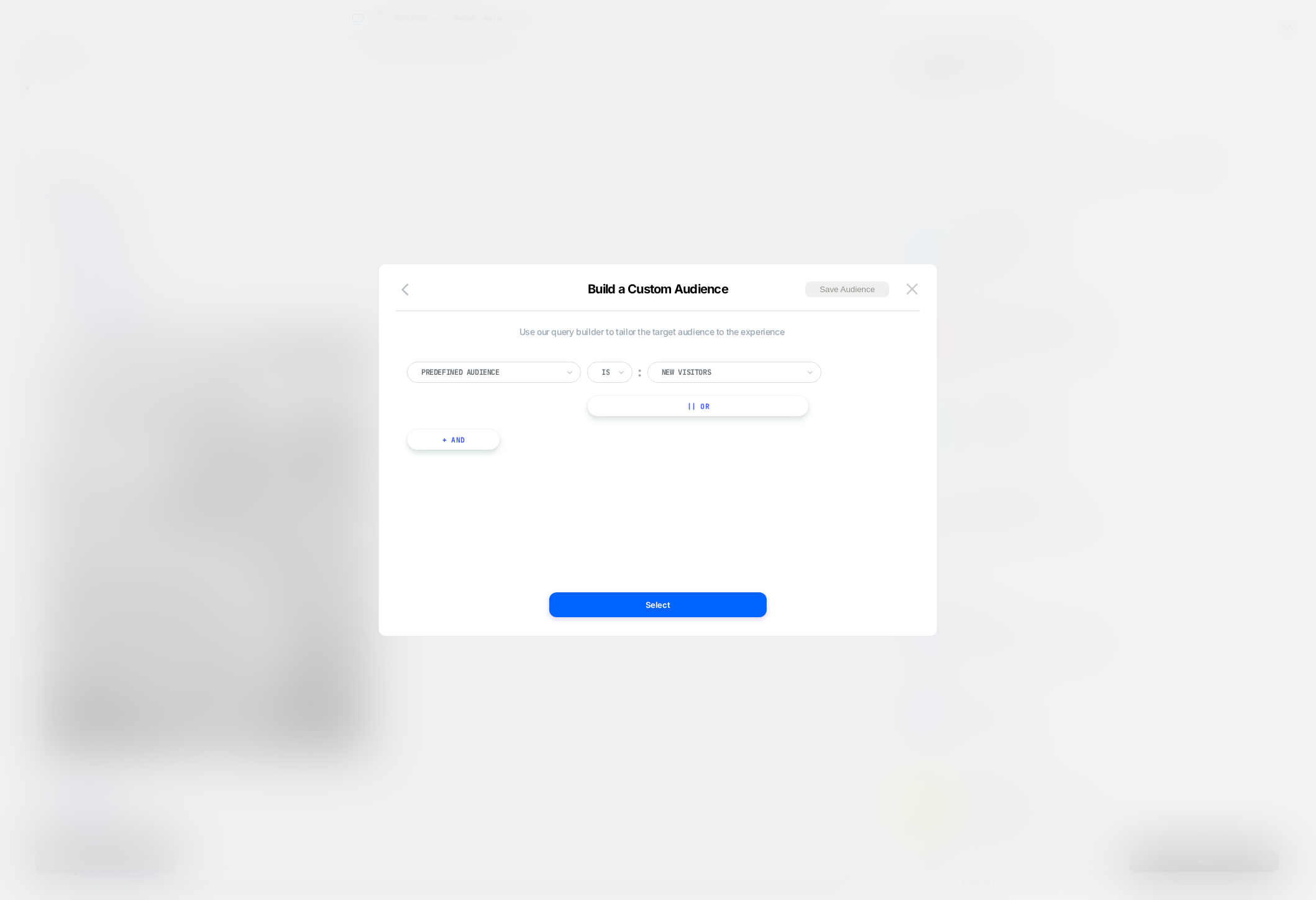
click at [649, 424] on div "Predefined Audience Is ︰ New Visitors || Or + And" at bounding box center [651, 400] width 502 height 113
click at [445, 442] on button "+ And" at bounding box center [454, 439] width 93 height 21
click at [716, 448] on div at bounding box center [761, 452] width 137 height 11
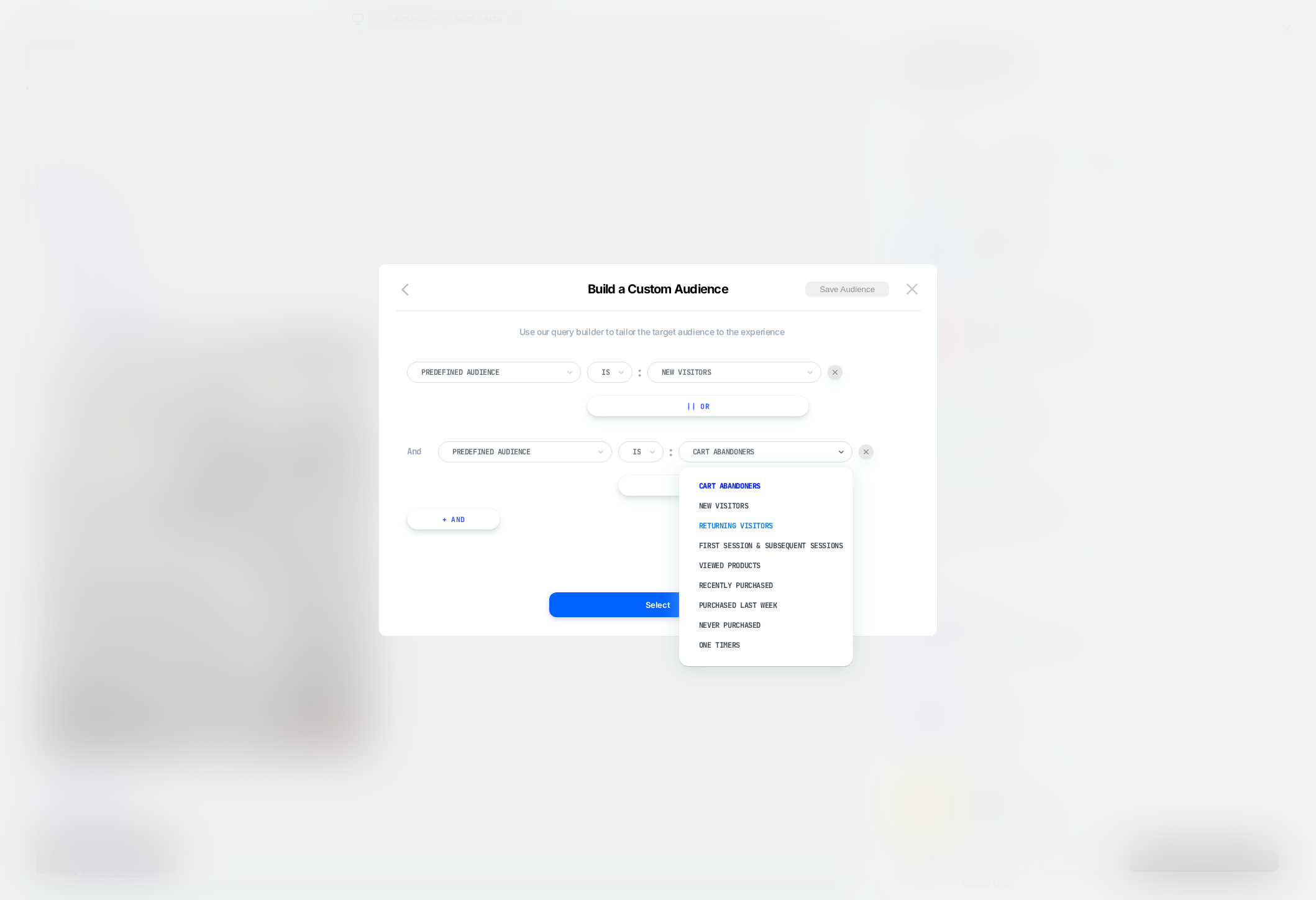
scroll to position [46, 0]
click at [638, 554] on div "Use our query builder to tailor the target audience to the experience Predefine…" at bounding box center [652, 450] width 521 height 322
click at [868, 449] on img at bounding box center [865, 452] width 5 height 5
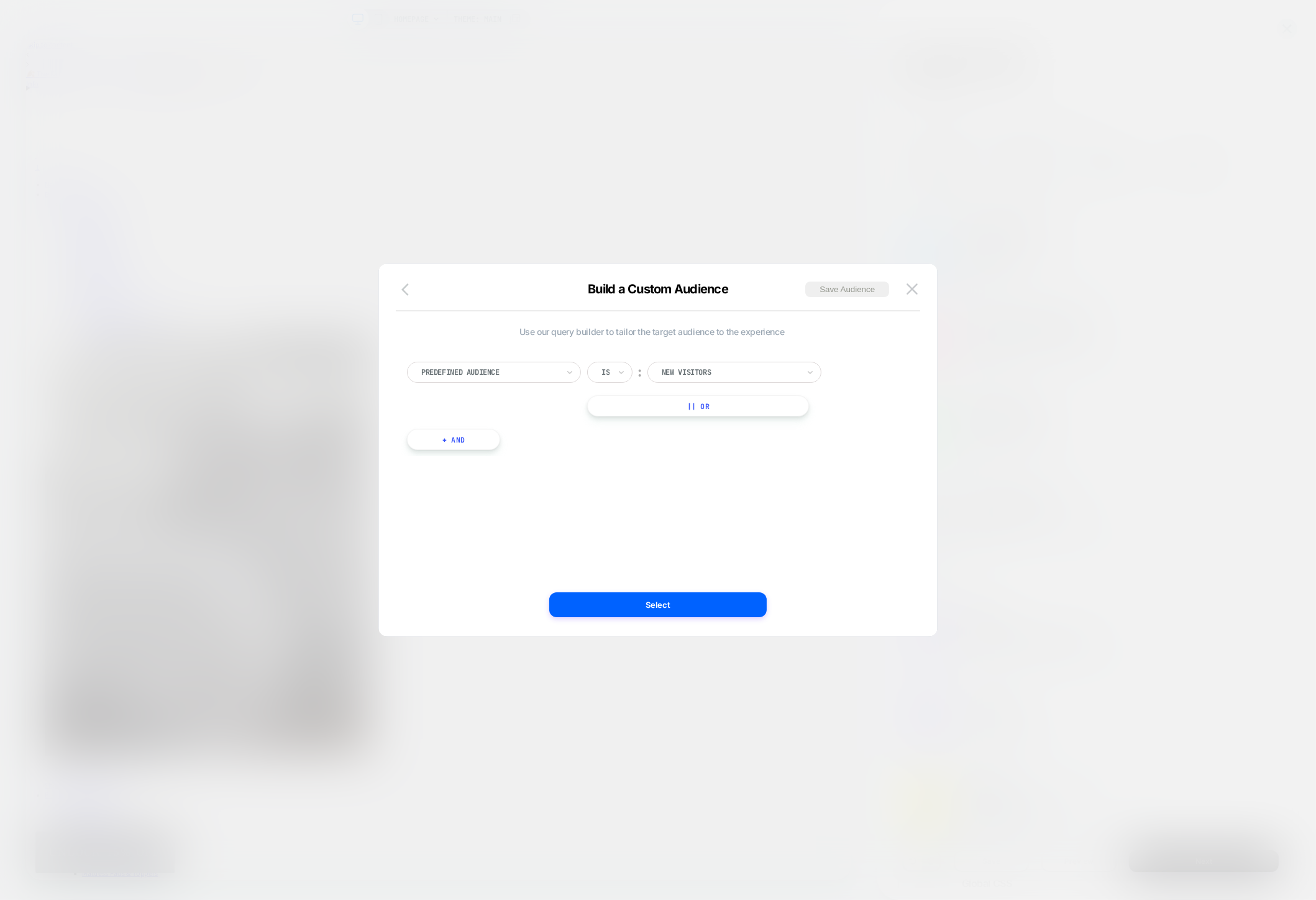
click at [416, 299] on button "button" at bounding box center [408, 291] width 22 height 18
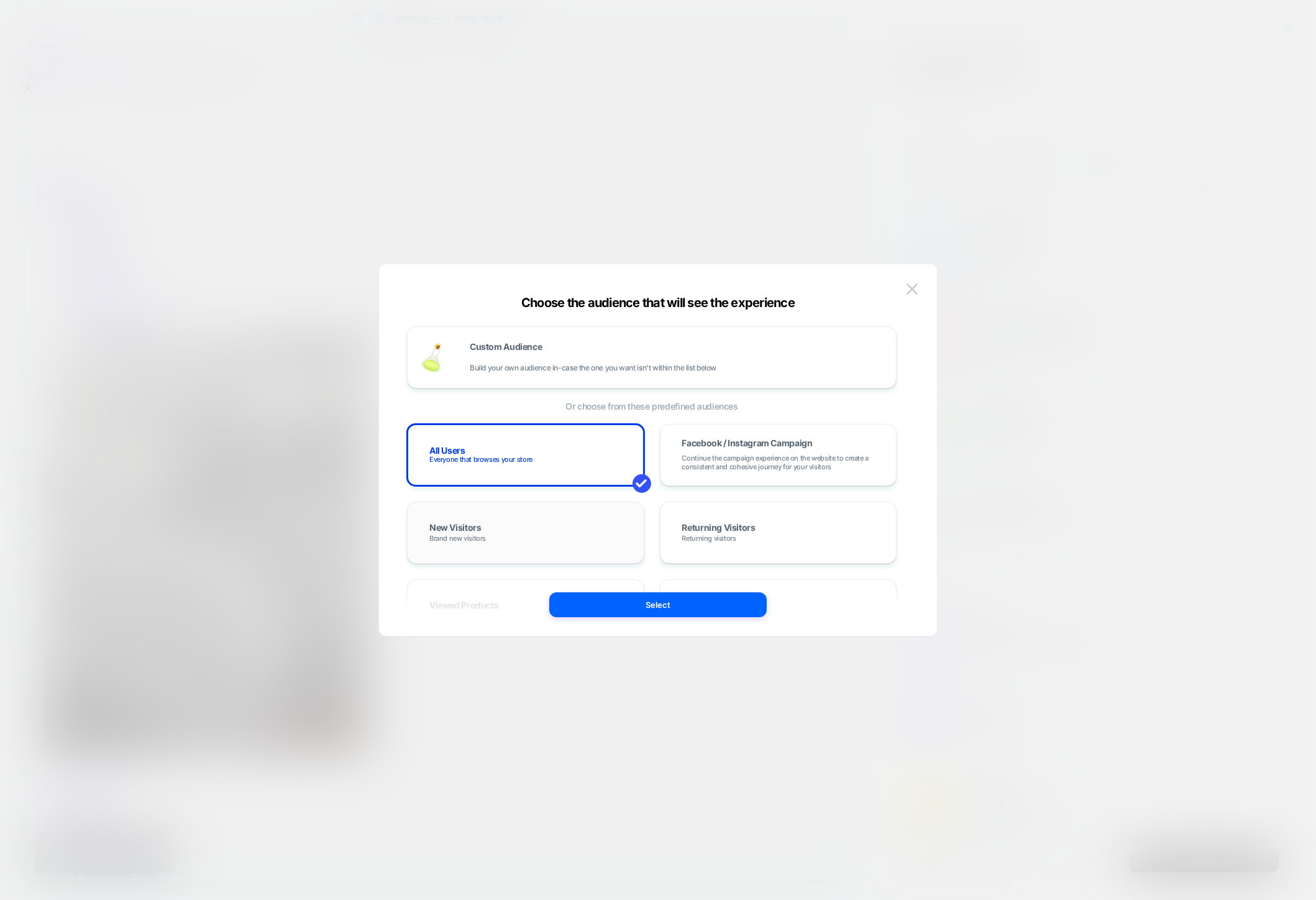
click at [531, 515] on div "New Visitors Brand new visitors" at bounding box center [525, 532] width 211 height 36
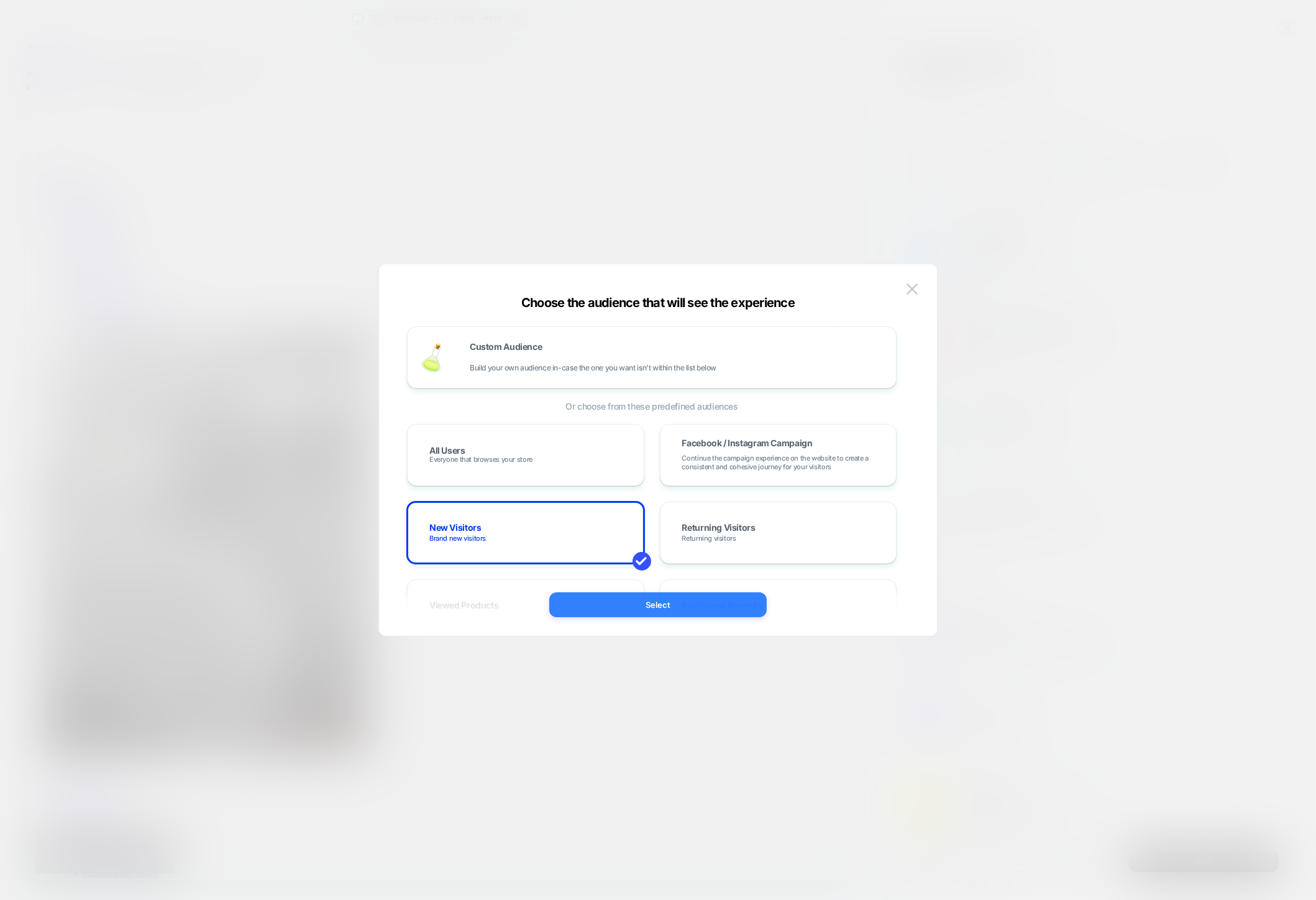
click at [655, 593] on button "Select" at bounding box center [658, 605] width 218 height 25
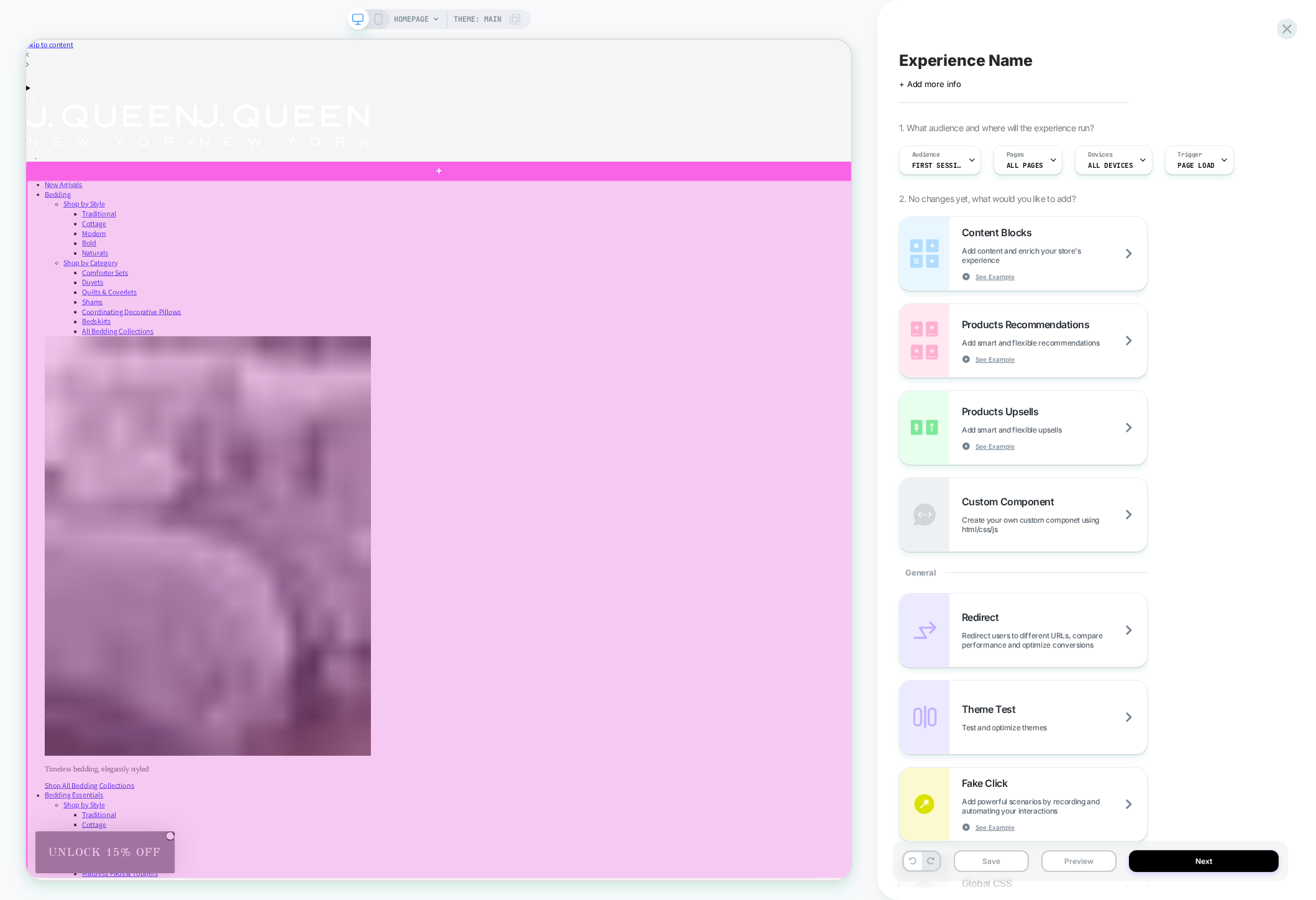
click at [150, 899] on div at bounding box center [578, 744] width 1101 height 1032
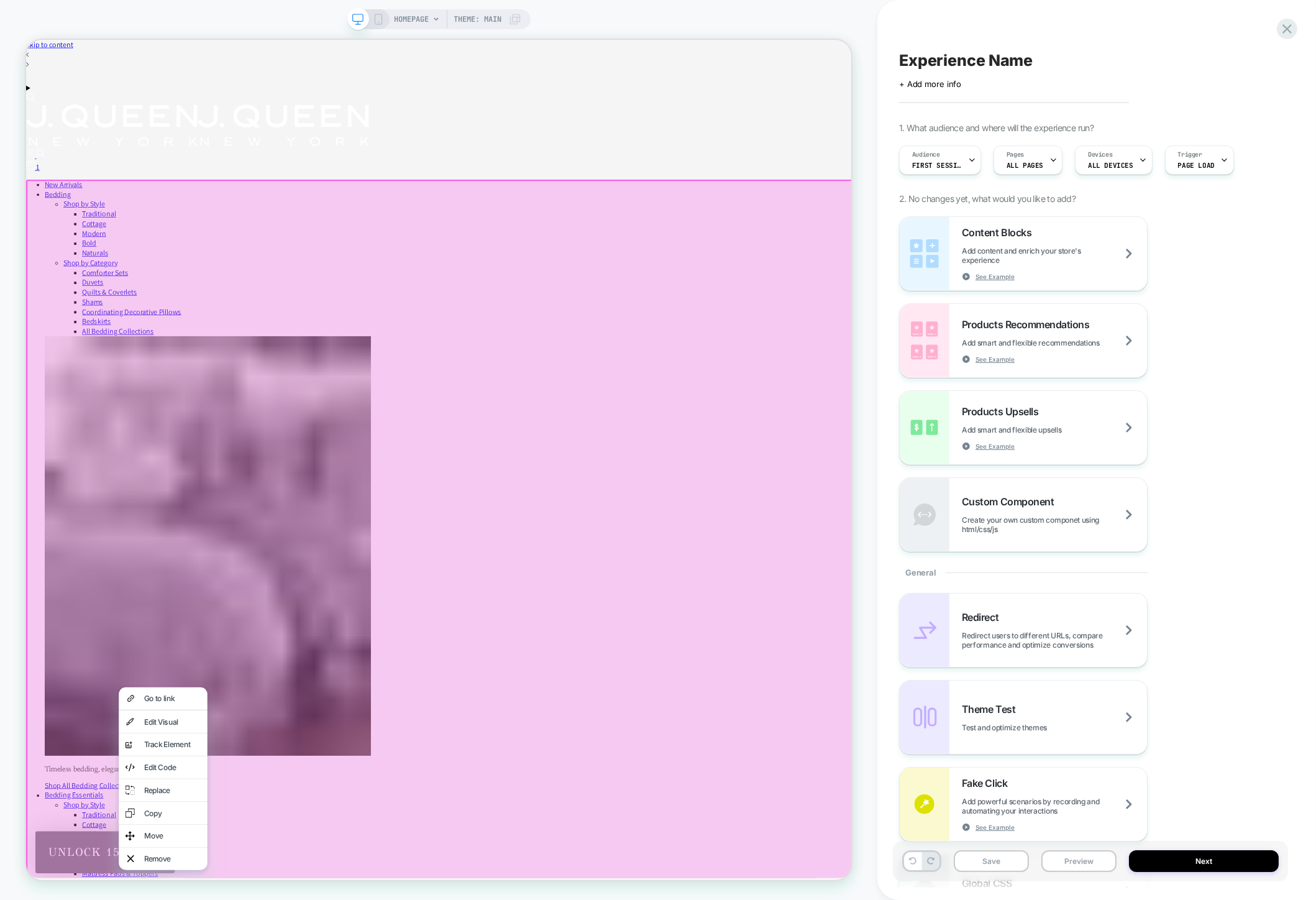
click at [123, 899] on div at bounding box center [578, 744] width 1104 height 1036
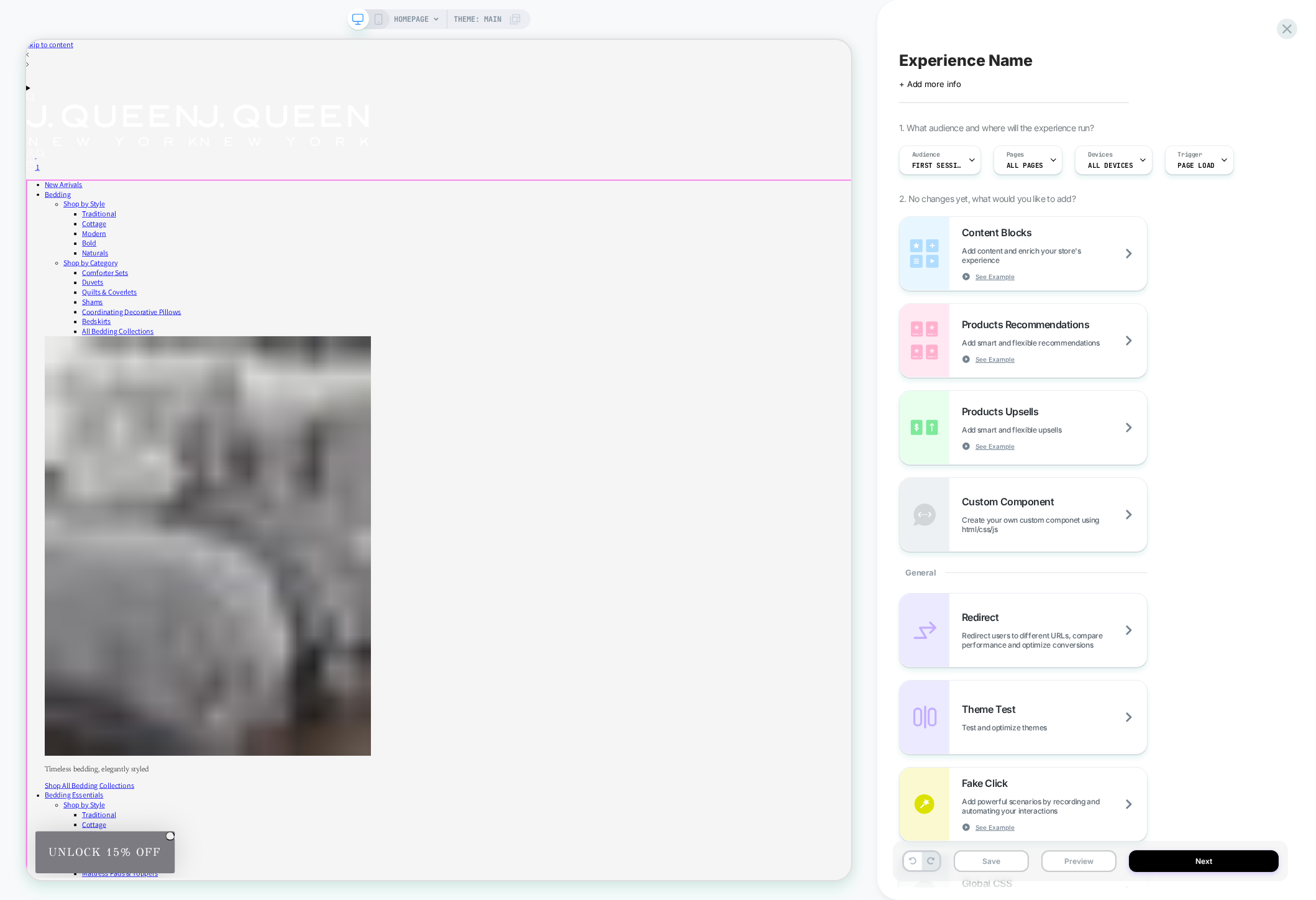
click at [97, 899] on div at bounding box center [578, 744] width 1101 height 1032
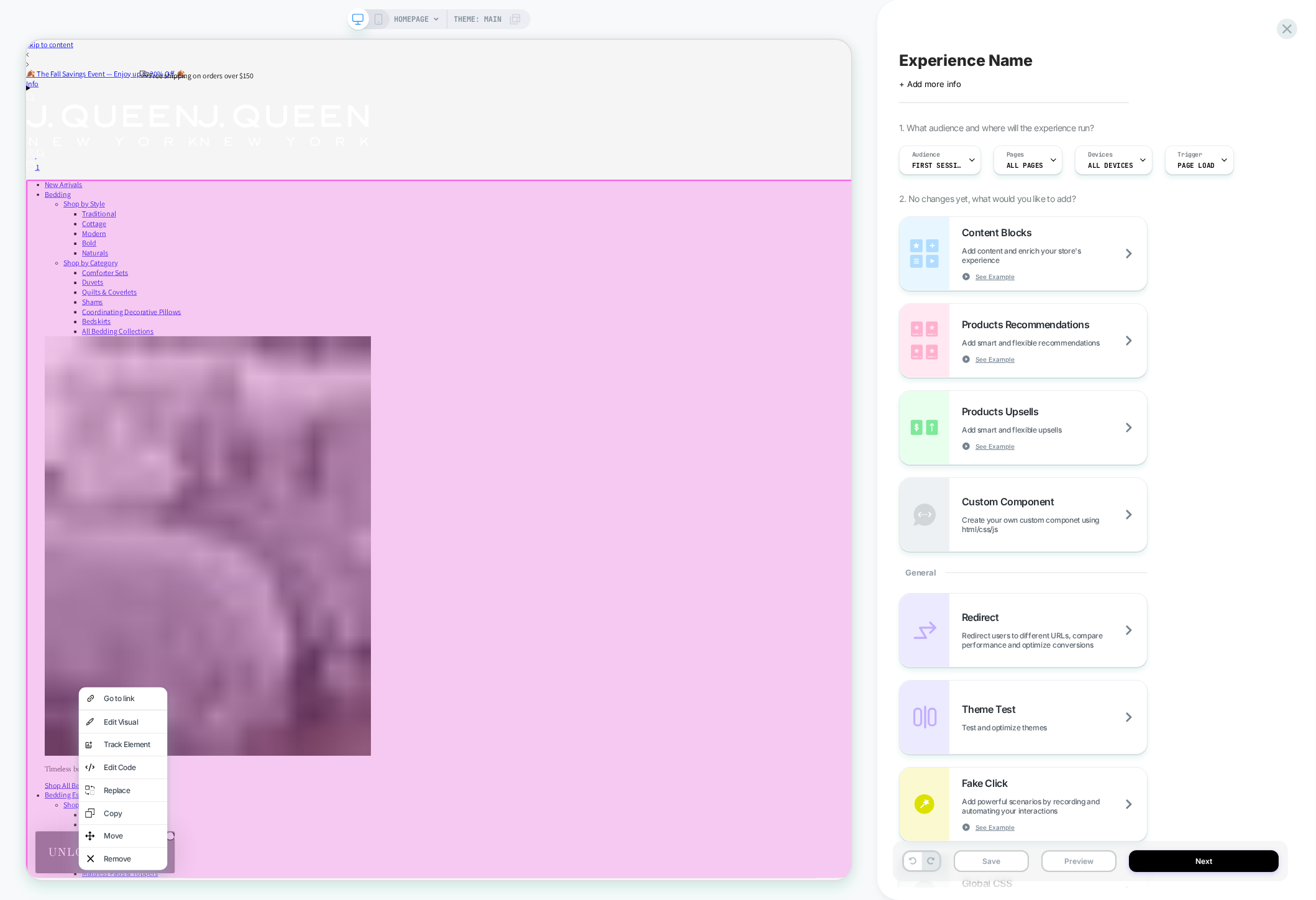
click at [56, 899] on div at bounding box center [578, 744] width 1104 height 1036
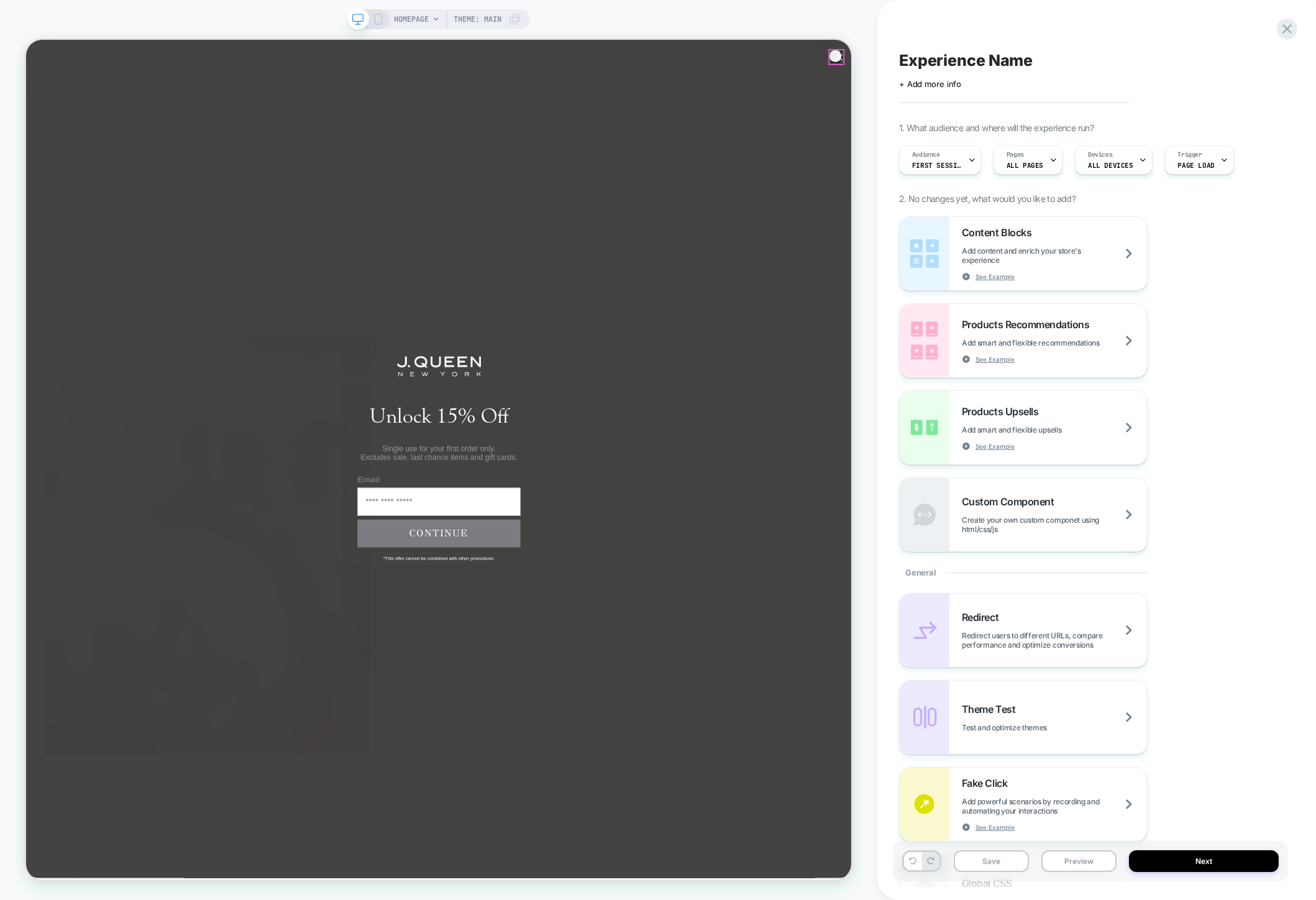
click at [1105, 60] on circle "Close dialog" at bounding box center [1110, 64] width 18 height 18
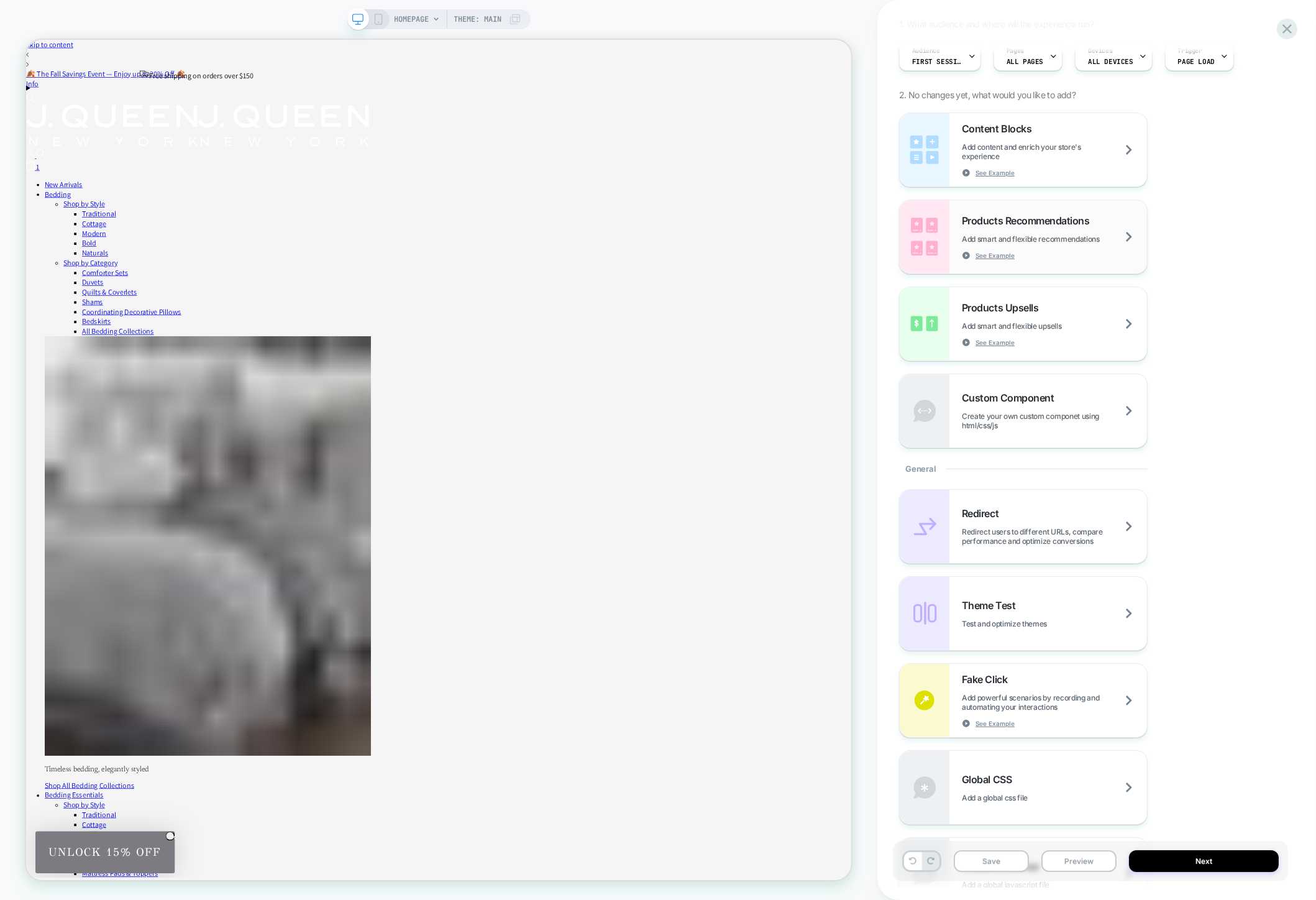
scroll to position [0, 0]
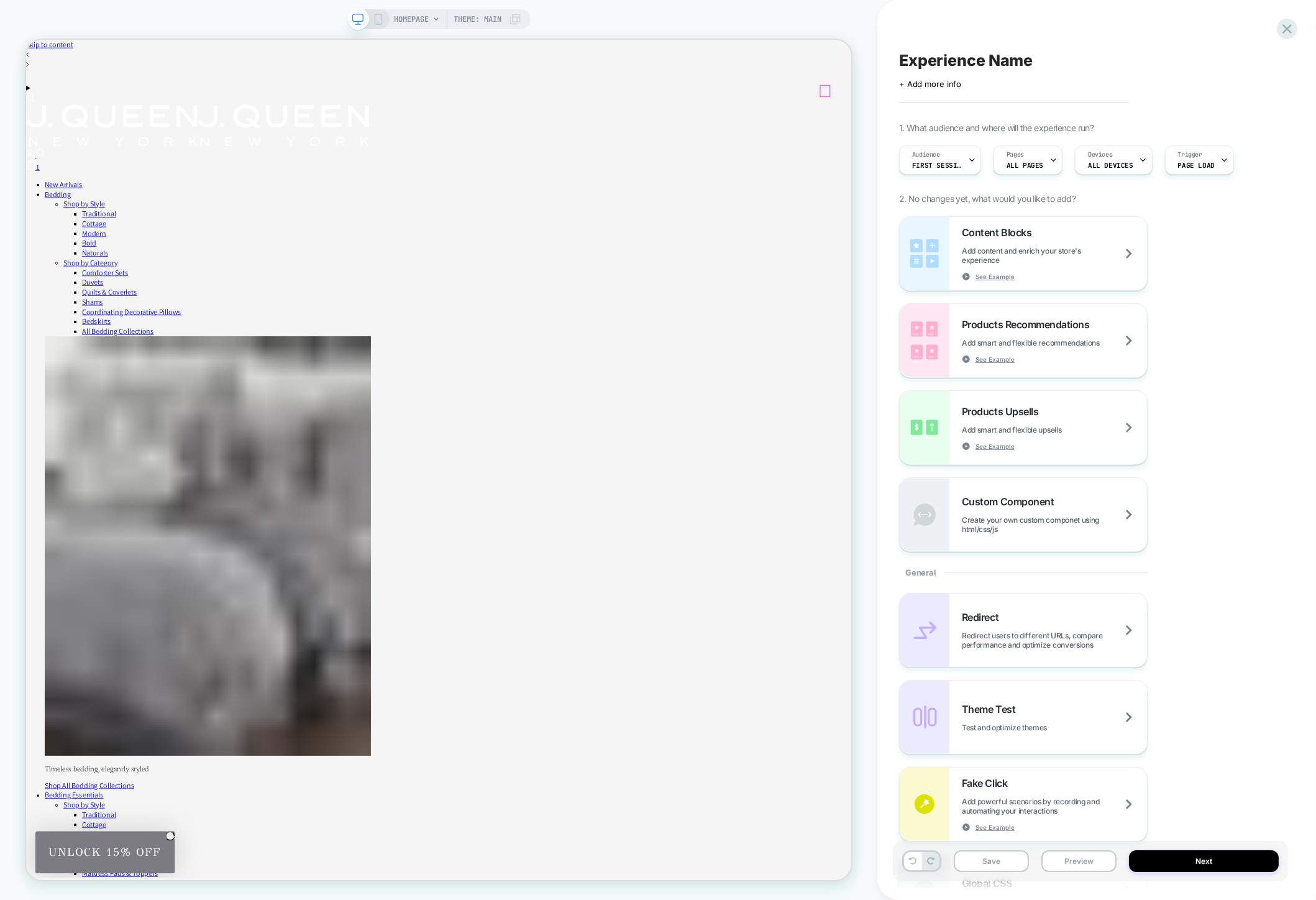
click at [1091, 201] on div "1" at bounding box center [576, 209] width 1101 height 15
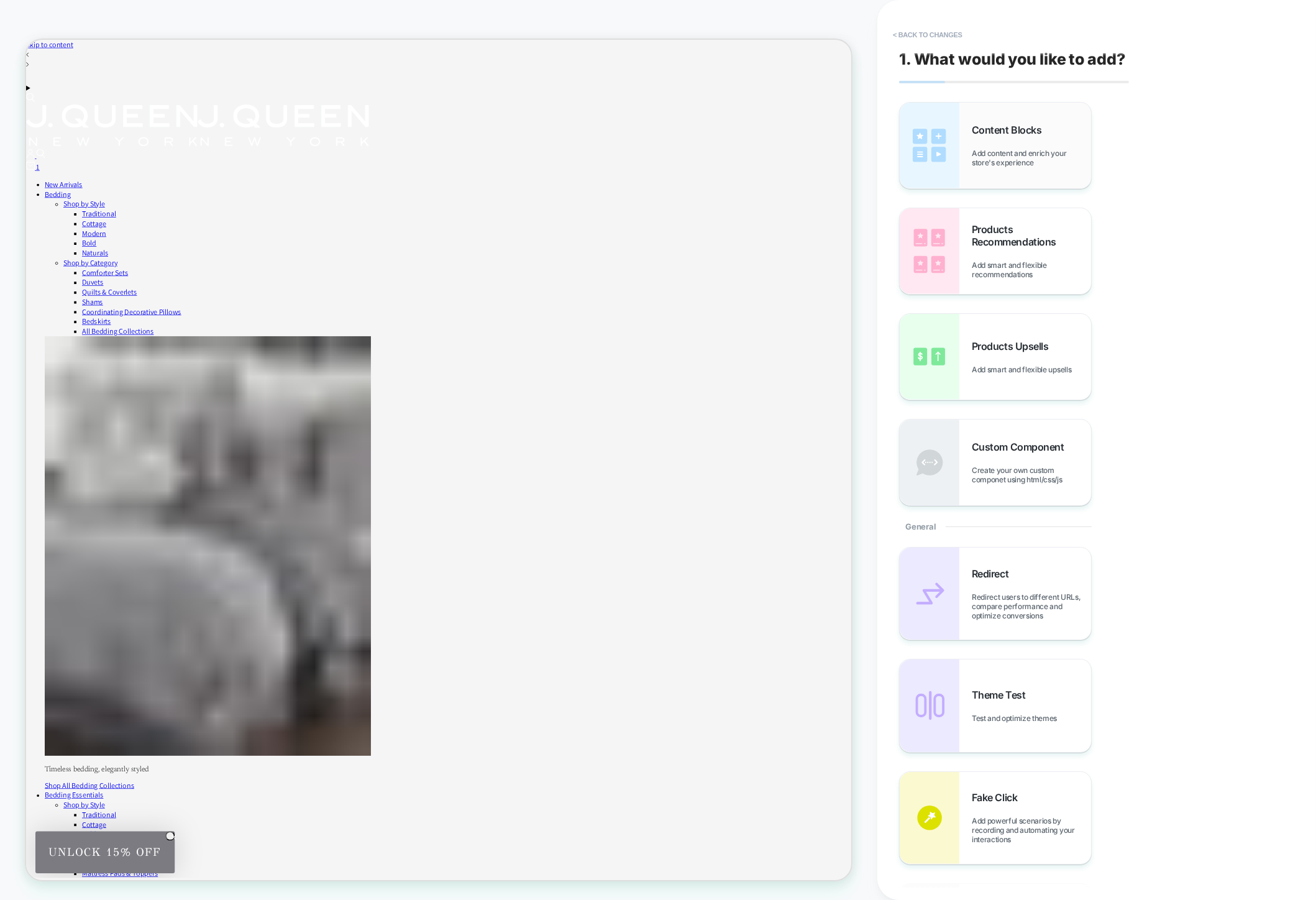
click at [1046, 146] on div "Content Blocks Add content and enrich your store's experience" at bounding box center [1031, 145] width 119 height 43
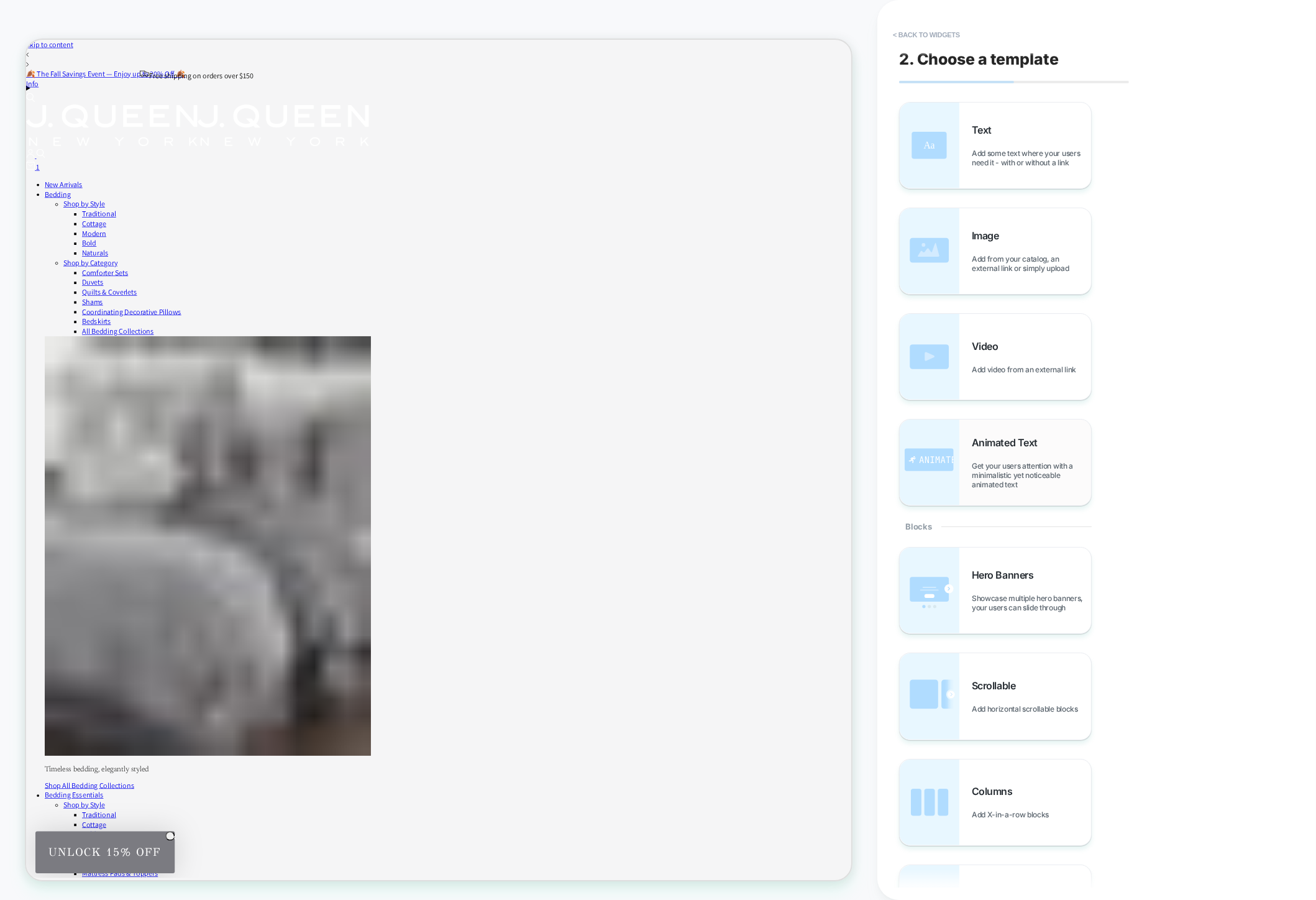
click at [1005, 482] on span "Get your users attention with a minimalistic yet noticeable animated text" at bounding box center [1031, 475] width 119 height 28
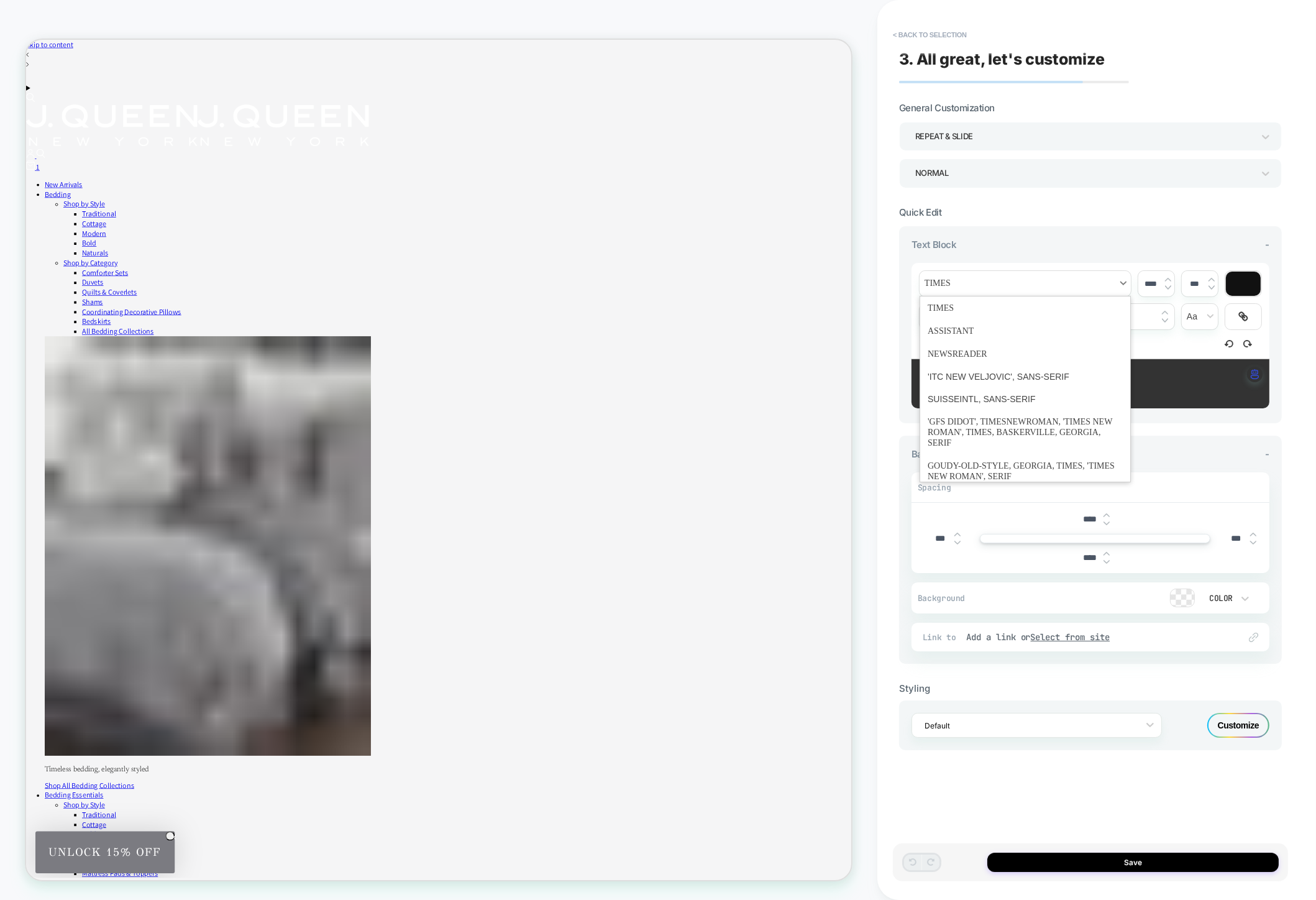
click at [1070, 282] on span "font" at bounding box center [1024, 283] width 211 height 25
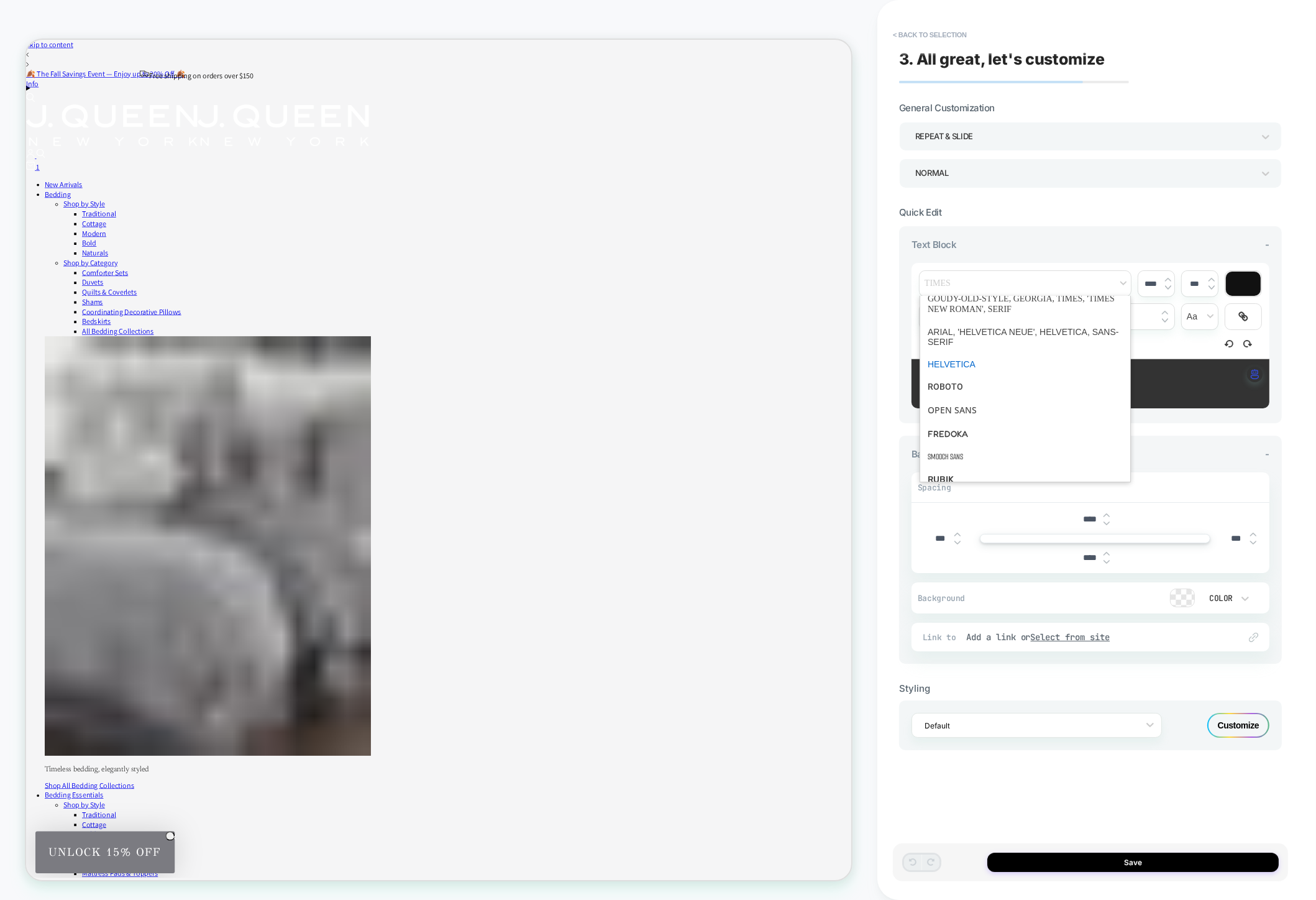
click at [975, 370] on span "font" at bounding box center [1024, 364] width 195 height 22
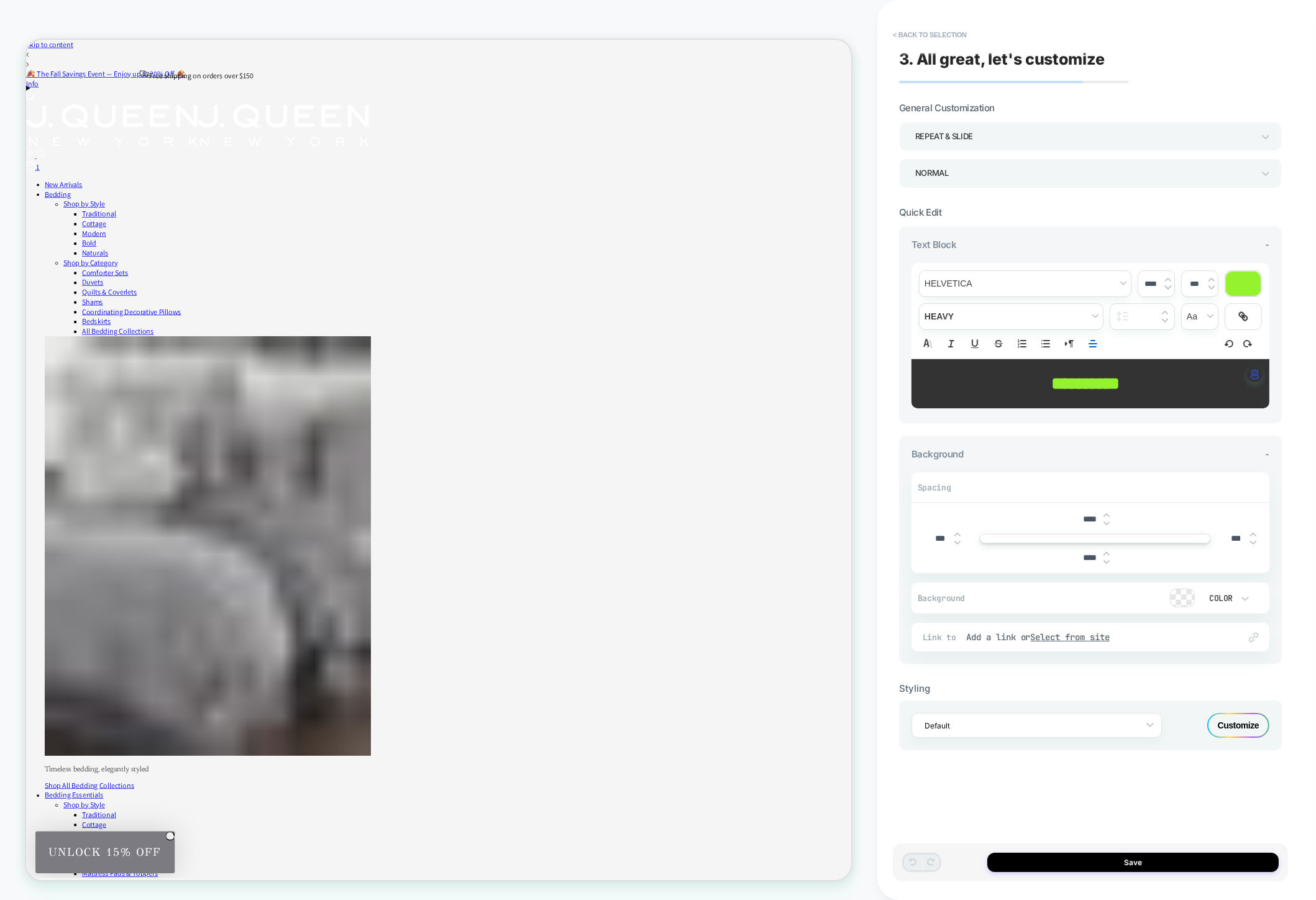
click at [1148, 282] on input "****" at bounding box center [1150, 283] width 25 height 9
click at [1148, 282] on input "****" at bounding box center [1150, 283] width 25 height 9
click at [1142, 259] on div "**********" at bounding box center [1090, 332] width 358 height 158
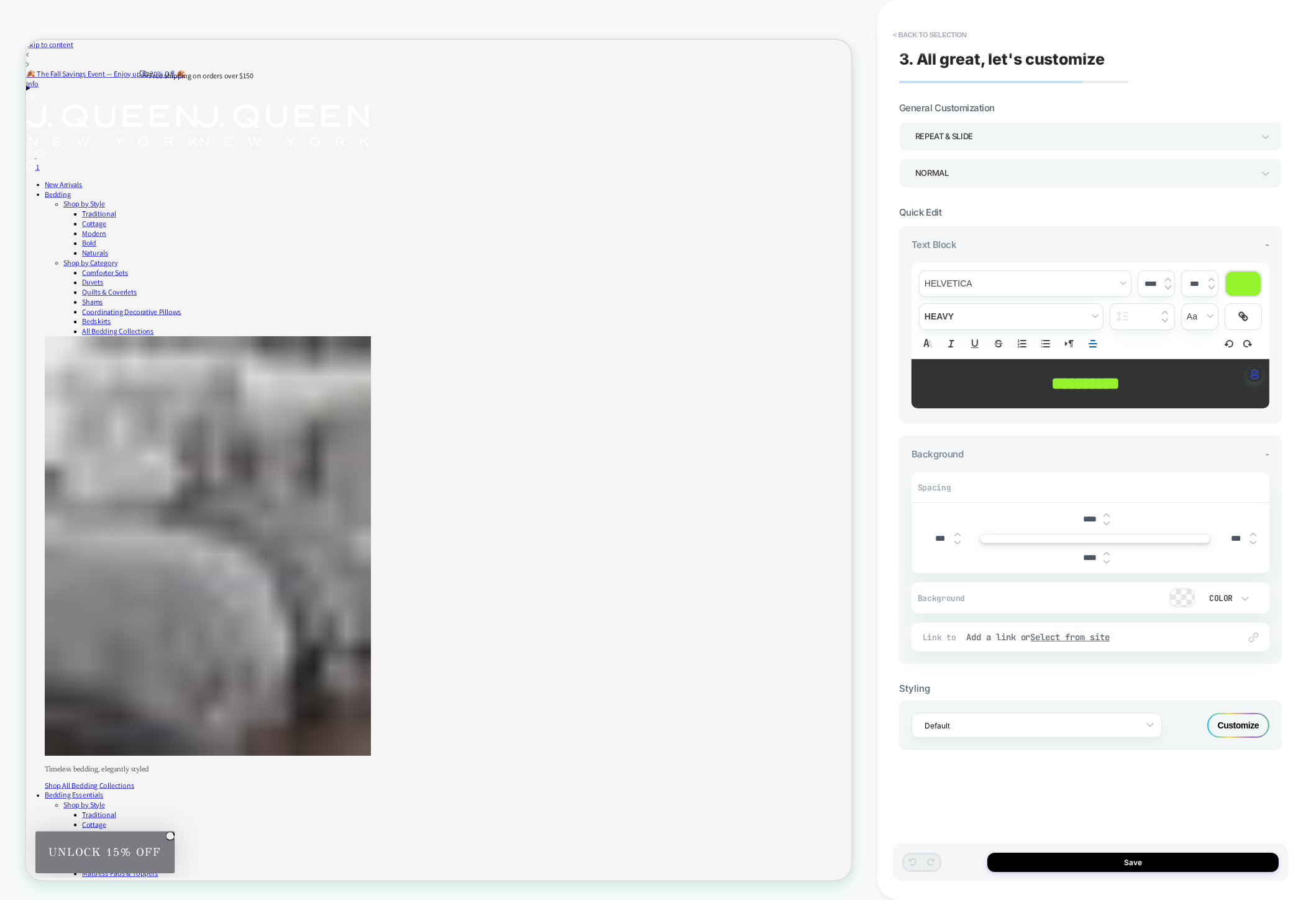
click at [1079, 381] on span "**********" at bounding box center [1086, 383] width 69 height 18
type input "****"
click at [1079, 381] on span "**********" at bounding box center [1086, 383] width 69 height 18
click at [1079, 381] on span "******" at bounding box center [1072, 383] width 41 height 18
